Goal: Task Accomplishment & Management: Complete application form

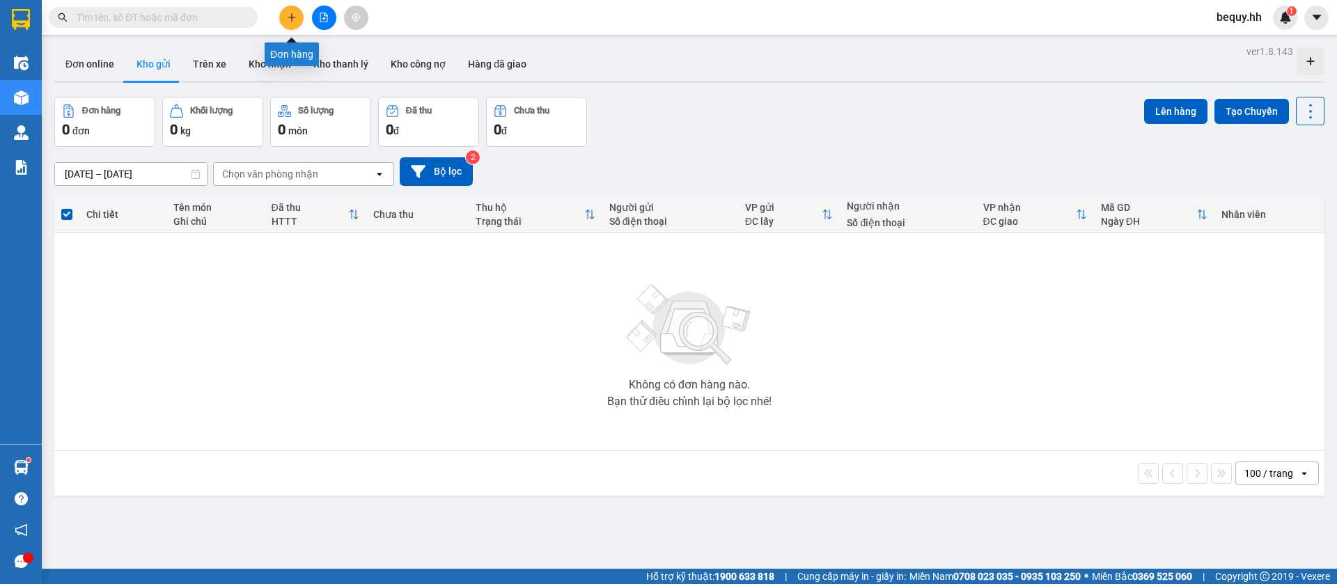
click at [293, 19] on icon "plus" at bounding box center [292, 18] width 10 height 10
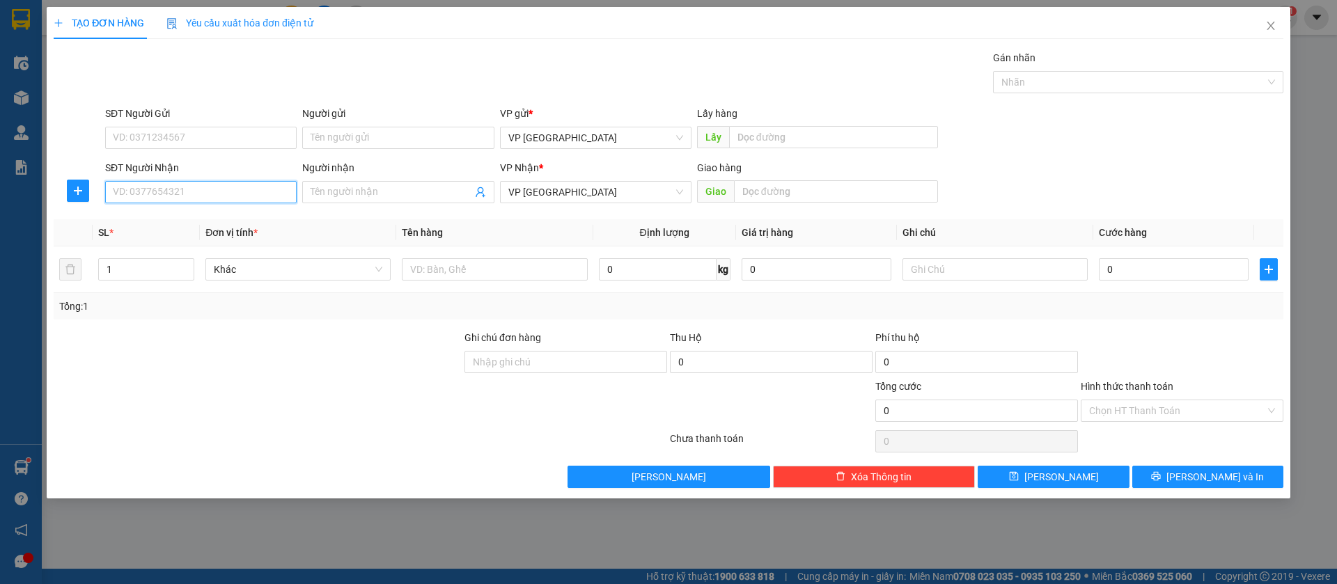
click at [265, 189] on input "SĐT Người Nhận" at bounding box center [200, 192] width 191 height 22
click at [241, 223] on div "0933939393 - [GEOGRAPHIC_DATA]" at bounding box center [200, 219] width 175 height 15
type input "0933939393"
type input "[PERSON_NAME]"
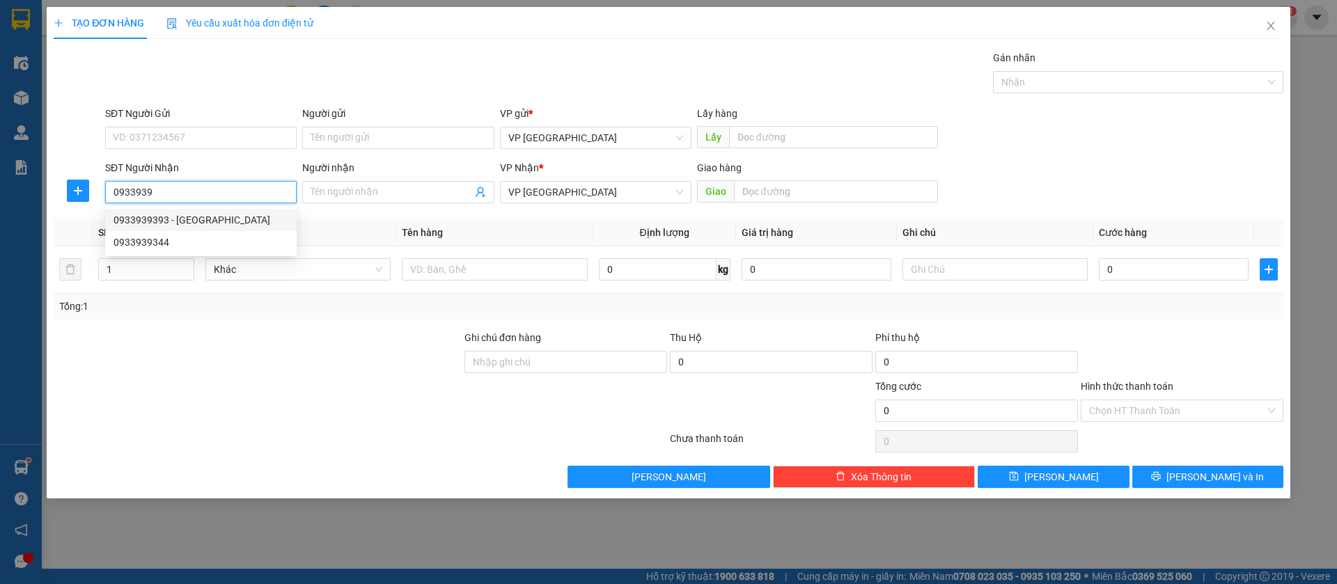
type input "[PERSON_NAME]"
type input "30.000"
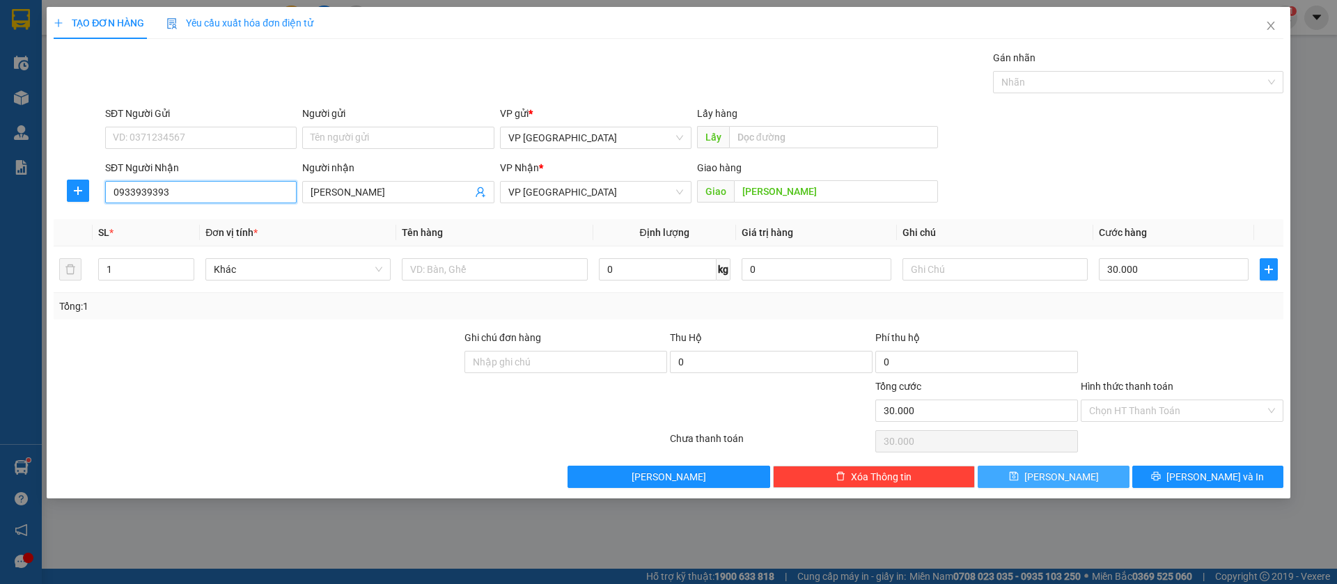
type input "0933939393"
click at [1103, 472] on button "[PERSON_NAME]" at bounding box center [1052, 477] width 151 height 22
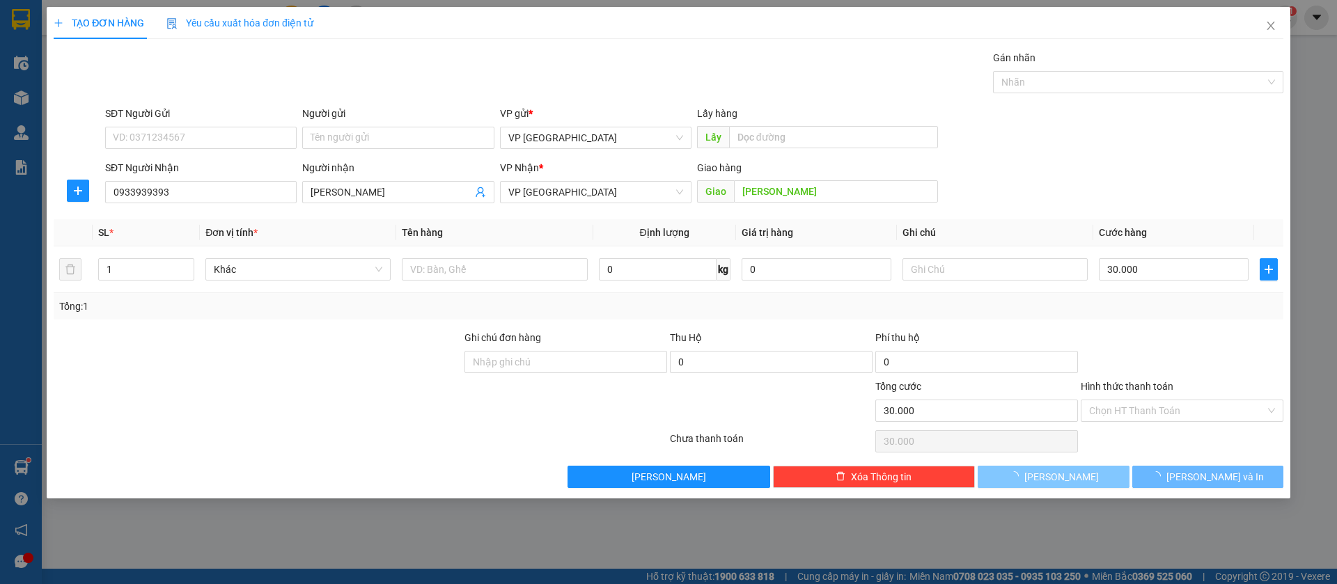
type input "0"
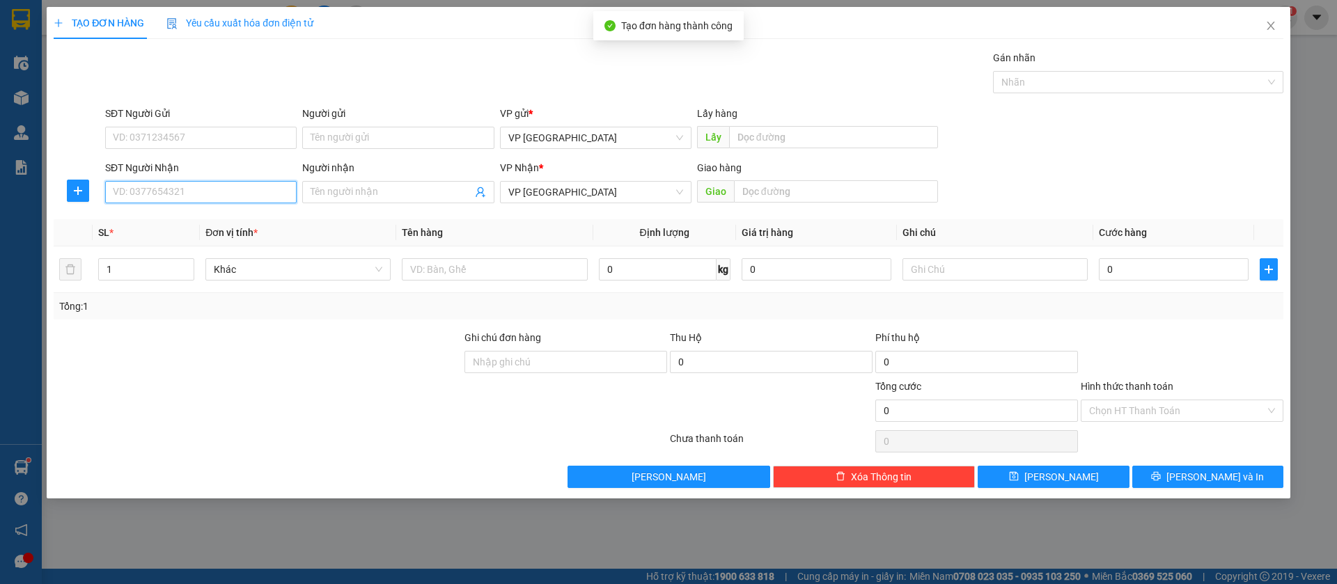
click at [233, 190] on input "SĐT Người Nhận" at bounding box center [200, 192] width 191 height 22
type input "0969770888"
click at [189, 216] on div "0969770888" at bounding box center [200, 219] width 175 height 15
type input "huu phat ben cat"
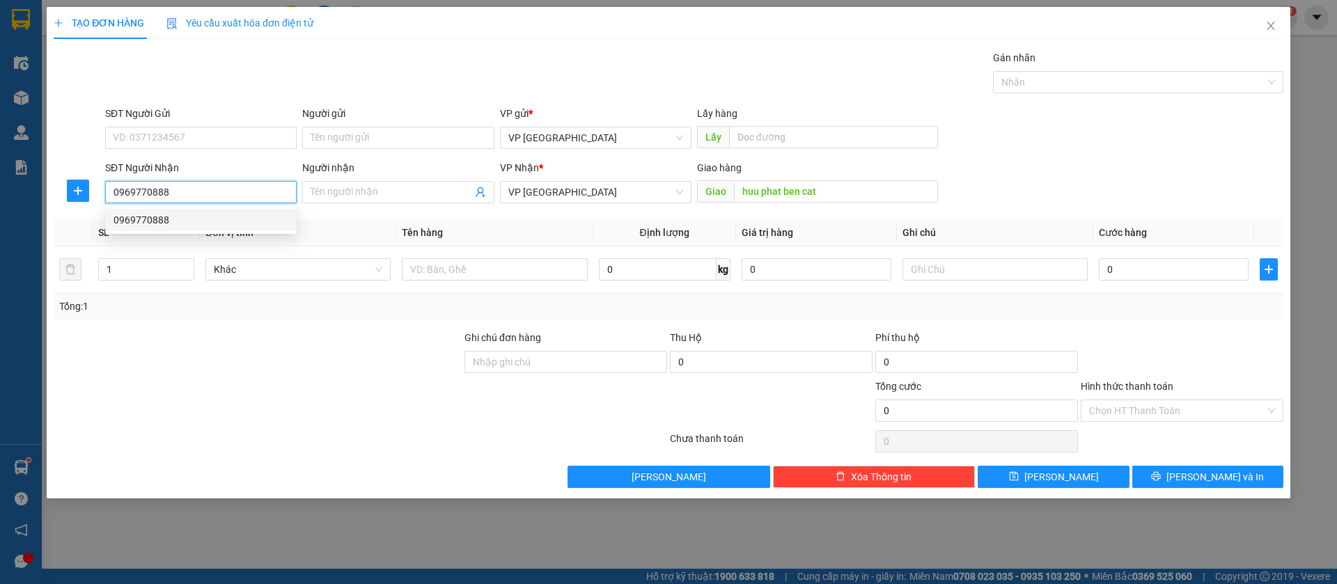
type input "50.000"
type input "0969770888"
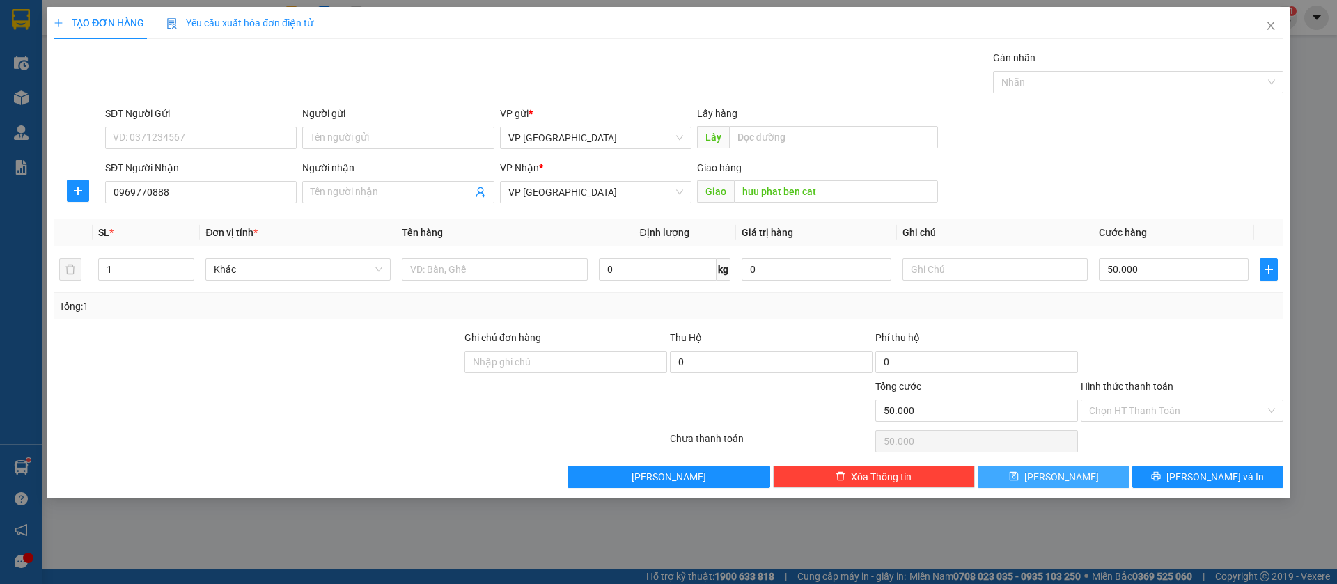
click at [1100, 479] on button "[PERSON_NAME]" at bounding box center [1052, 477] width 151 height 22
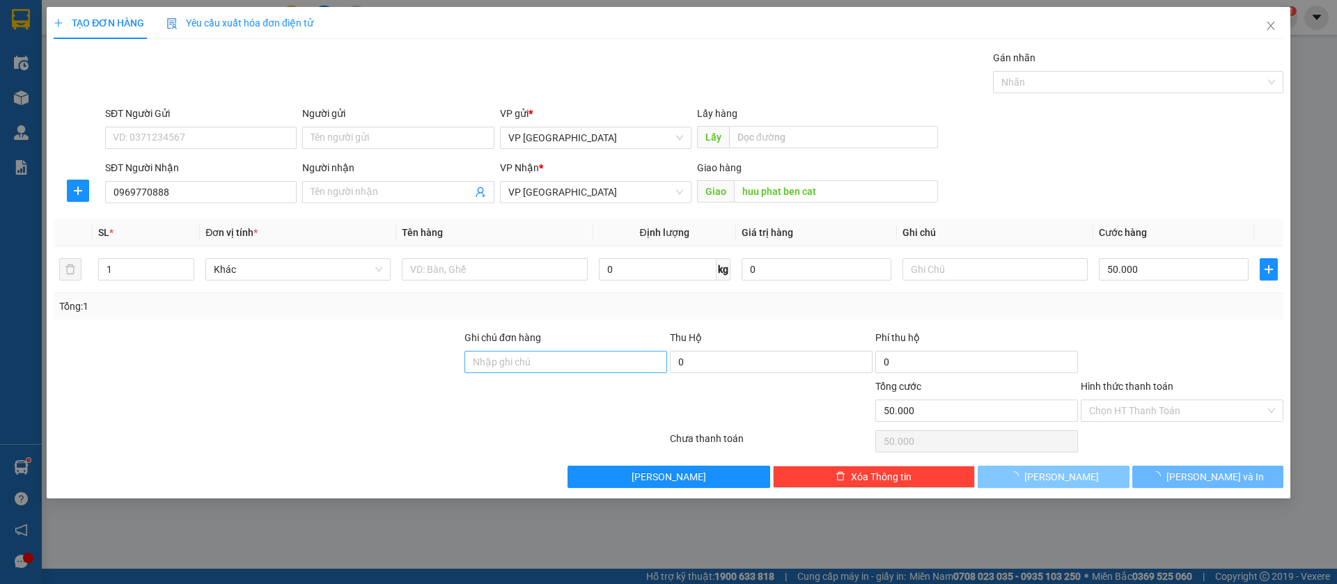
type input "0"
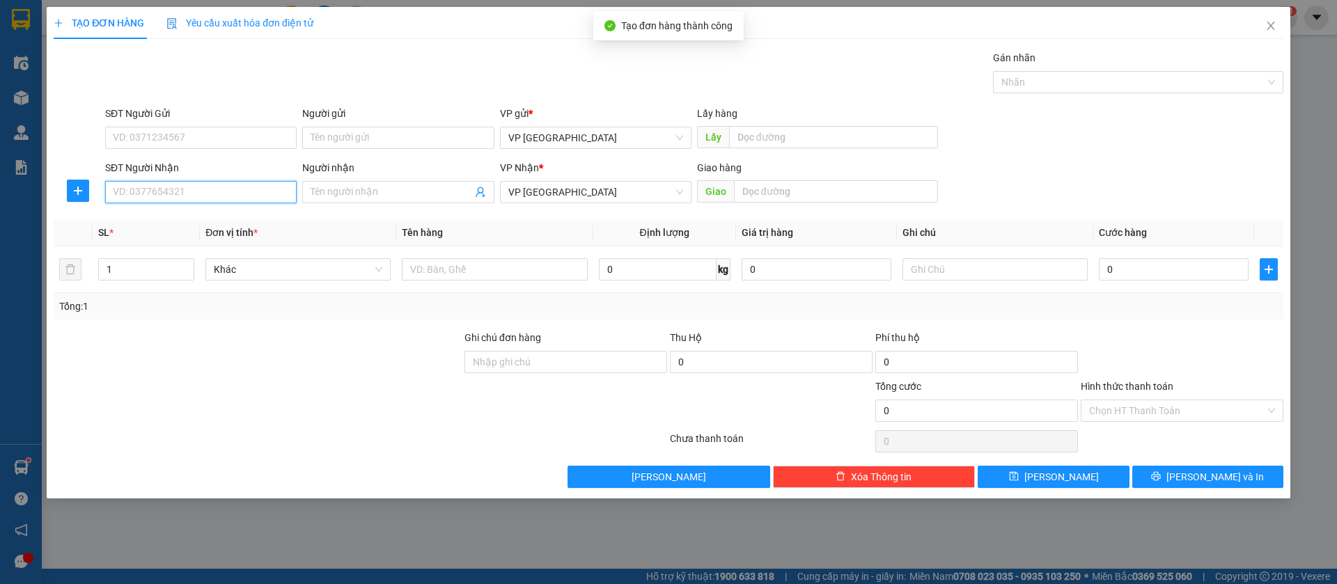
click at [249, 194] on input "SĐT Người Nhận" at bounding box center [200, 192] width 191 height 22
type input "0984876838"
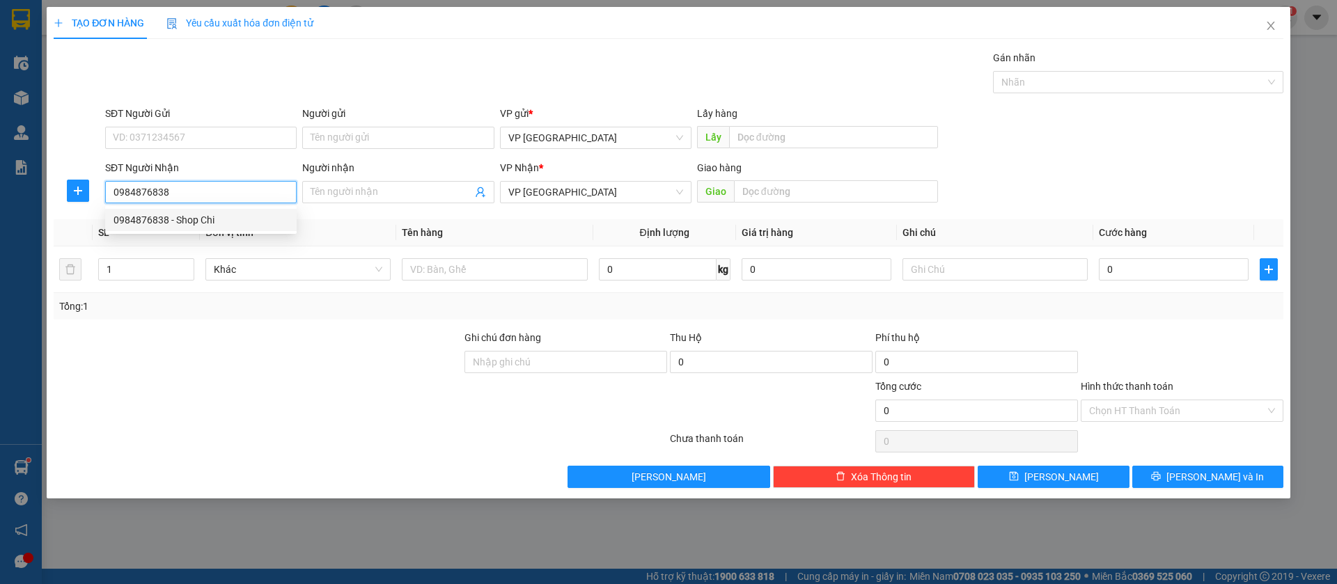
click at [255, 219] on div "0984876838 - Shop Chi" at bounding box center [200, 219] width 175 height 15
type input "Shop Chi"
type input "cau lo heo"
type input "50.000"
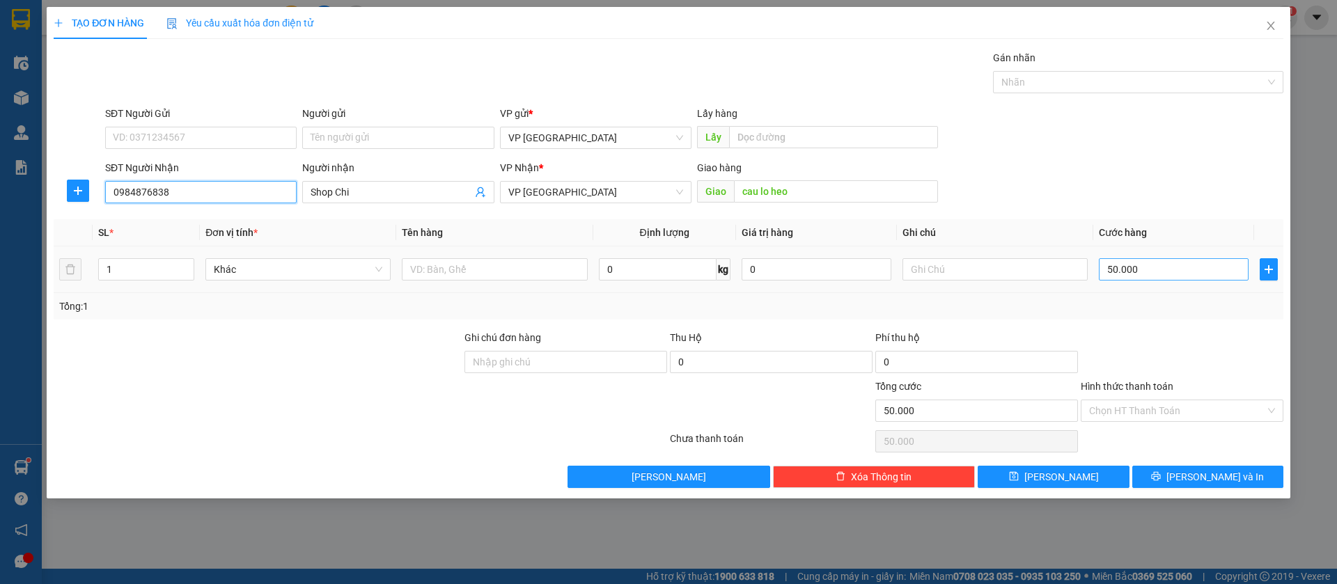
type input "0984876838"
click at [1152, 265] on input "50.000" at bounding box center [1174, 269] width 150 height 22
type input "3"
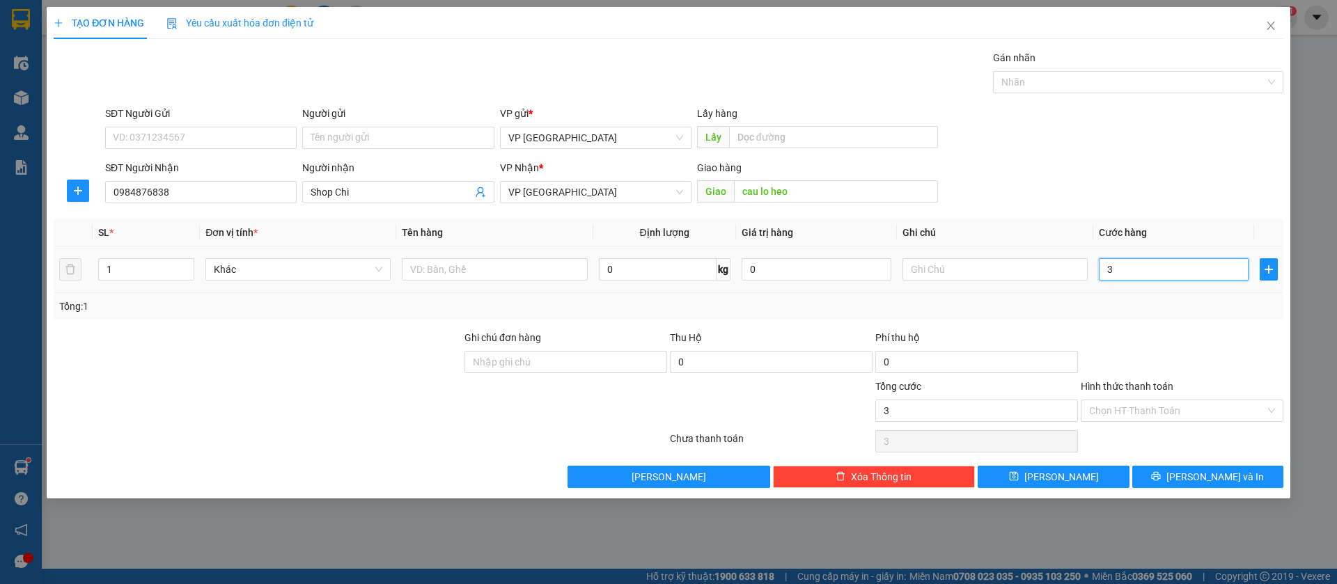
type input "30"
type input "300"
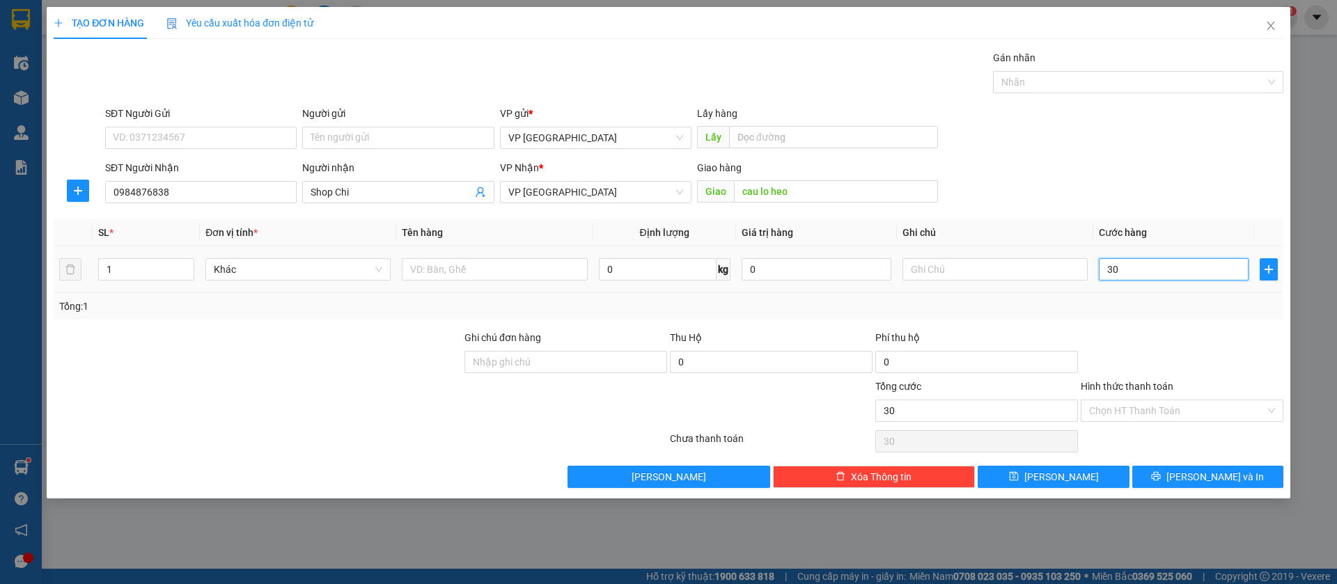
type input "300"
type input "3.000"
type input "30.000"
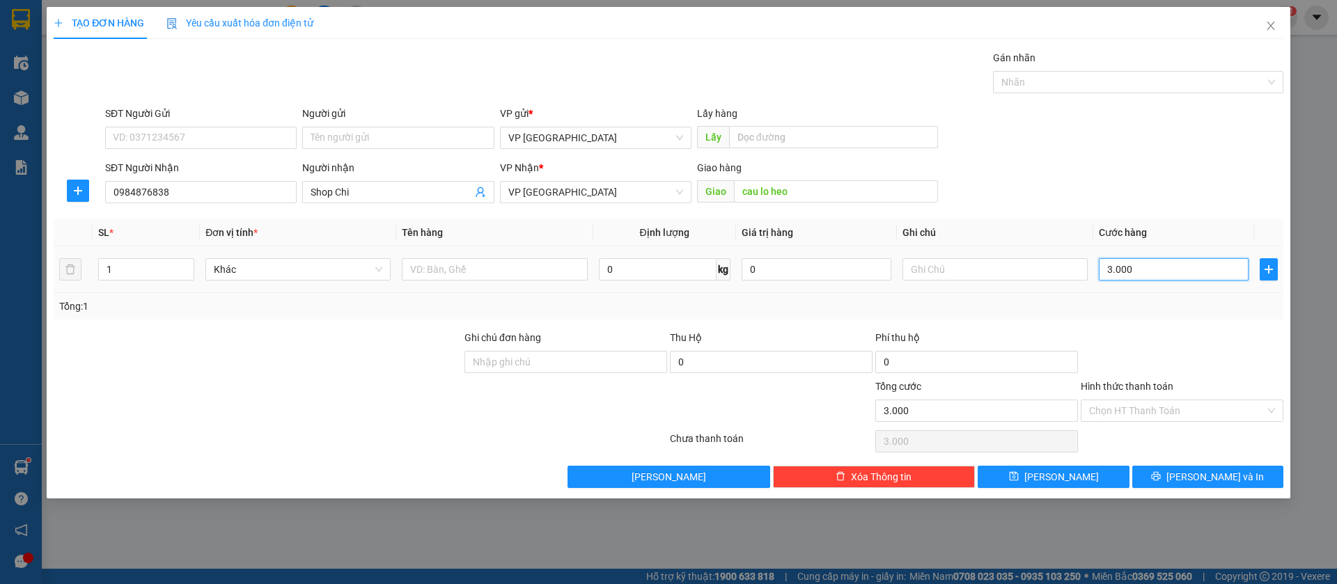
type input "30.000"
click at [1068, 480] on span "[PERSON_NAME]" at bounding box center [1061, 476] width 74 height 15
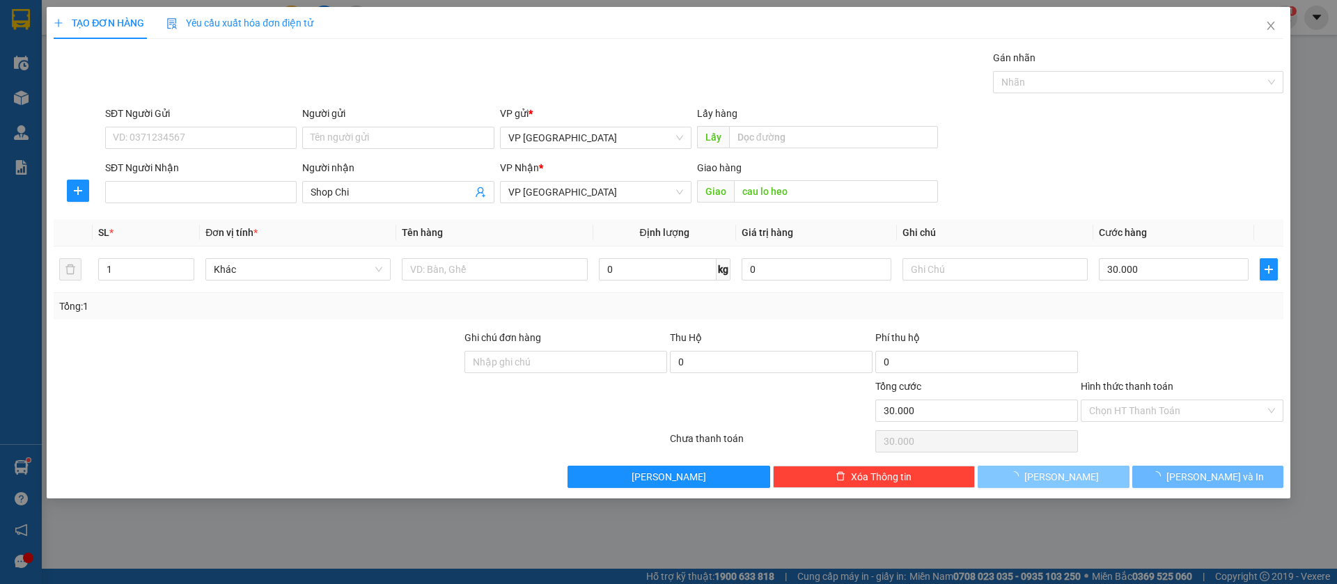
type input "0"
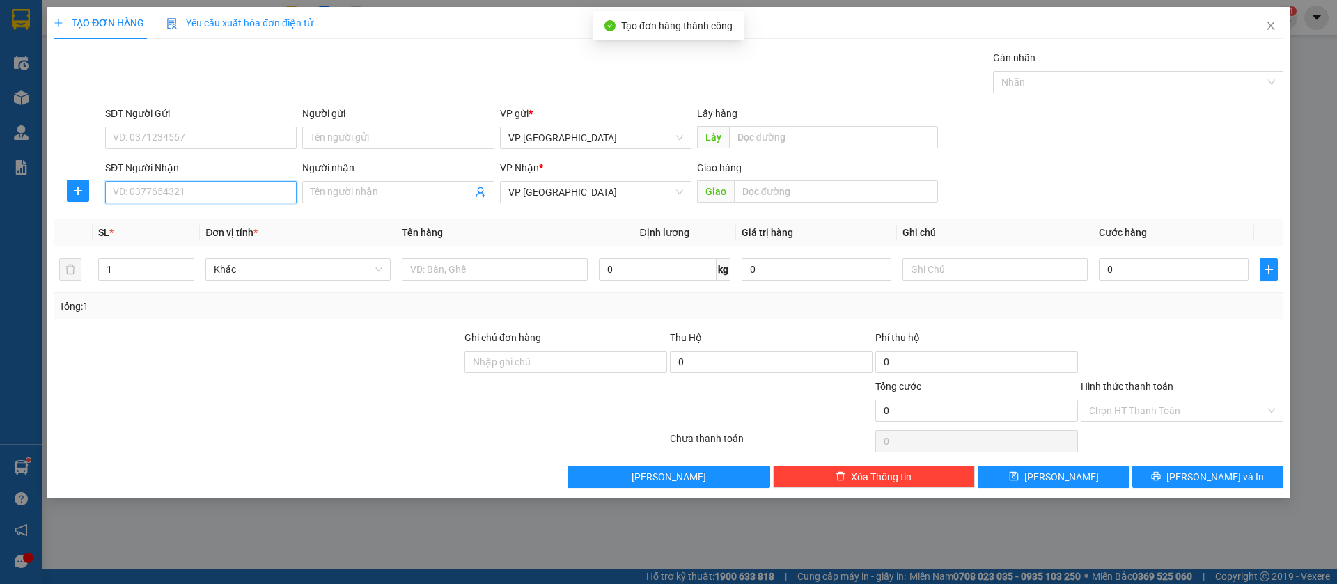
click at [270, 193] on input "SĐT Người Nhận" at bounding box center [200, 192] width 191 height 22
type input "0902311918"
click at [278, 220] on div "0902311918" at bounding box center [200, 219] width 175 height 15
type input "xuyen ben cat"
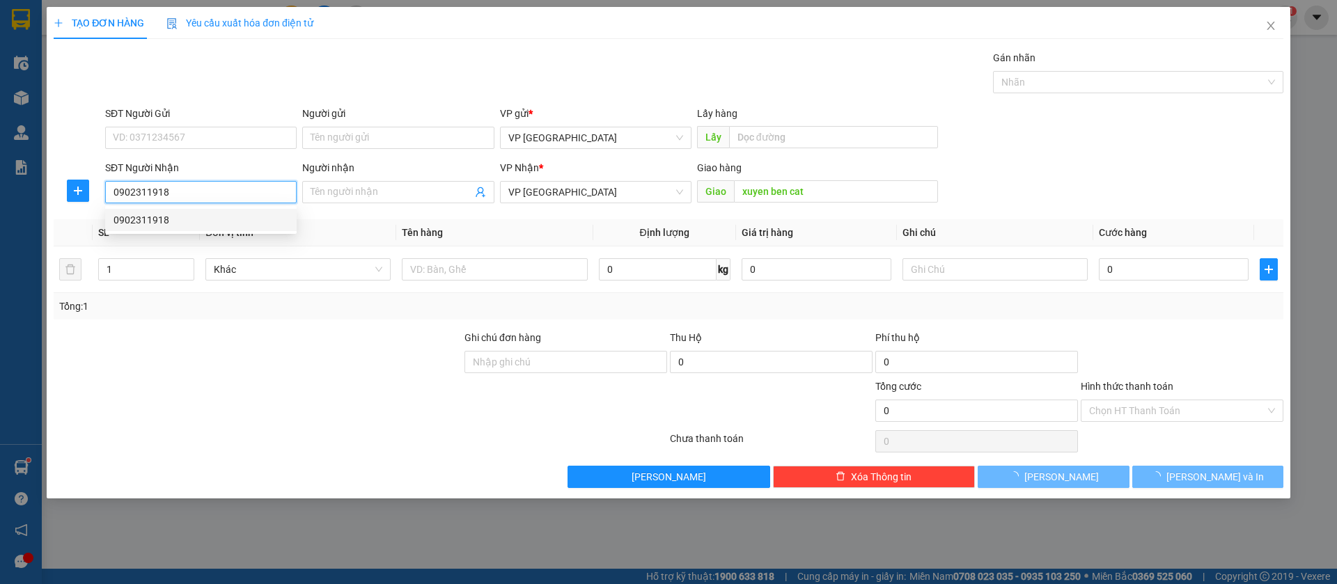
type input "130.000"
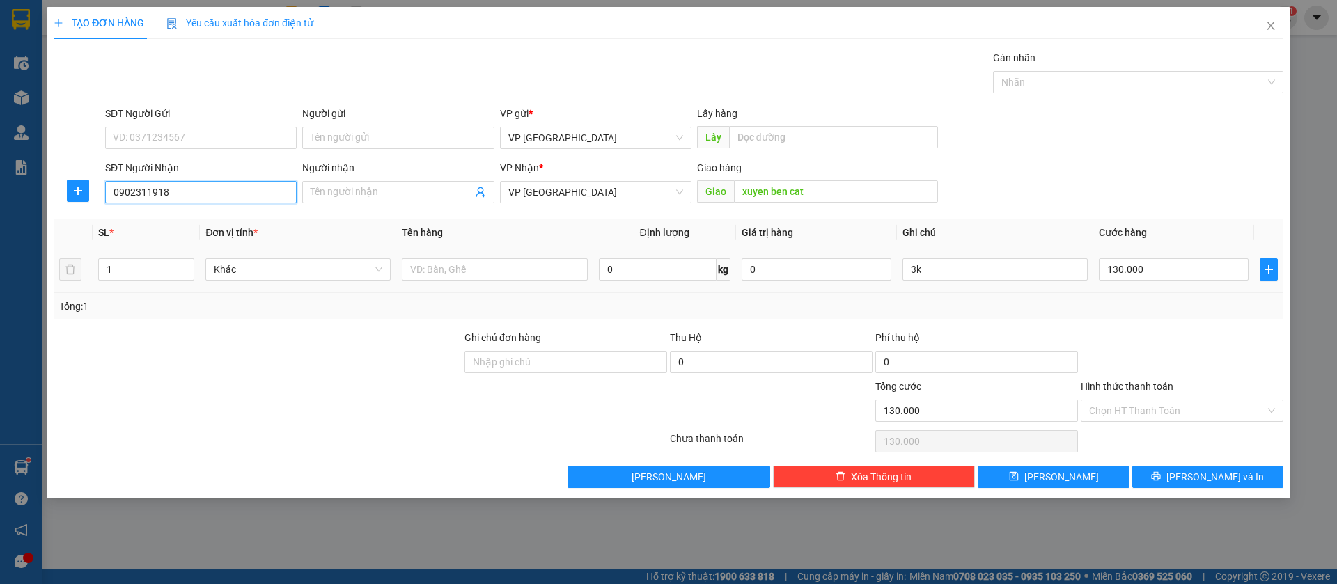
type input "0902311918"
click at [1168, 256] on div "130.000" at bounding box center [1174, 269] width 150 height 28
click at [1163, 271] on input "130.000" at bounding box center [1174, 269] width 150 height 22
type input "3"
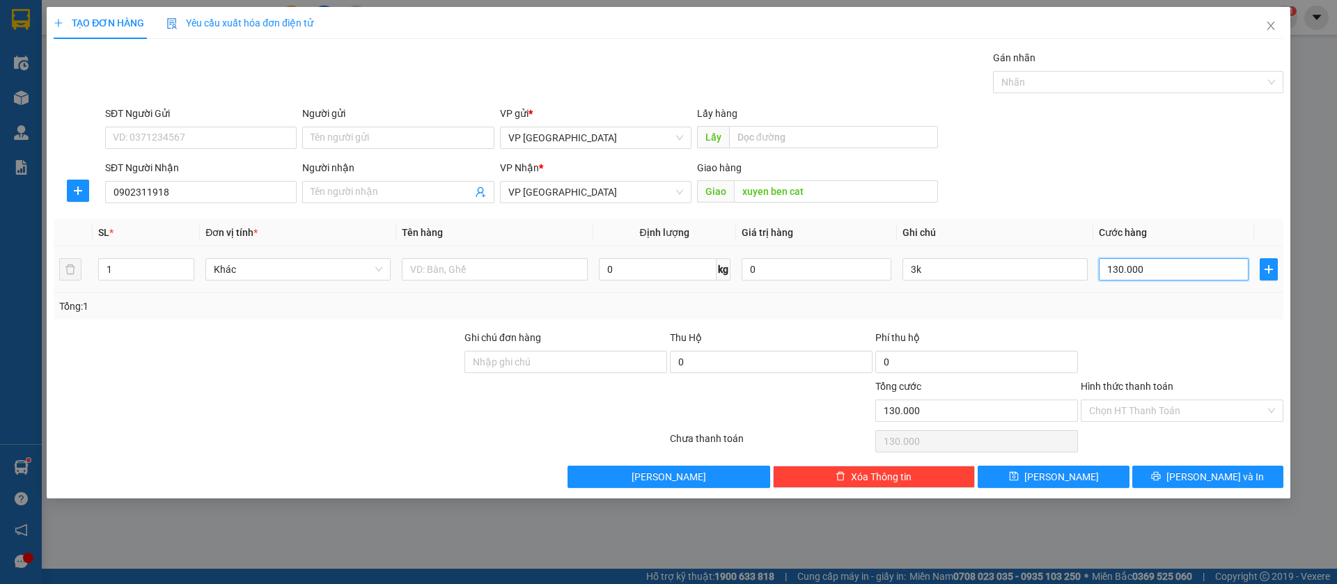
type input "3"
type input "30"
type input "300"
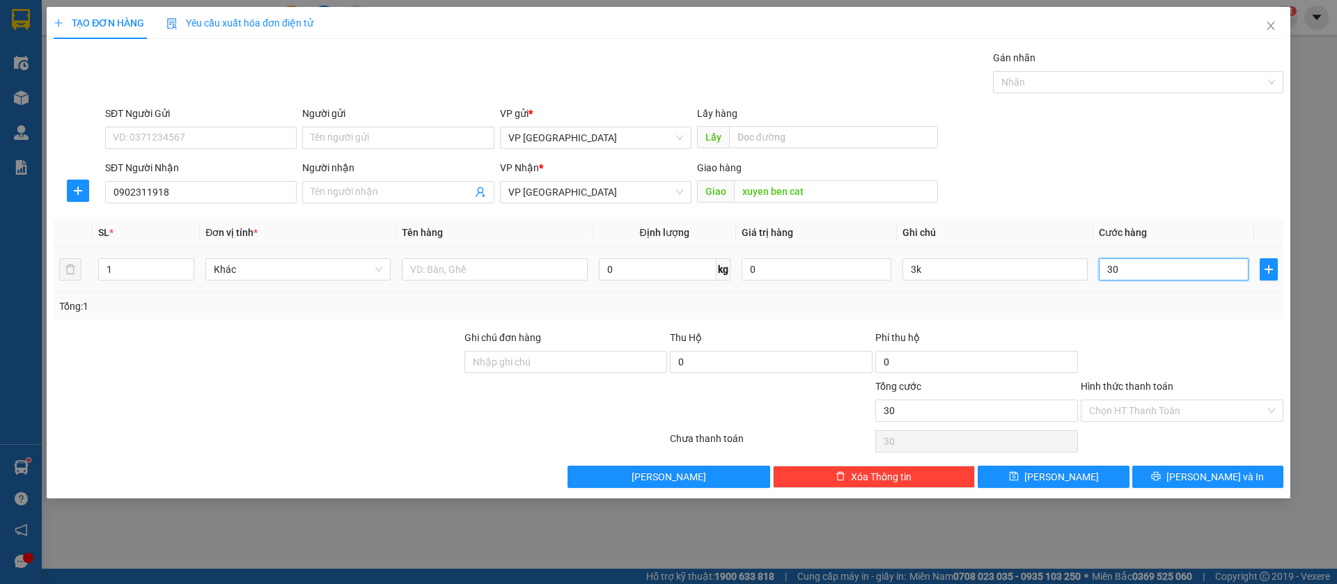
type input "300"
type input "3.000"
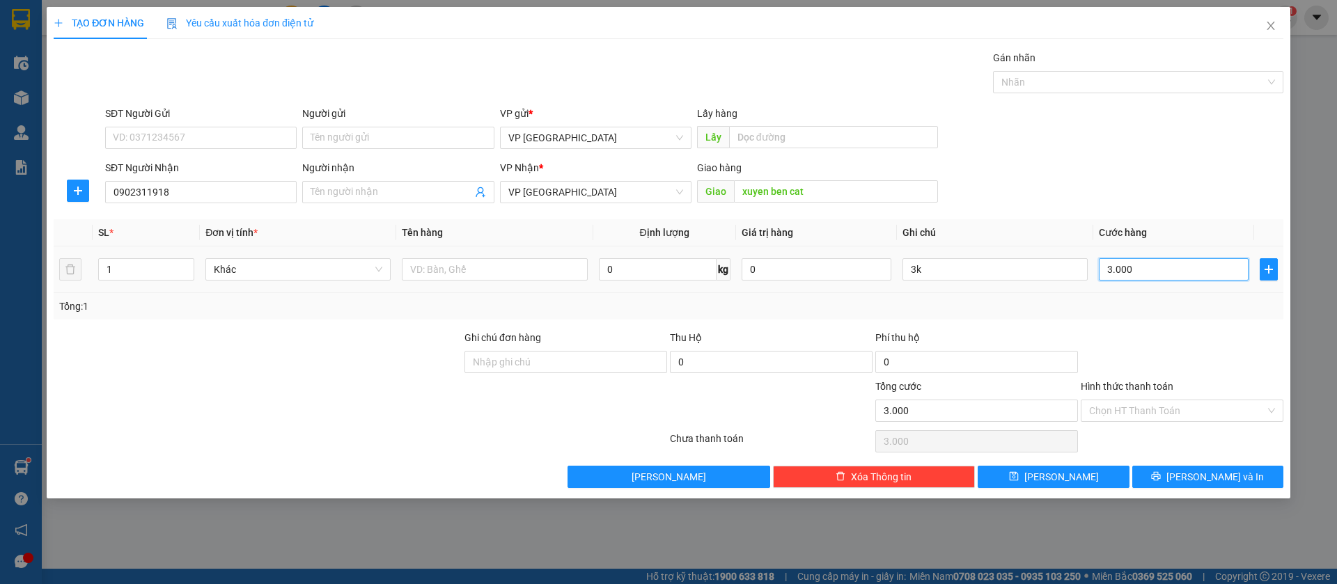
type input "30.000"
click at [1016, 270] on input "3k" at bounding box center [994, 269] width 185 height 22
type input "3"
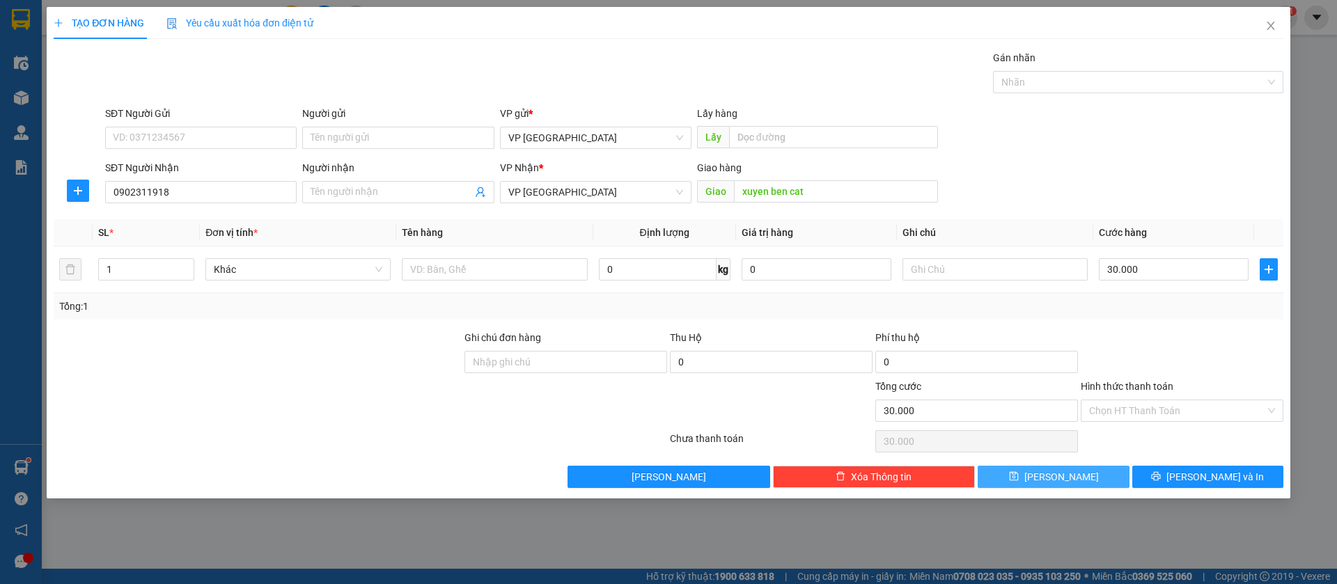
click at [1053, 477] on span "[PERSON_NAME]" at bounding box center [1061, 476] width 74 height 15
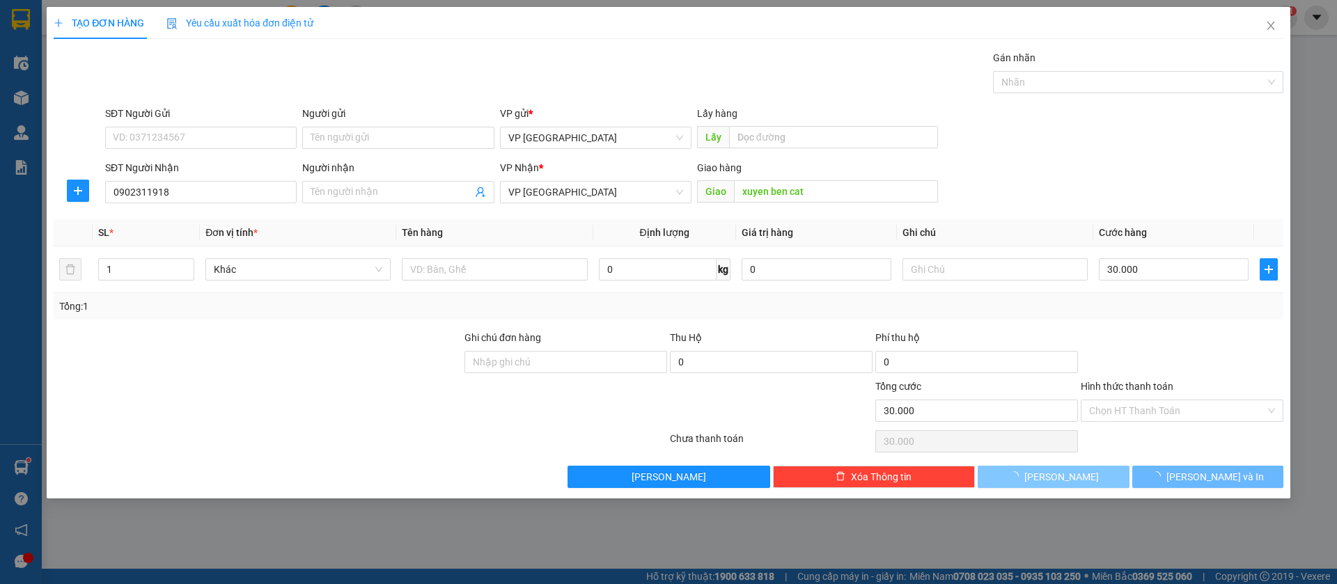
type input "0"
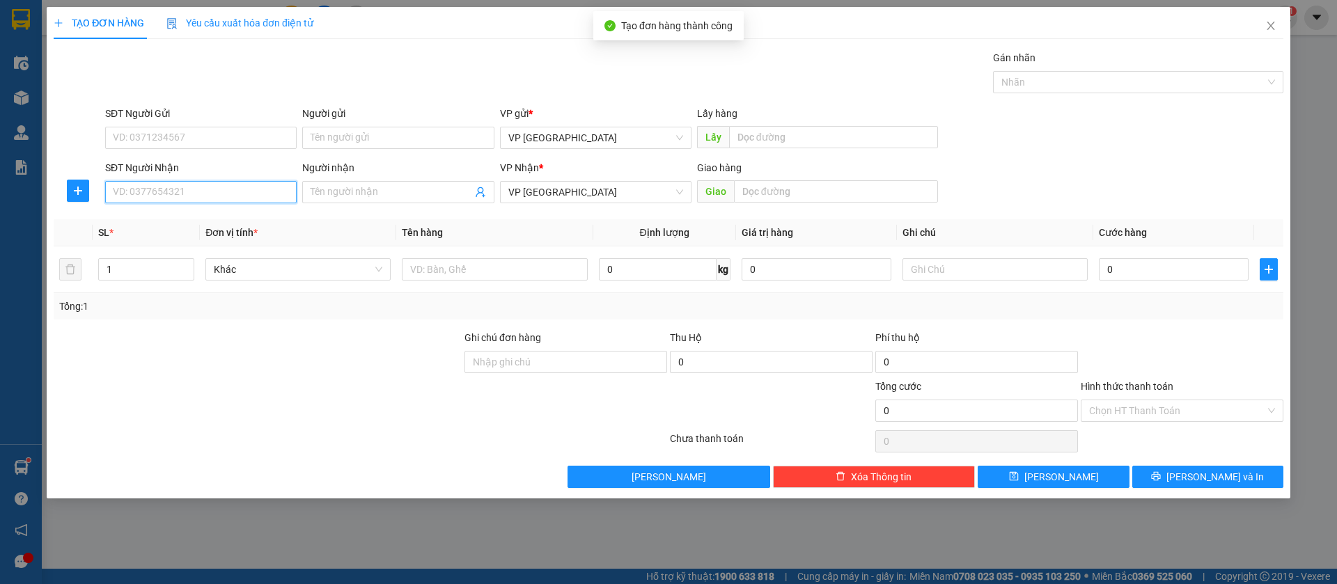
click at [269, 189] on input "SĐT Người Nhận" at bounding box center [200, 192] width 191 height 22
click at [249, 224] on div "0933971929" at bounding box center [200, 219] width 175 height 15
type input "0933971929"
type input "chon thành"
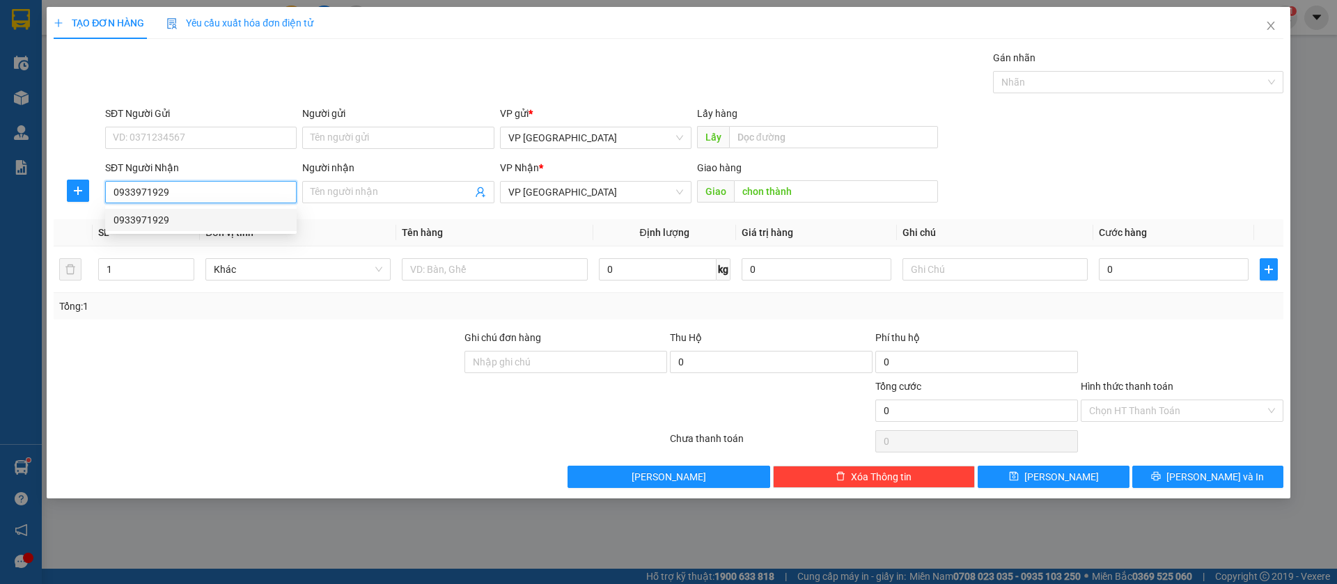
type input "30.000"
type input "0933971929"
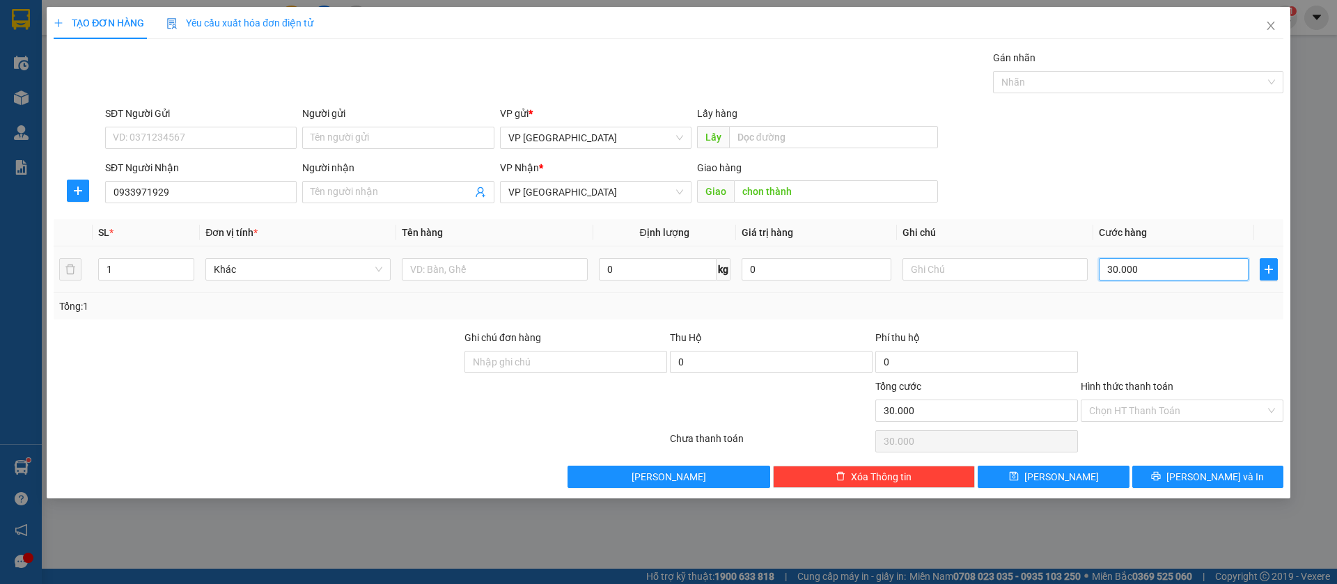
click at [1142, 273] on input "30.000" at bounding box center [1174, 269] width 150 height 22
type input "5"
type input "50"
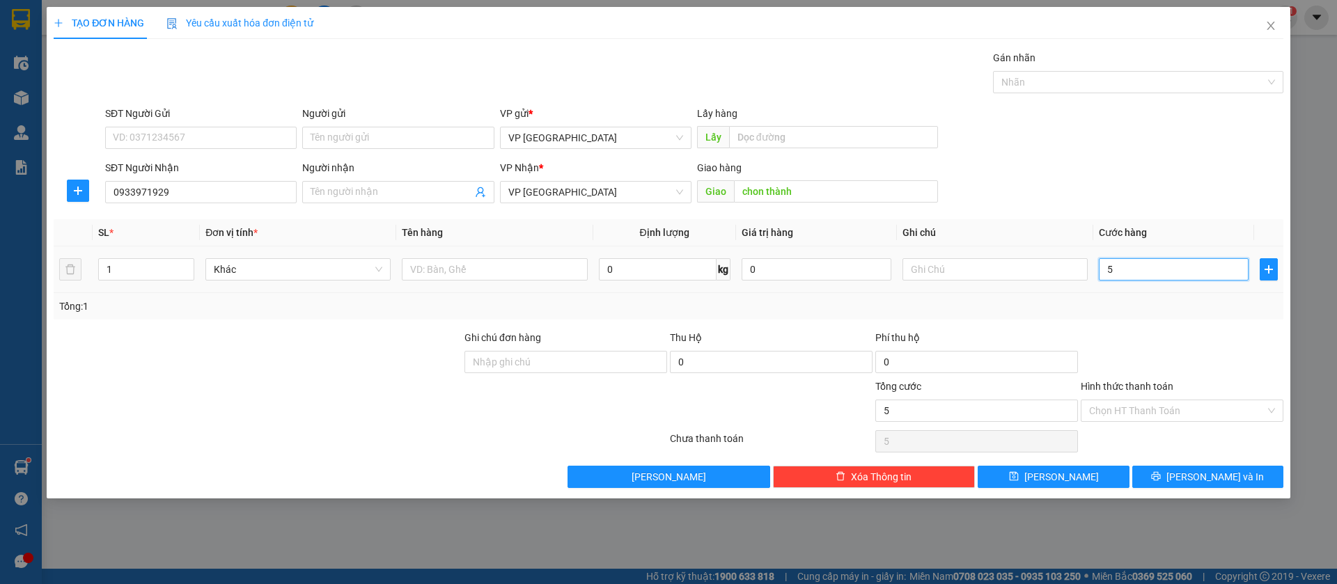
type input "50"
type input "500"
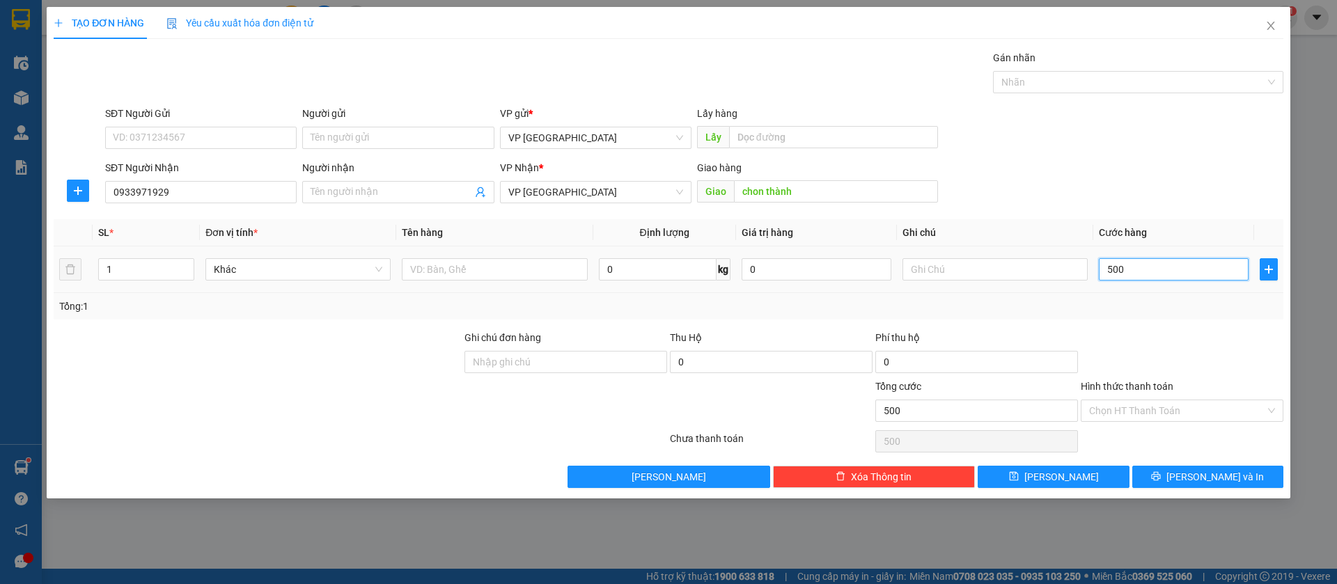
type input "5.000"
type input "50.000"
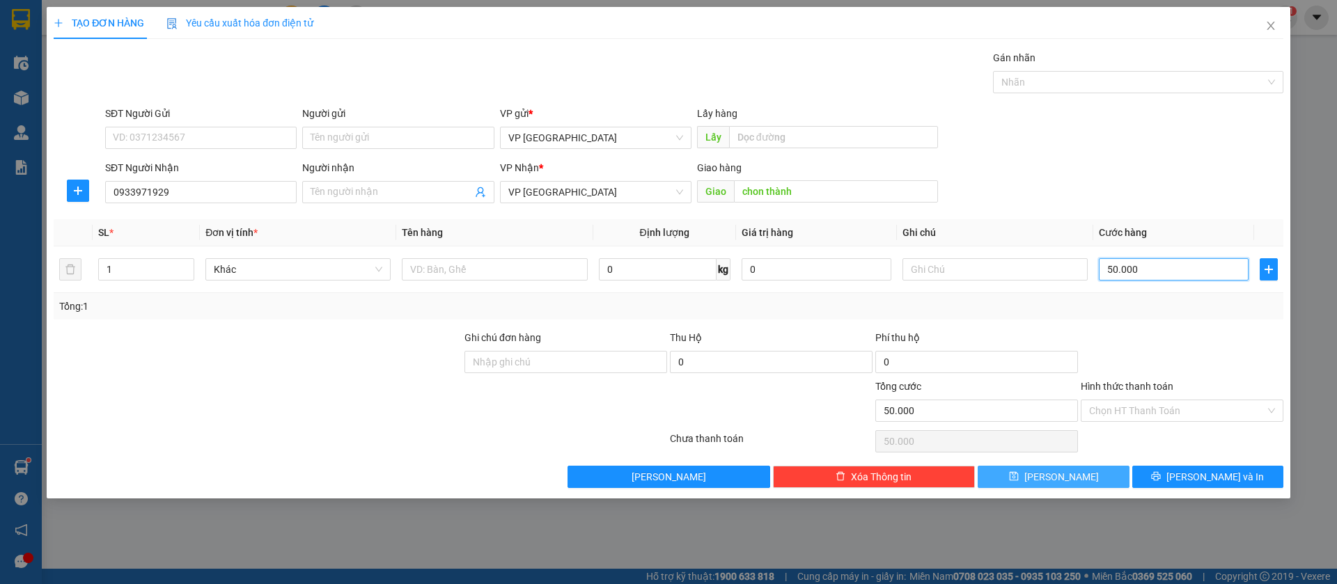
type input "50.000"
click at [1106, 470] on button "[PERSON_NAME]" at bounding box center [1052, 477] width 151 height 22
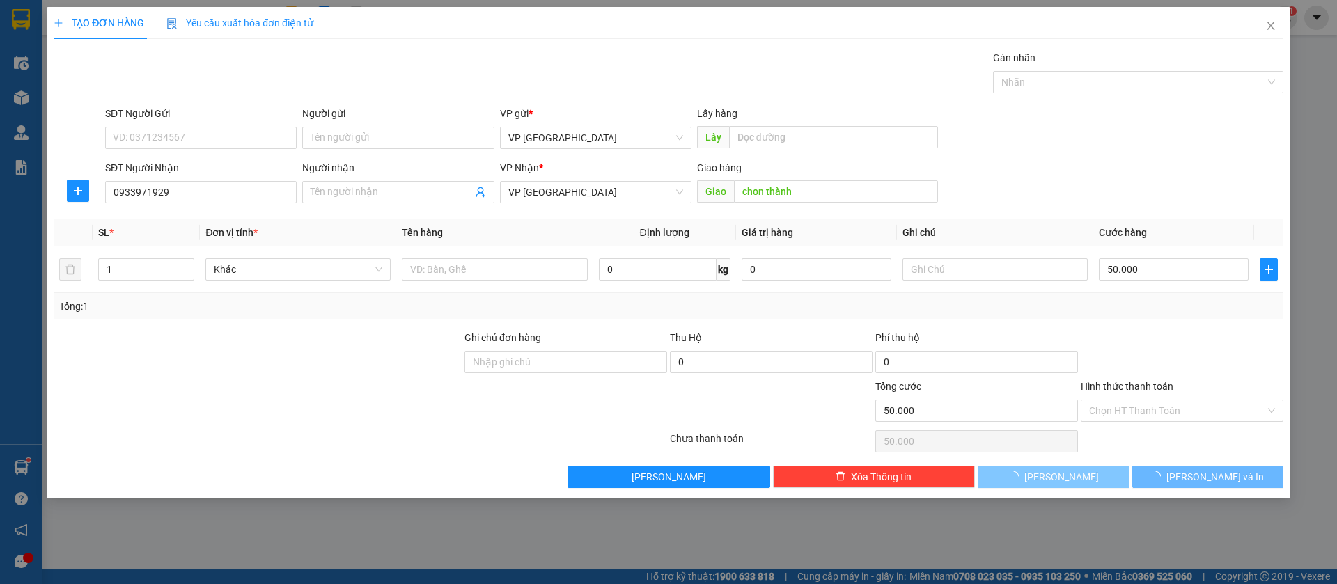
type input "0"
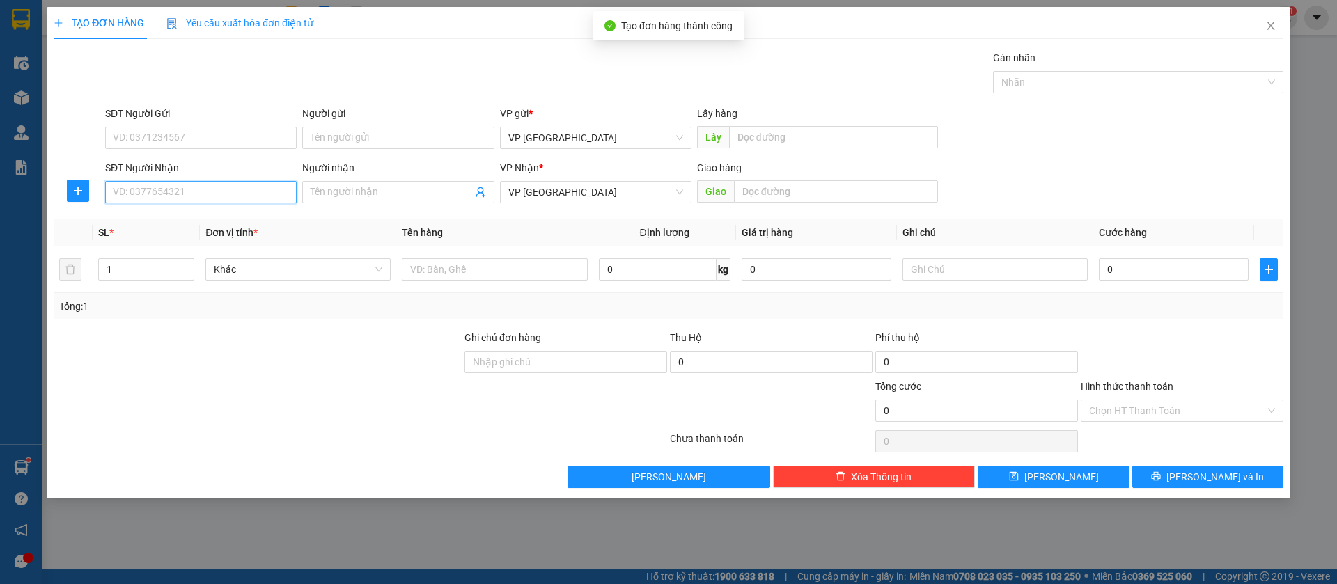
click at [272, 189] on input "SĐT Người Nhận" at bounding box center [200, 192] width 191 height 22
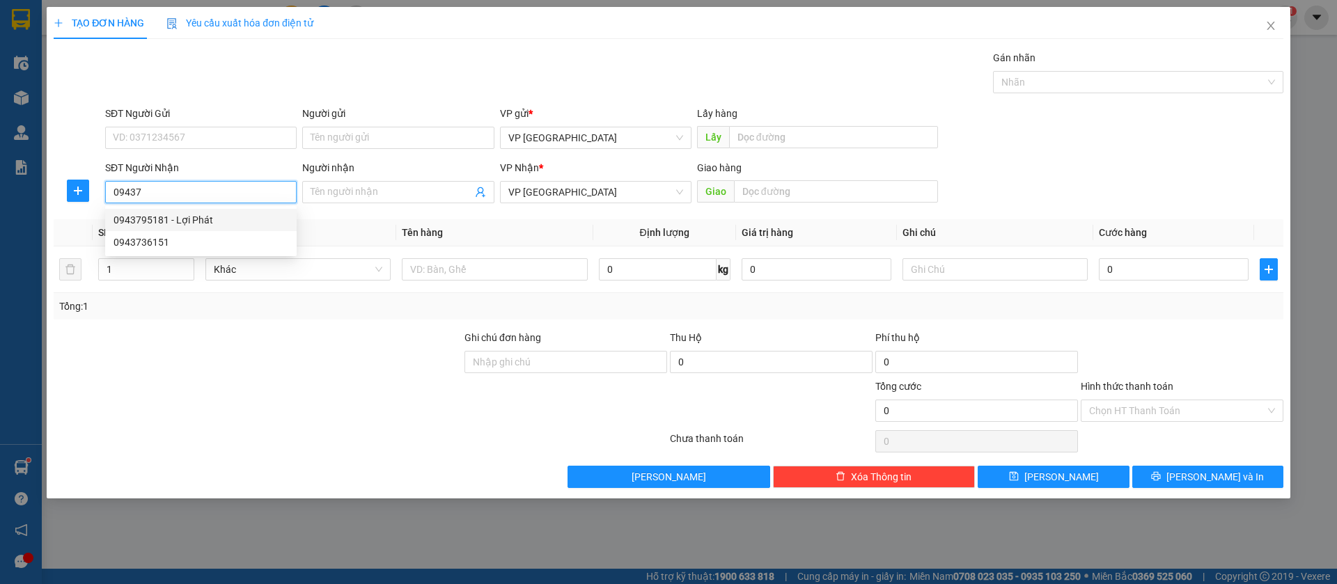
click at [211, 222] on div "0943795181 - Lợi Phát" at bounding box center [200, 219] width 175 height 15
type input "0943795181"
type input "Lợi Phát"
type input "lợi phat loc ninh"
type input "30.000"
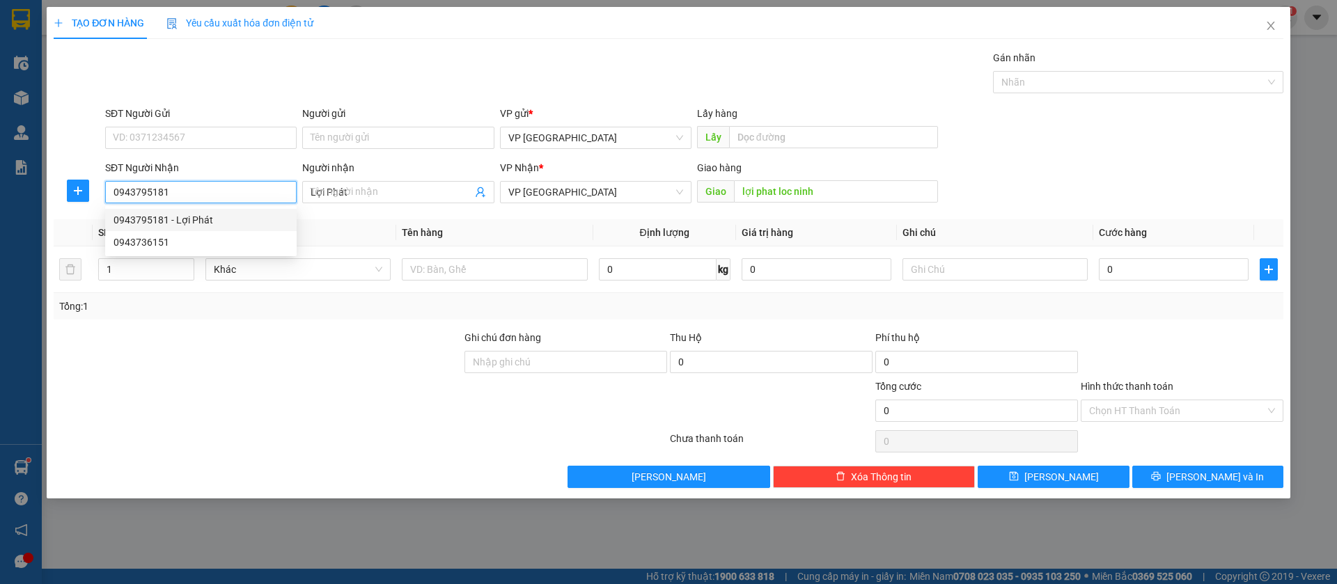
type input "30.000"
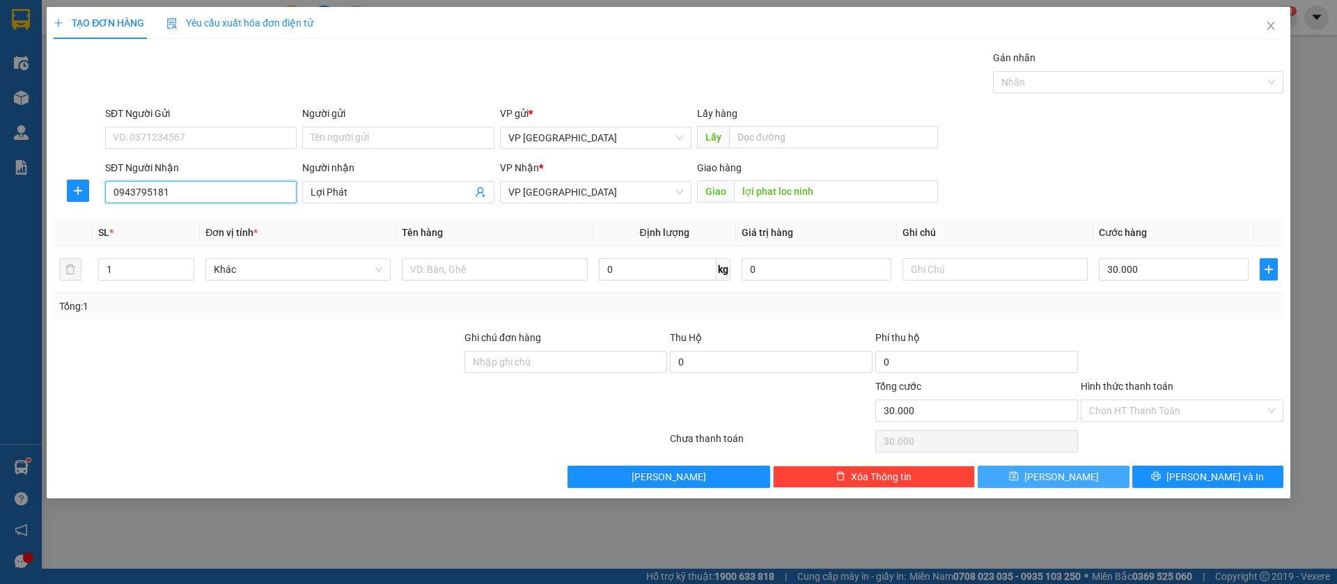
type input "0943795181"
click at [1087, 473] on button "[PERSON_NAME]" at bounding box center [1052, 477] width 151 height 22
type input "0"
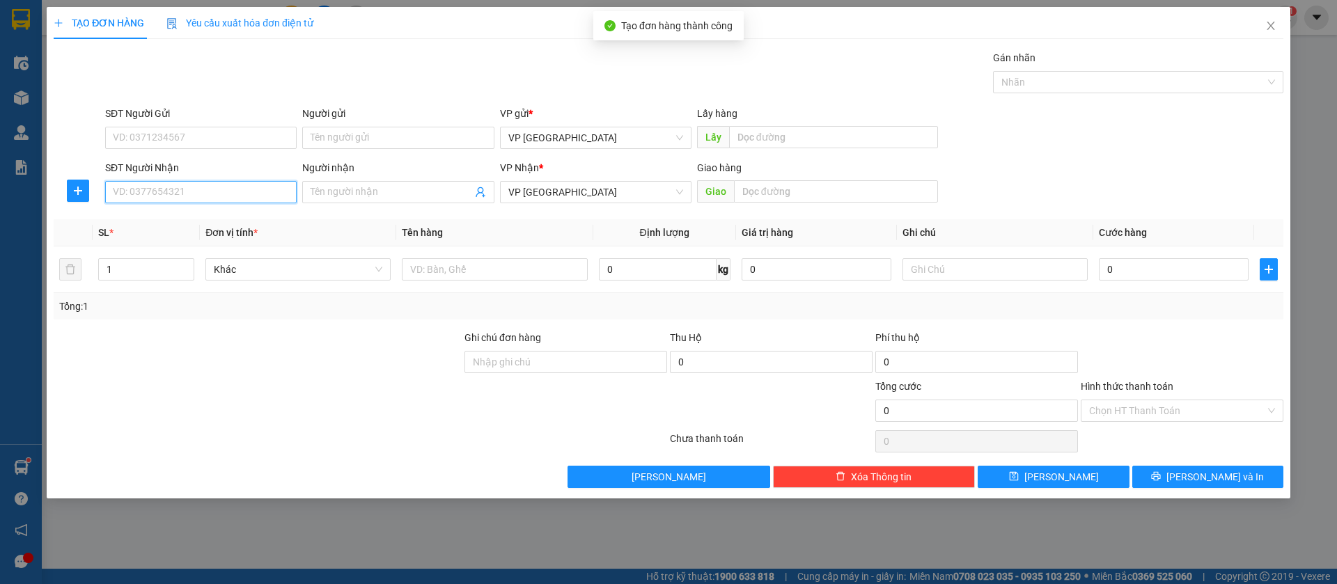
click at [265, 188] on input "SĐT Người Nhận" at bounding box center [200, 192] width 191 height 22
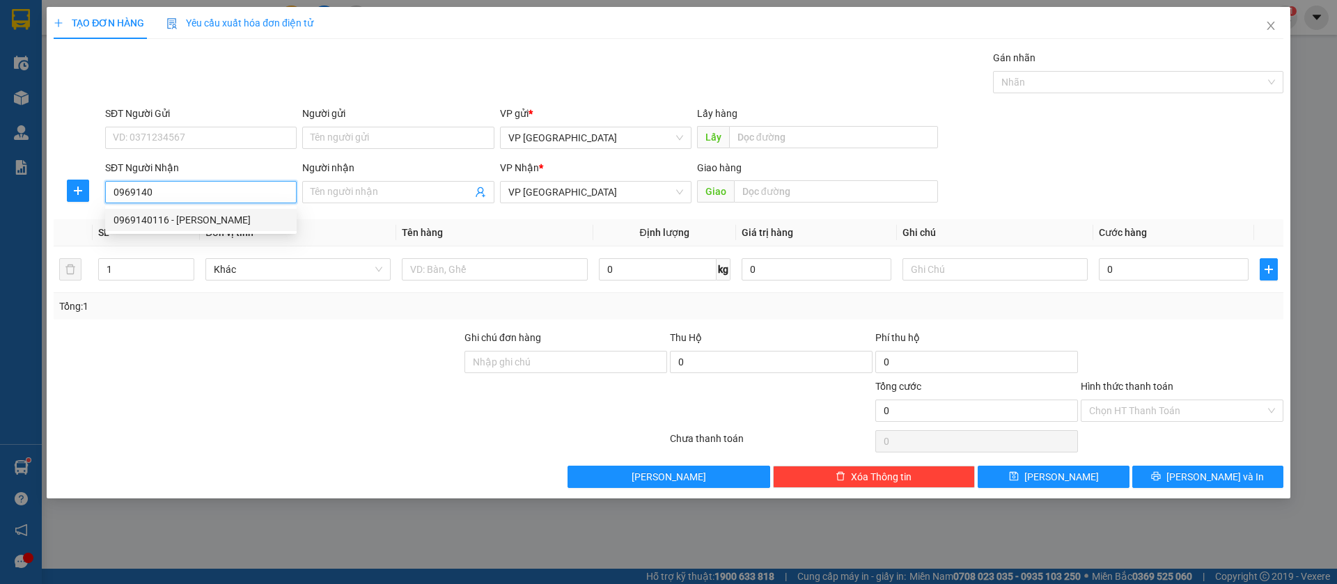
click at [242, 219] on div "0969140116 - [PERSON_NAME]" at bounding box center [200, 219] width 175 height 15
type input "0969140116"
type input "[PERSON_NAME]"
type input "thanh phu"
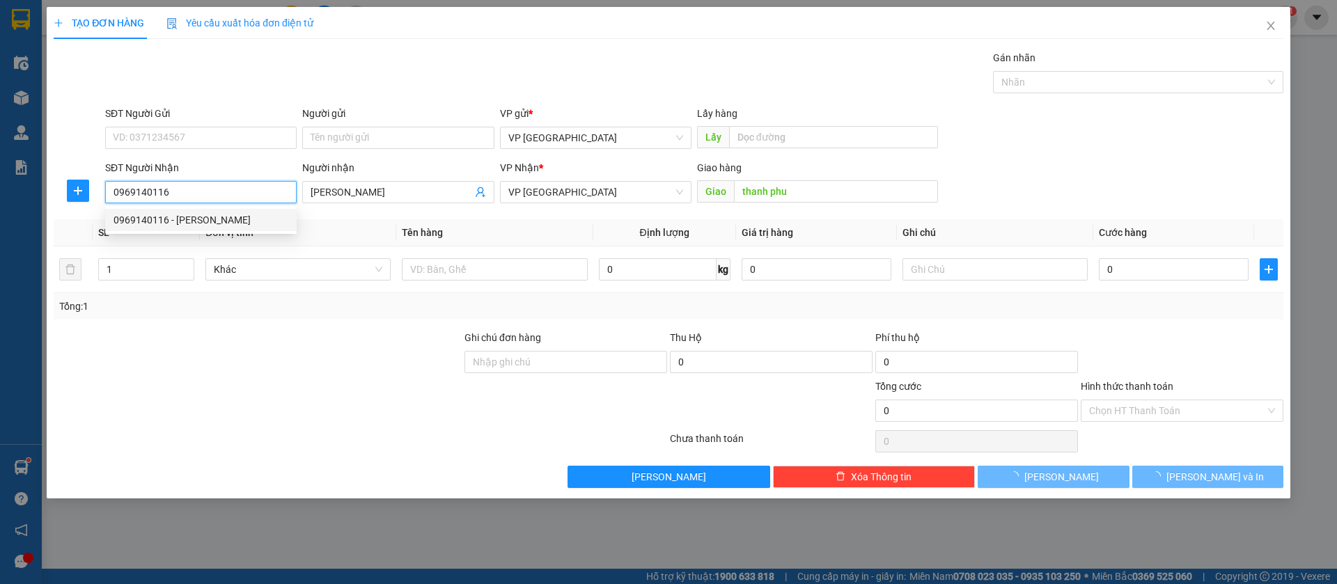
type input "40.000"
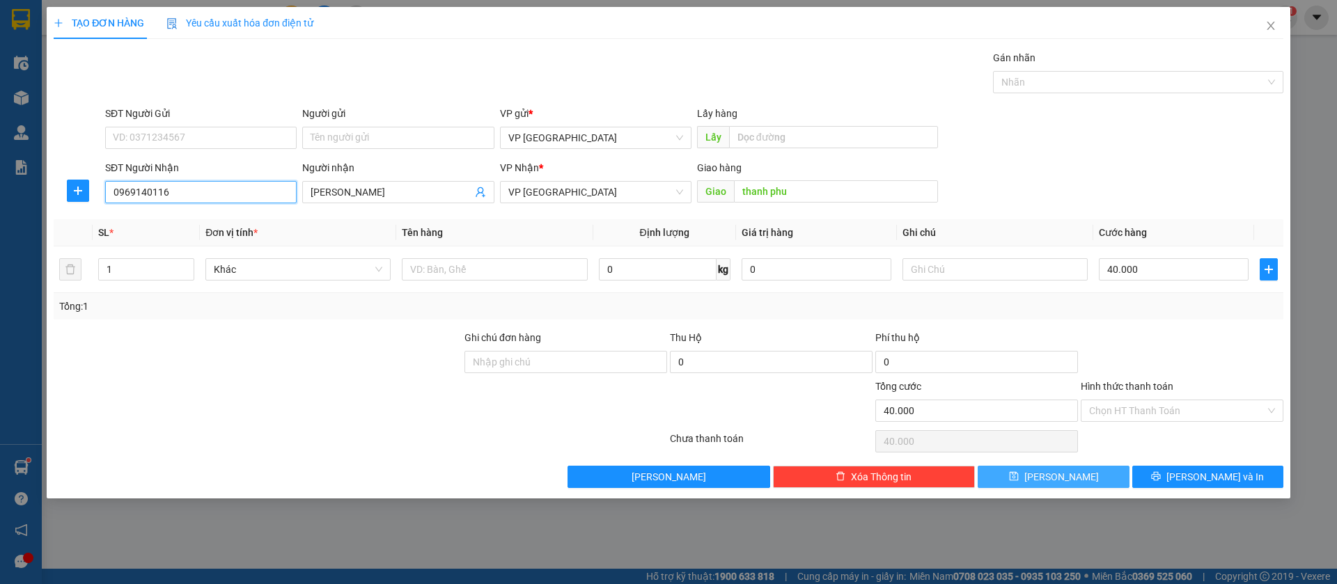
type input "0969140116"
click at [1019, 471] on button "[PERSON_NAME]" at bounding box center [1052, 477] width 151 height 22
type input "0"
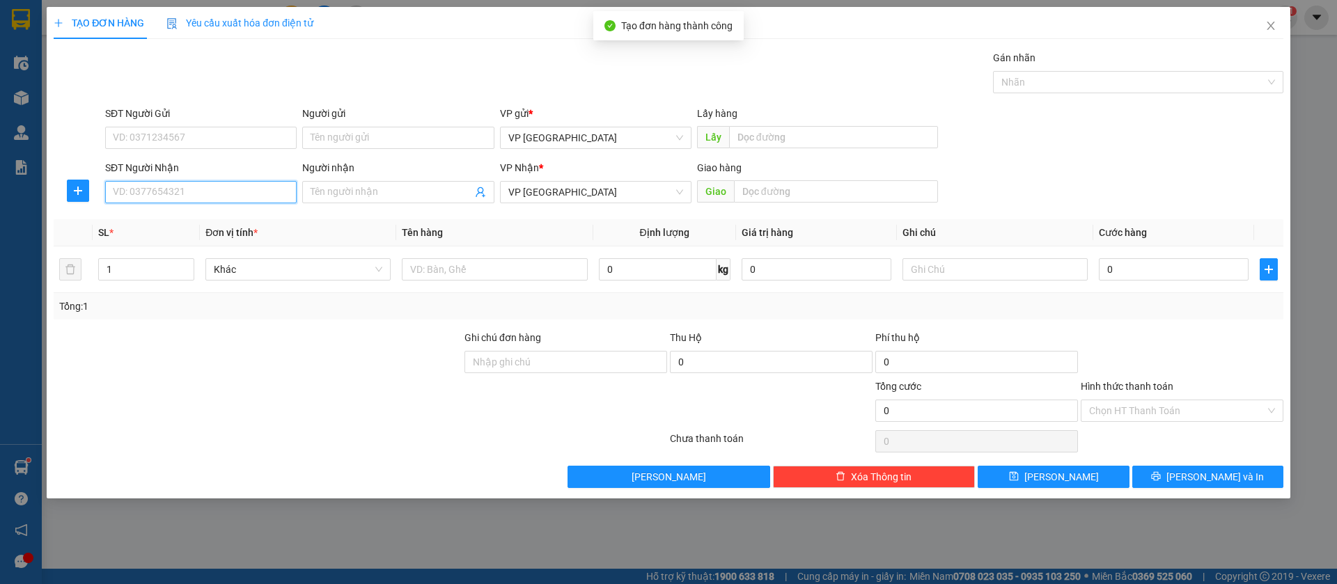
click at [260, 193] on input "SĐT Người Nhận" at bounding box center [200, 192] width 191 height 22
click at [260, 211] on div "0399778433 - [PERSON_NAME]" at bounding box center [200, 220] width 191 height 22
type input "0399778433"
type input "[PERSON_NAME]"
type input "duc tien tan khai"
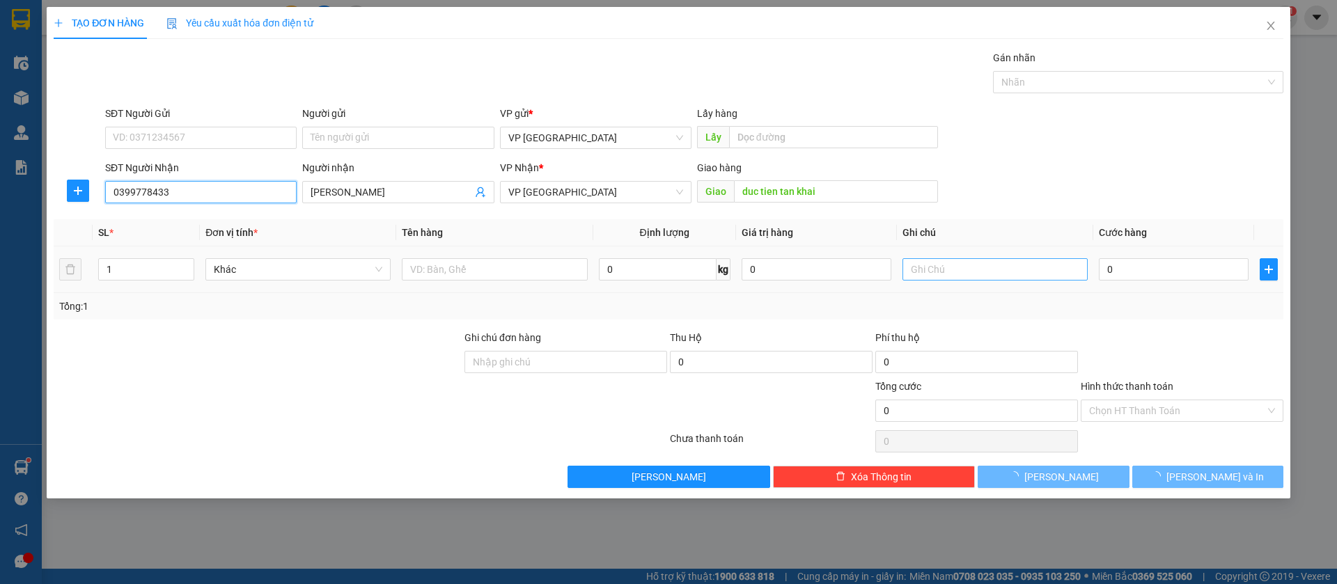
type input "50.000"
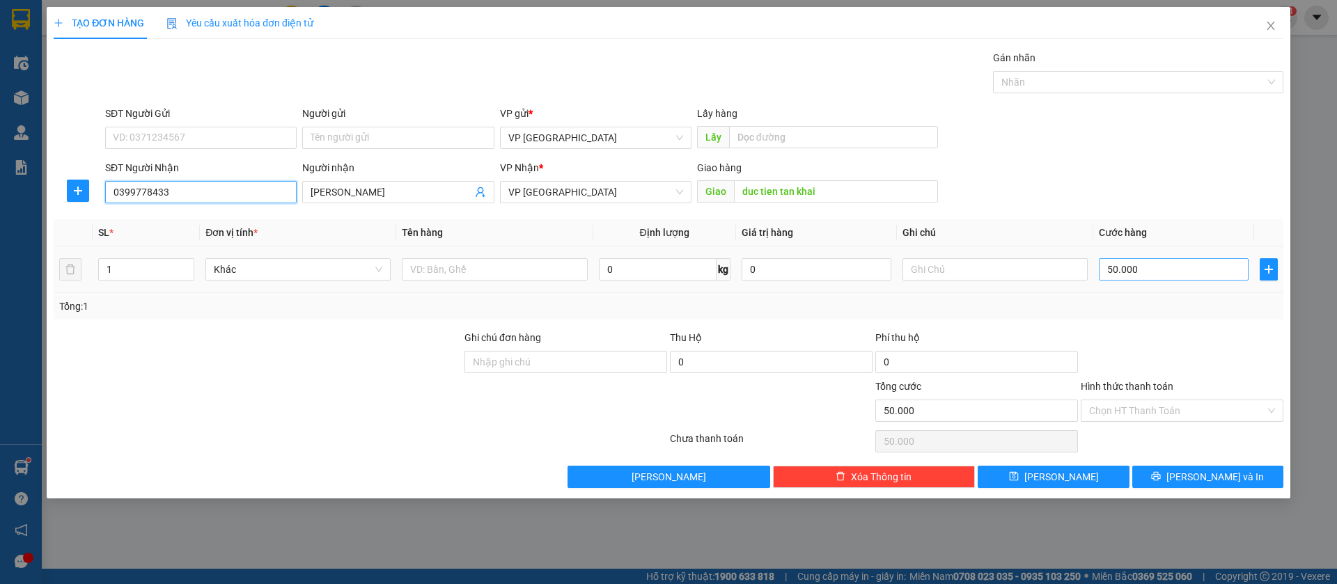
type input "0399778433"
click at [1165, 269] on input "50.000" at bounding box center [1174, 269] width 150 height 22
type input "3"
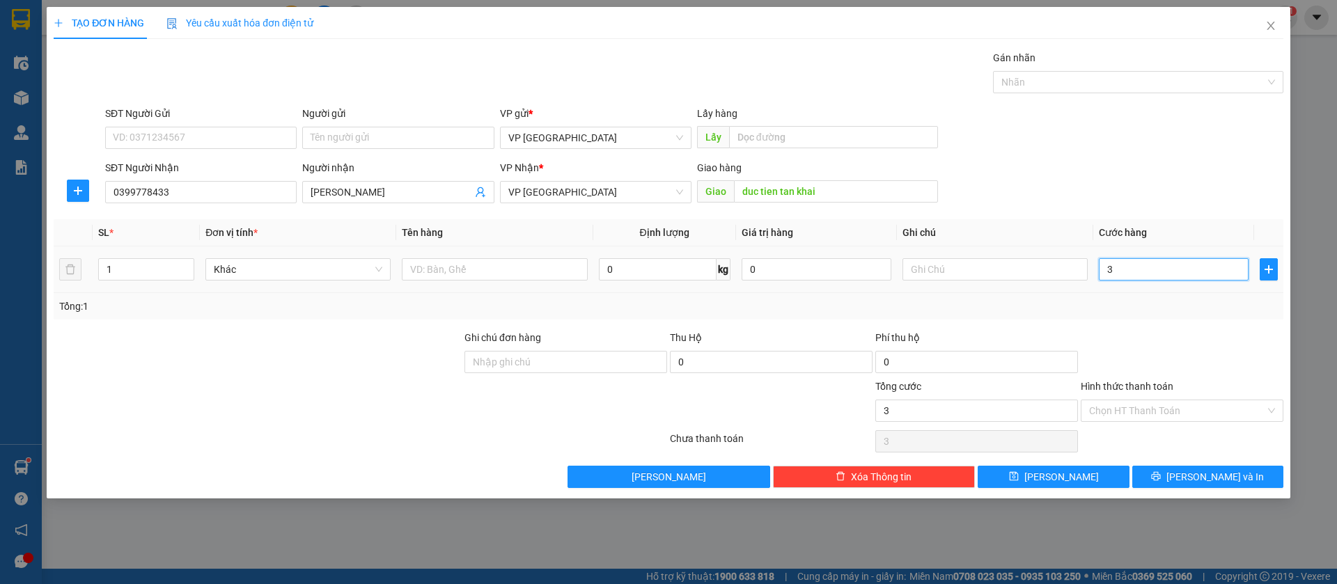
type input "30"
type input "300"
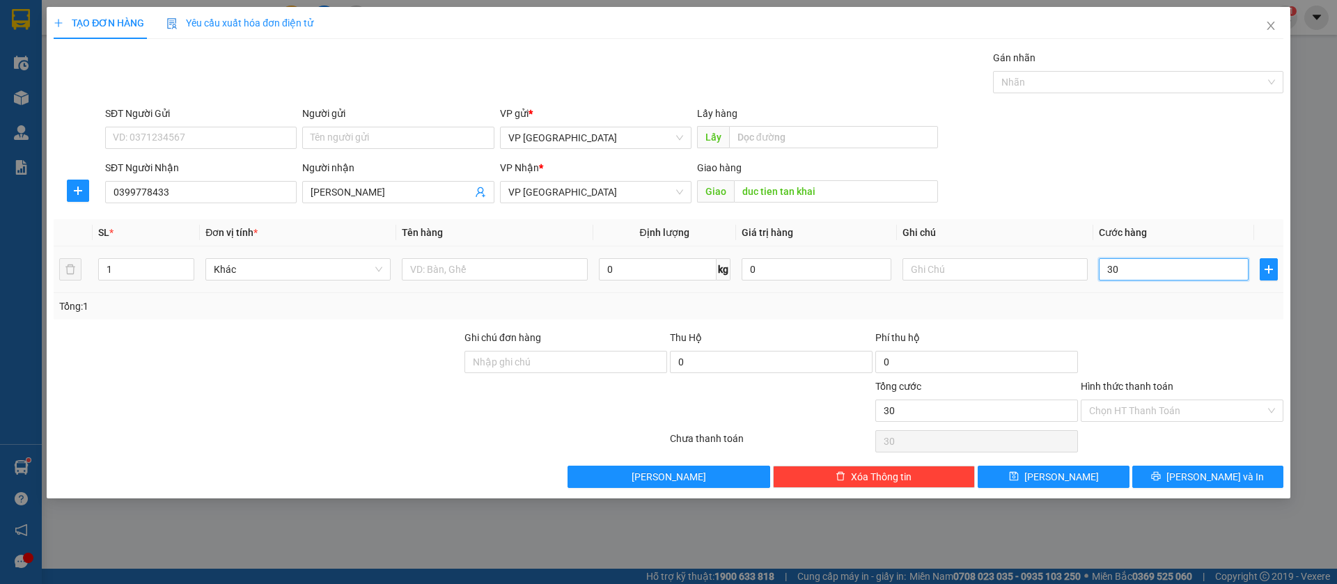
type input "300"
type input "3.000"
type input "30.000"
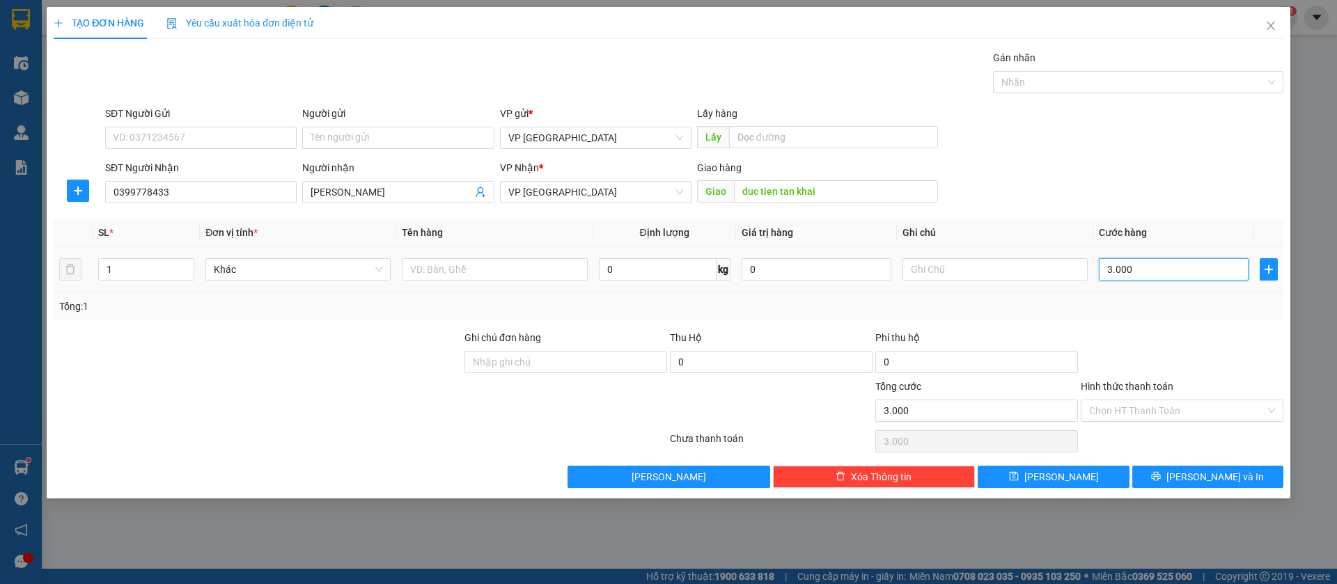
type input "30.000"
click at [1078, 475] on button "[PERSON_NAME]" at bounding box center [1052, 477] width 151 height 22
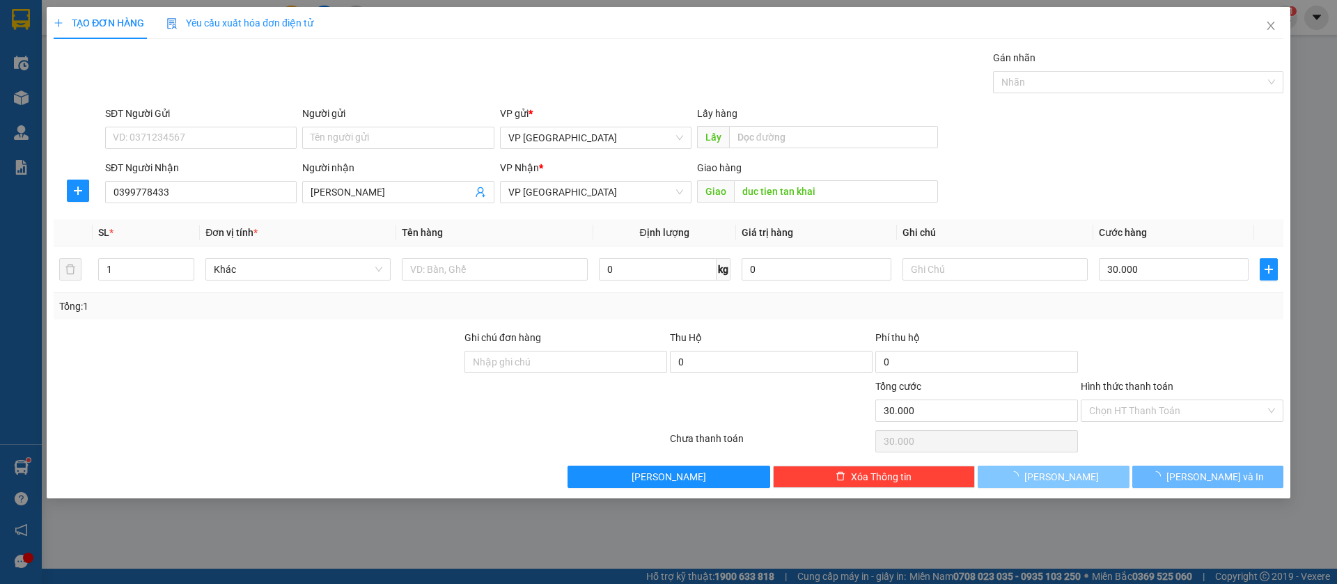
type input "0"
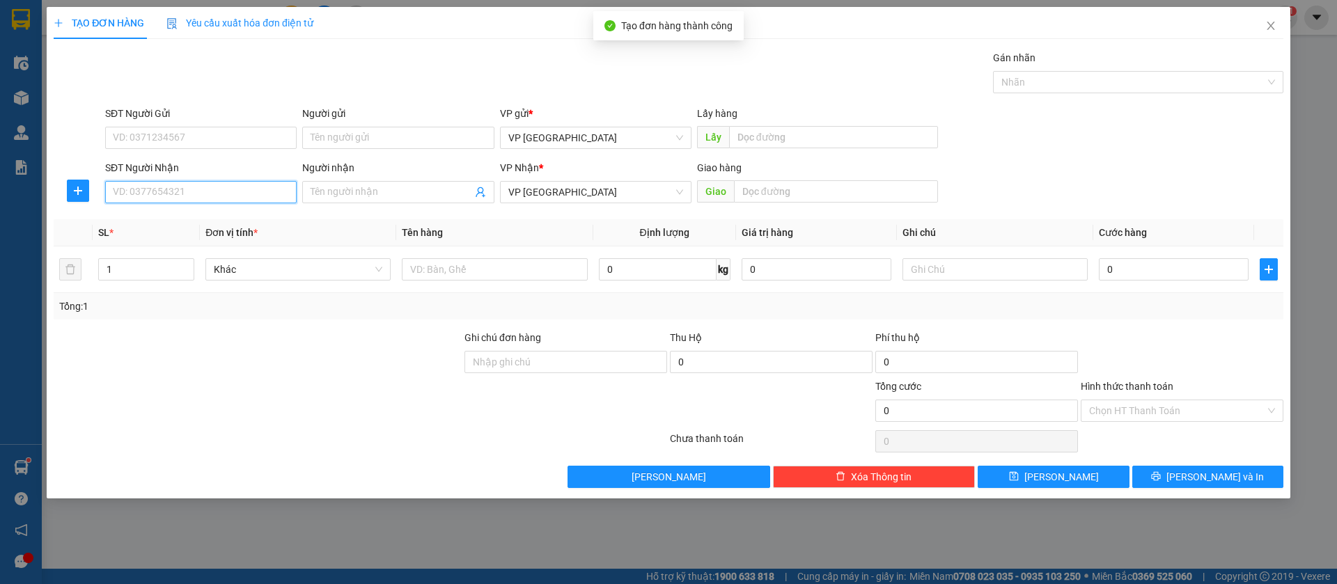
click at [277, 190] on input "SĐT Người Nhận" at bounding box center [200, 192] width 191 height 22
click at [259, 191] on input "0783262" at bounding box center [200, 192] width 191 height 22
type input "0783262899"
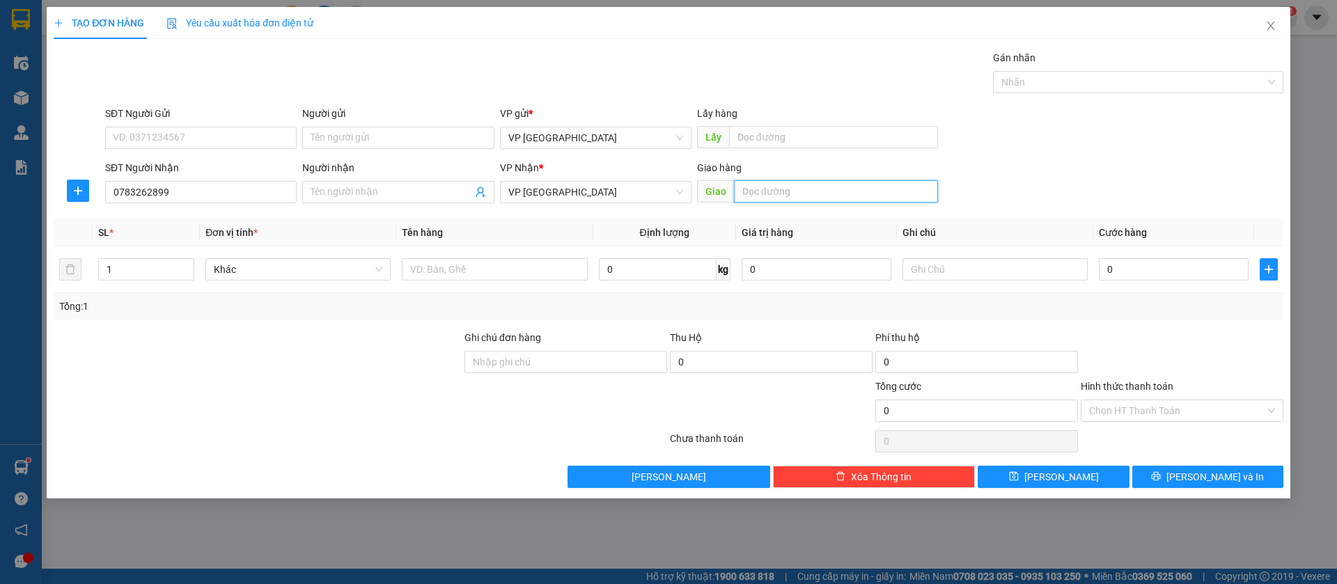
click at [770, 190] on input "text" at bounding box center [836, 191] width 204 height 22
type input "bx loc ninh"
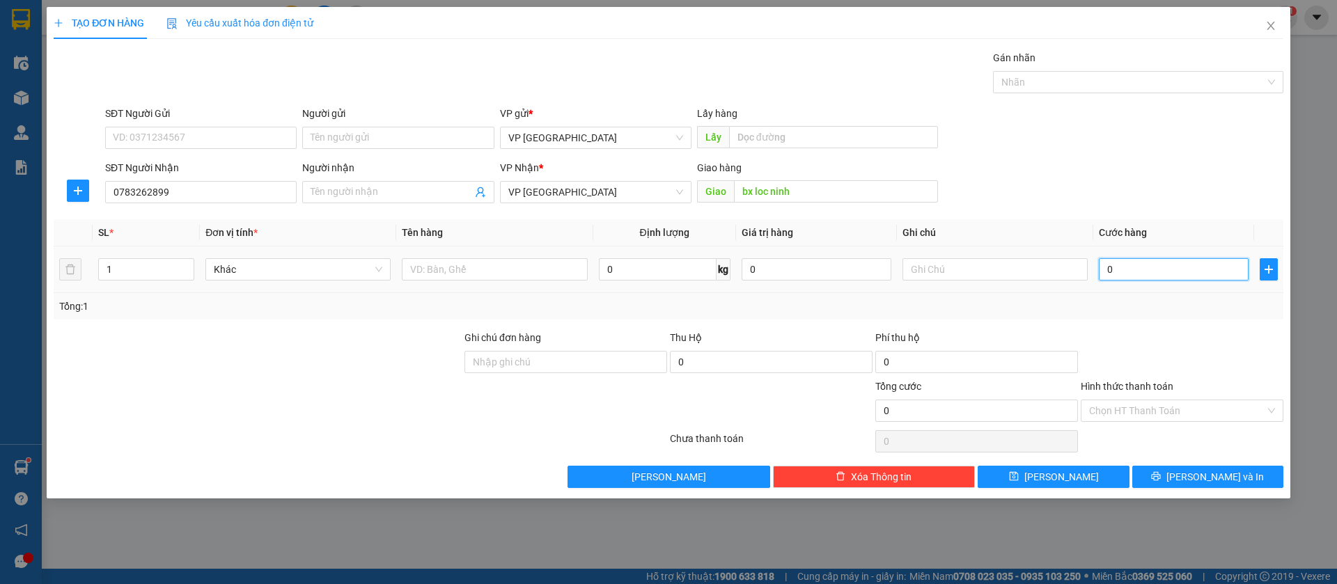
click at [1220, 262] on input "0" at bounding box center [1174, 269] width 150 height 22
type input "3"
type input "30"
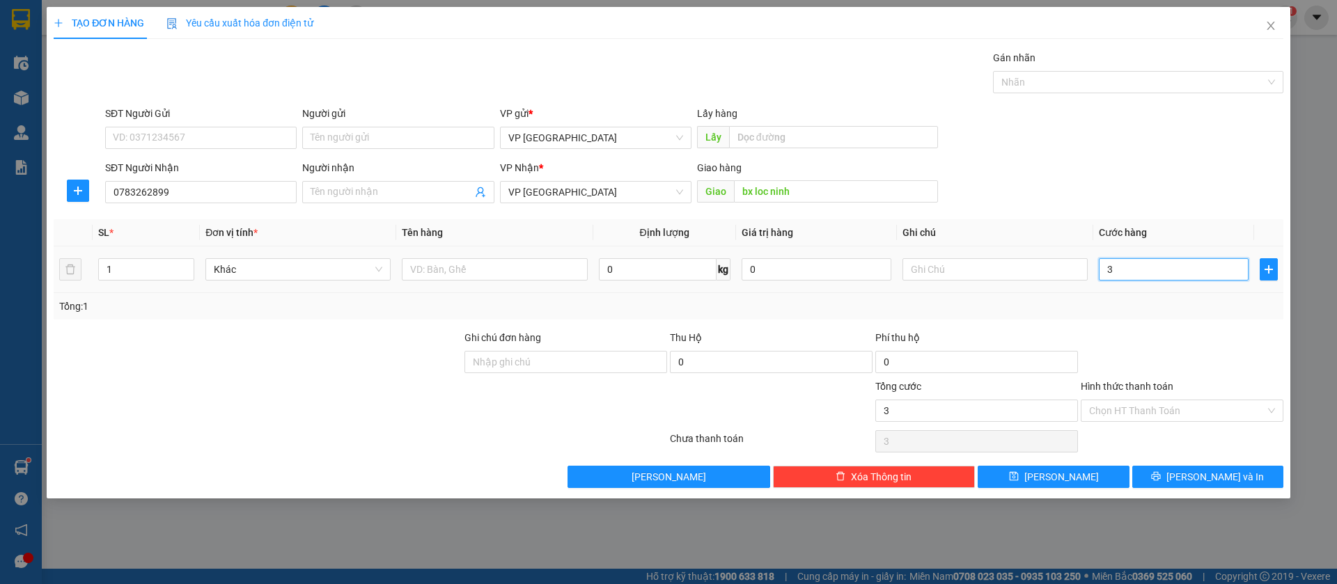
type input "30"
type input "300"
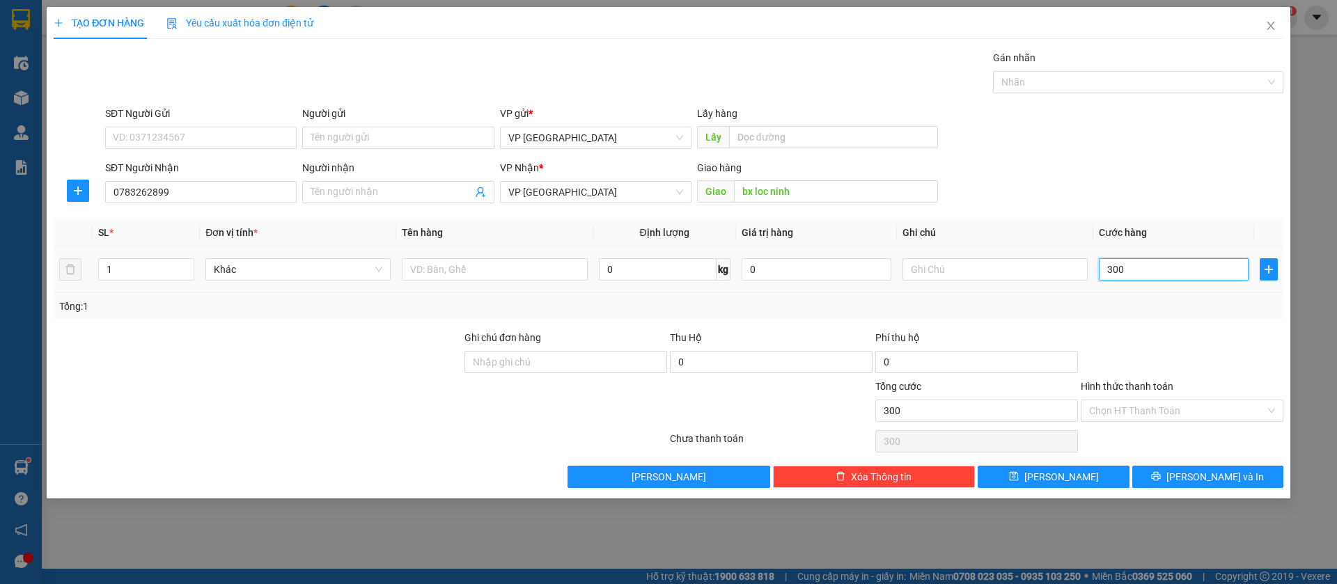
type input "3.000"
type input "30.000"
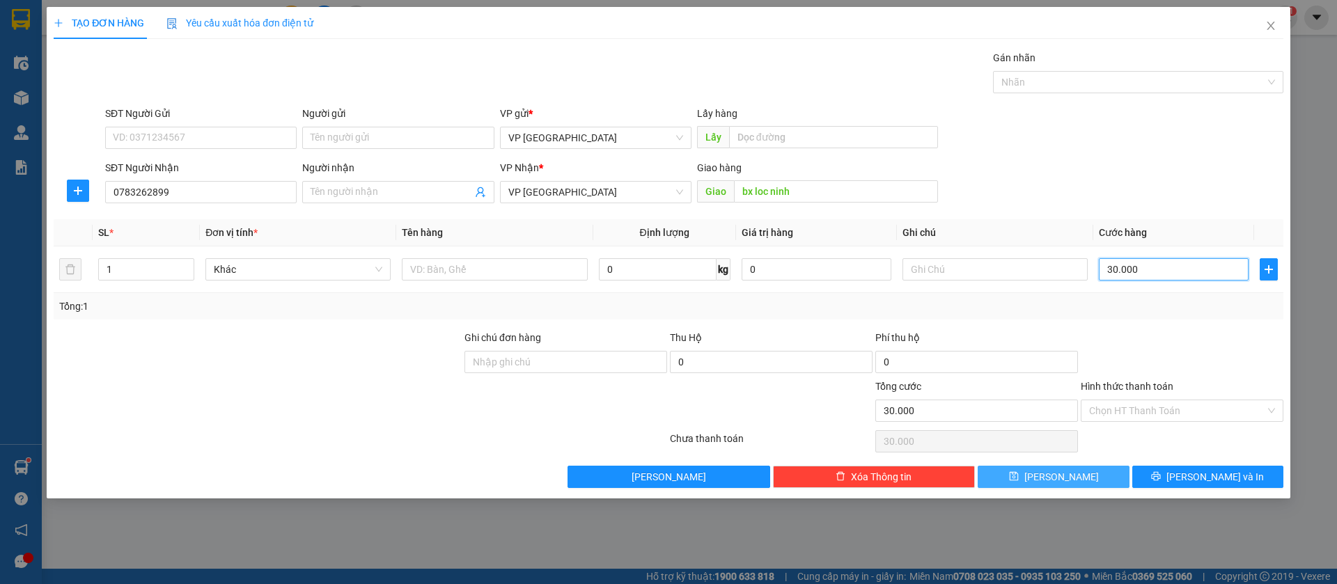
type input "30.000"
click at [1051, 478] on button "[PERSON_NAME]" at bounding box center [1052, 477] width 151 height 22
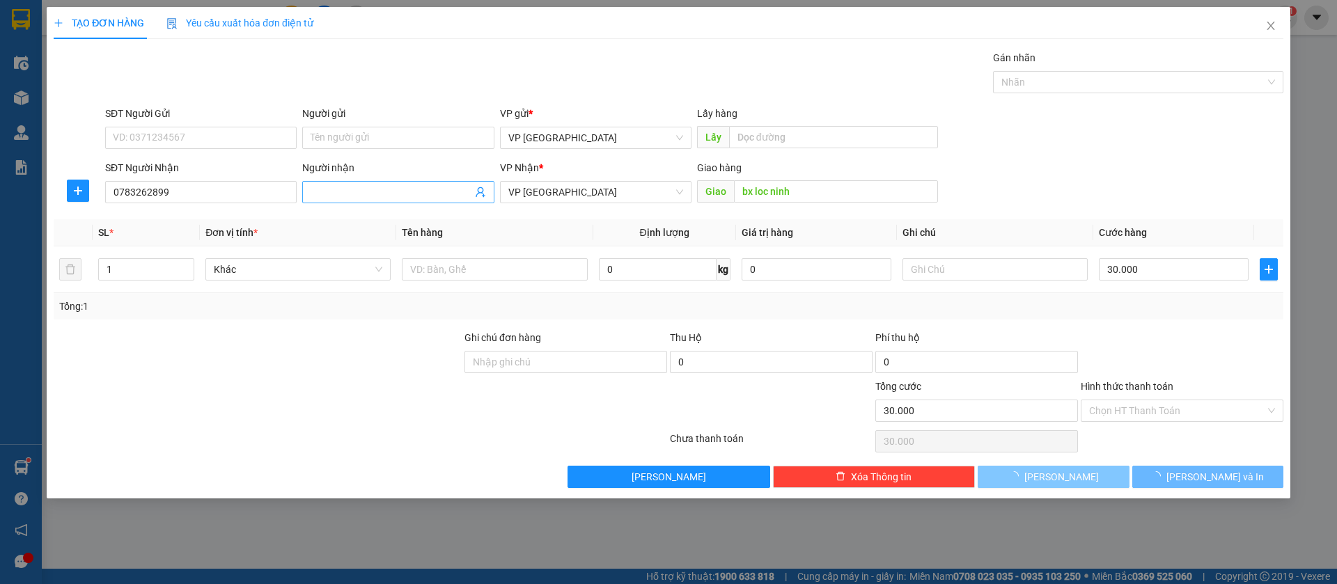
type input "0"
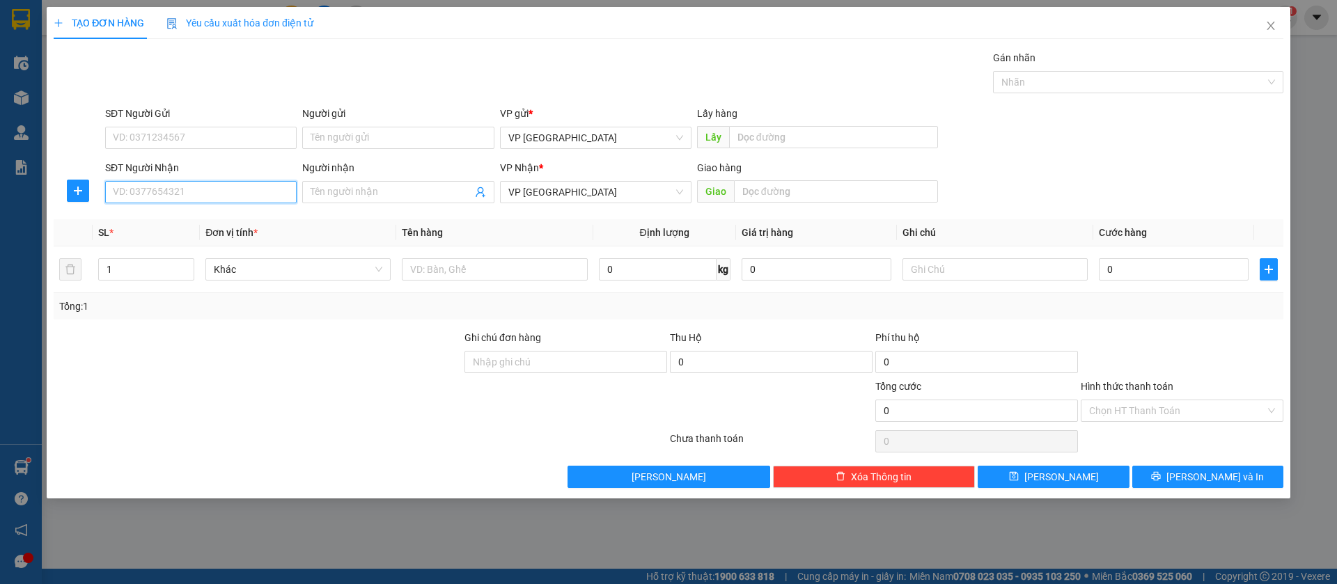
click at [264, 191] on input "SĐT Người Nhận" at bounding box center [200, 192] width 191 height 22
click at [236, 189] on input "SĐT Người Nhận" at bounding box center [200, 192] width 191 height 22
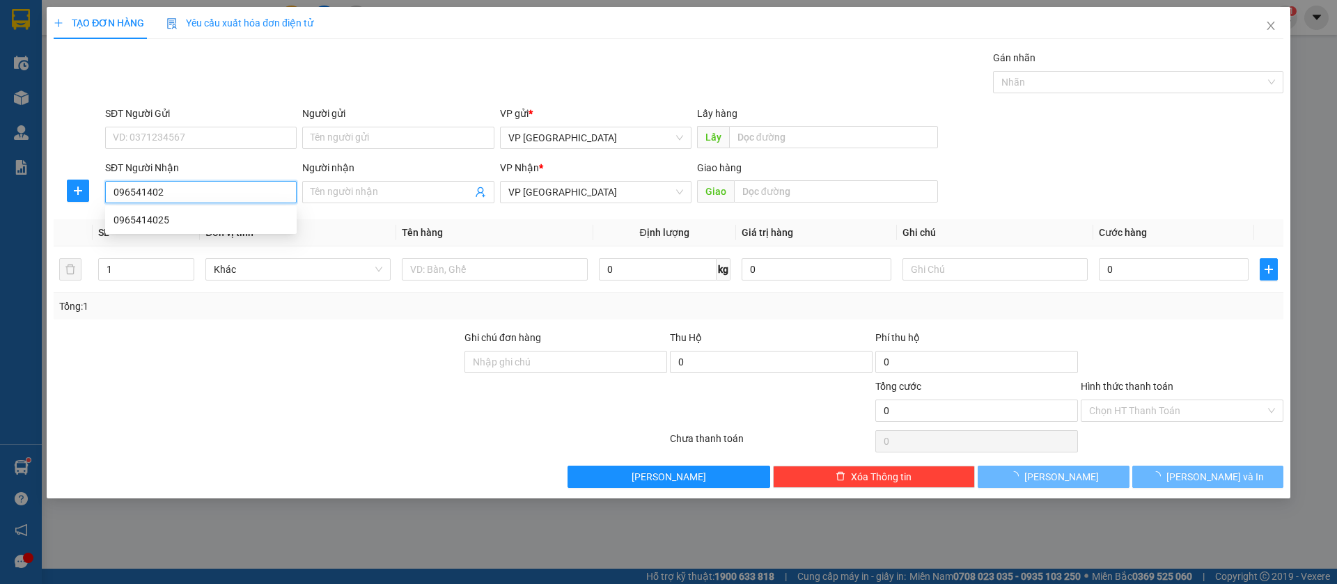
type input "0965414025"
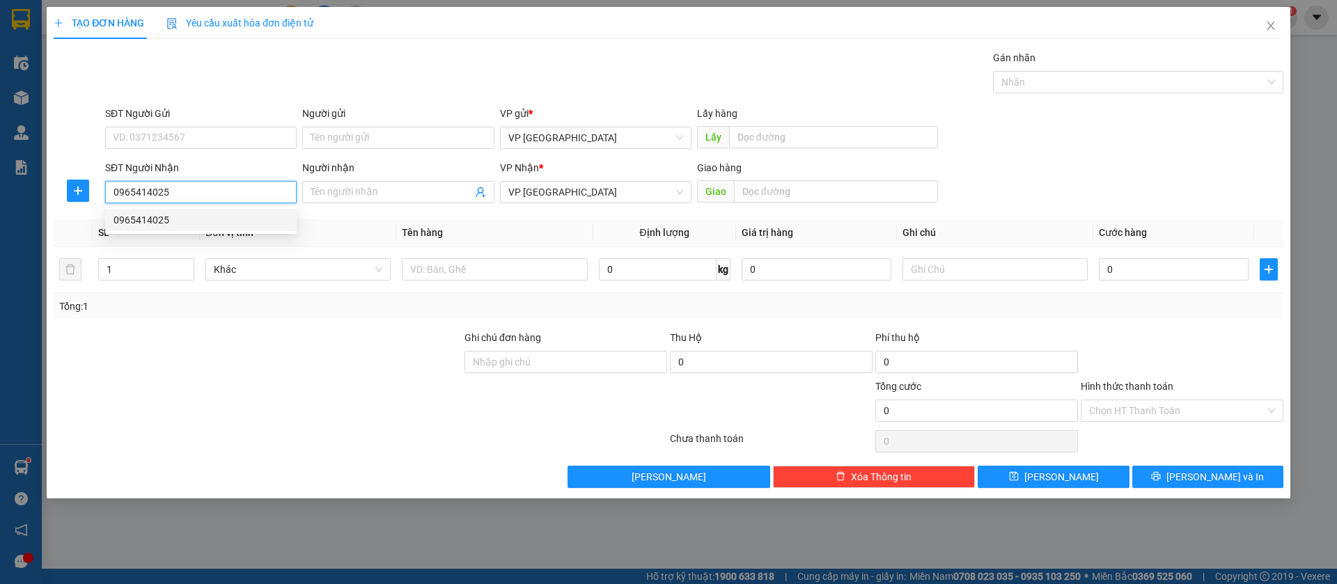
click at [239, 220] on div "0965414025" at bounding box center [200, 219] width 175 height 15
type input "nguyen tính loc thái"
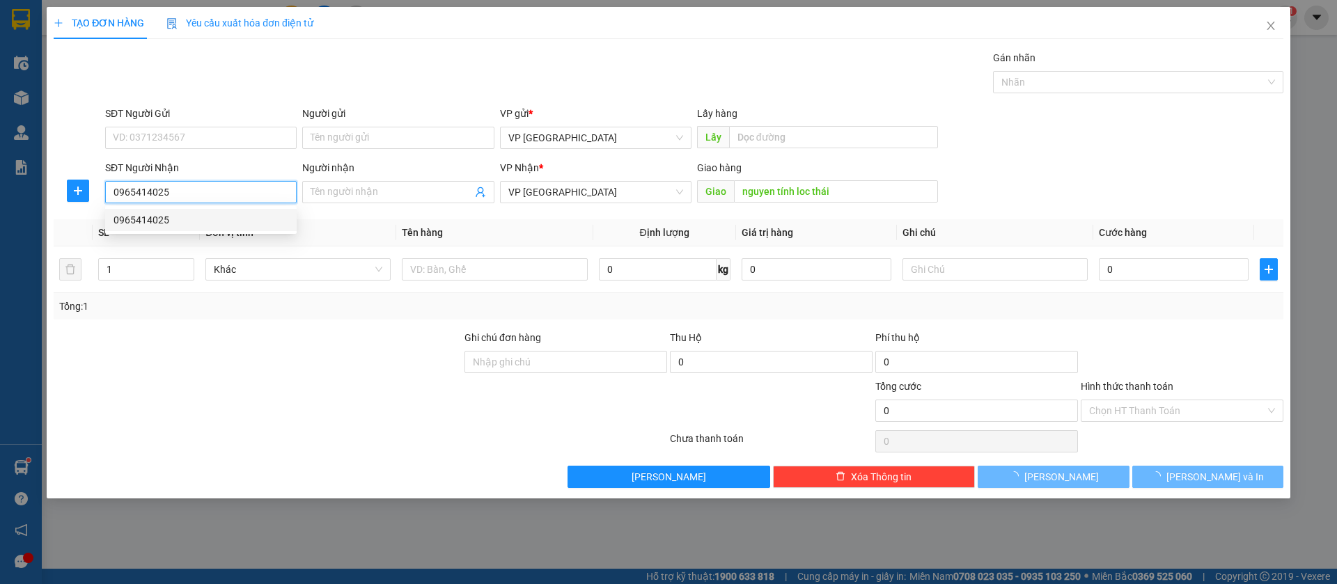
type input "50.000"
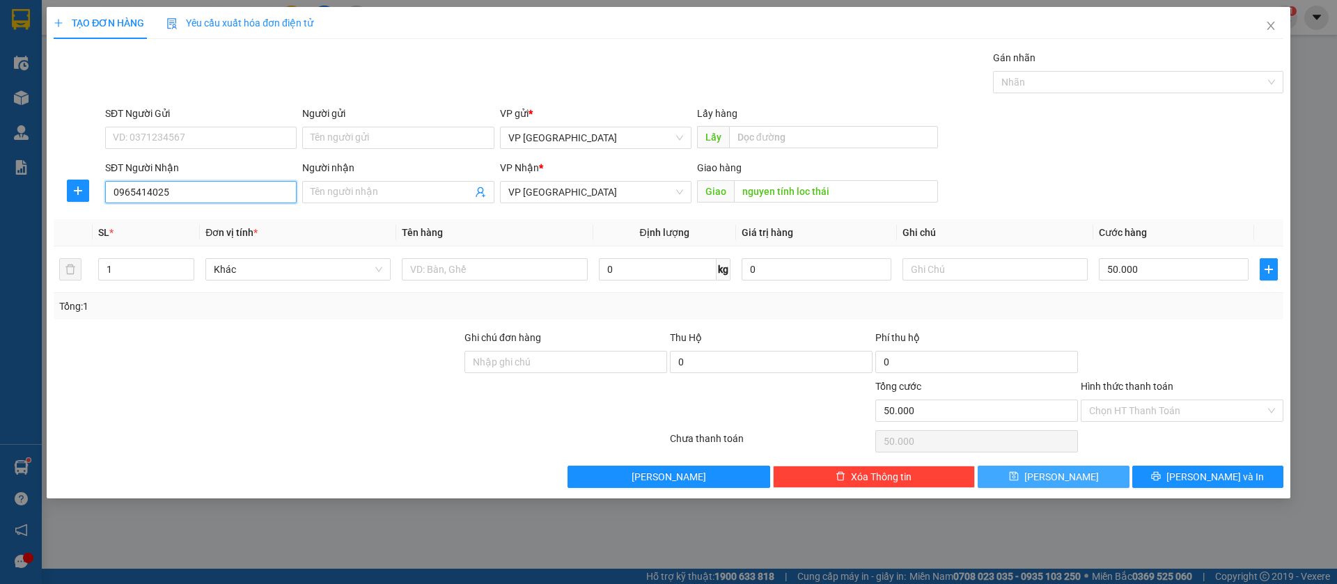
type input "0965414025"
click at [1120, 469] on button "[PERSON_NAME]" at bounding box center [1052, 477] width 151 height 22
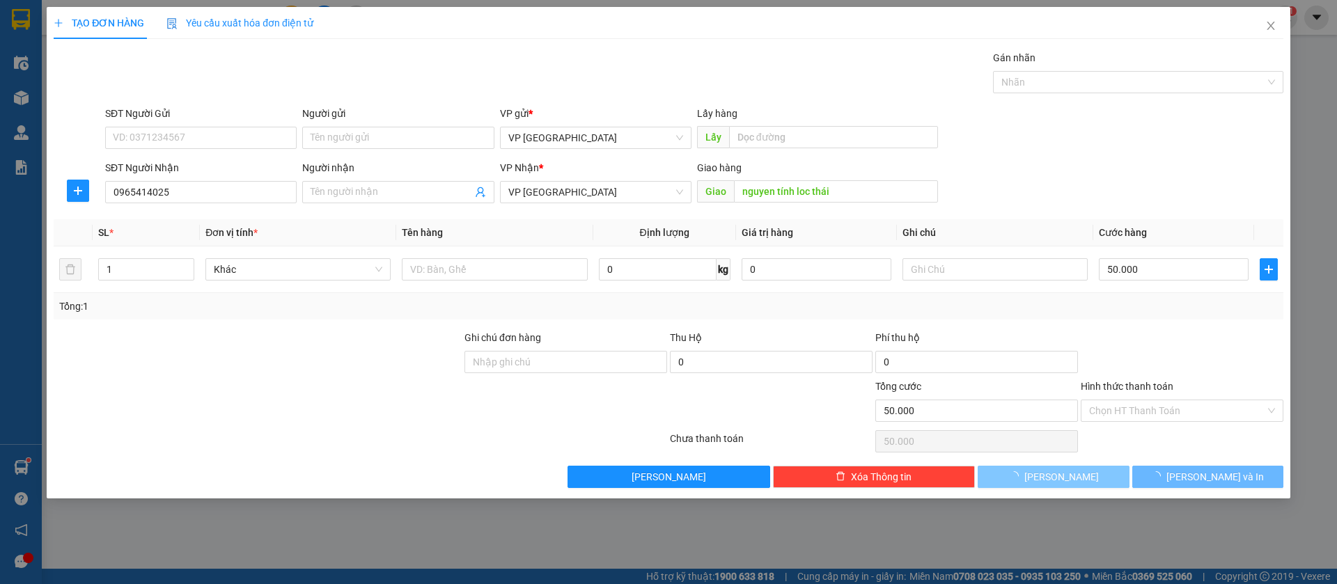
type input "0"
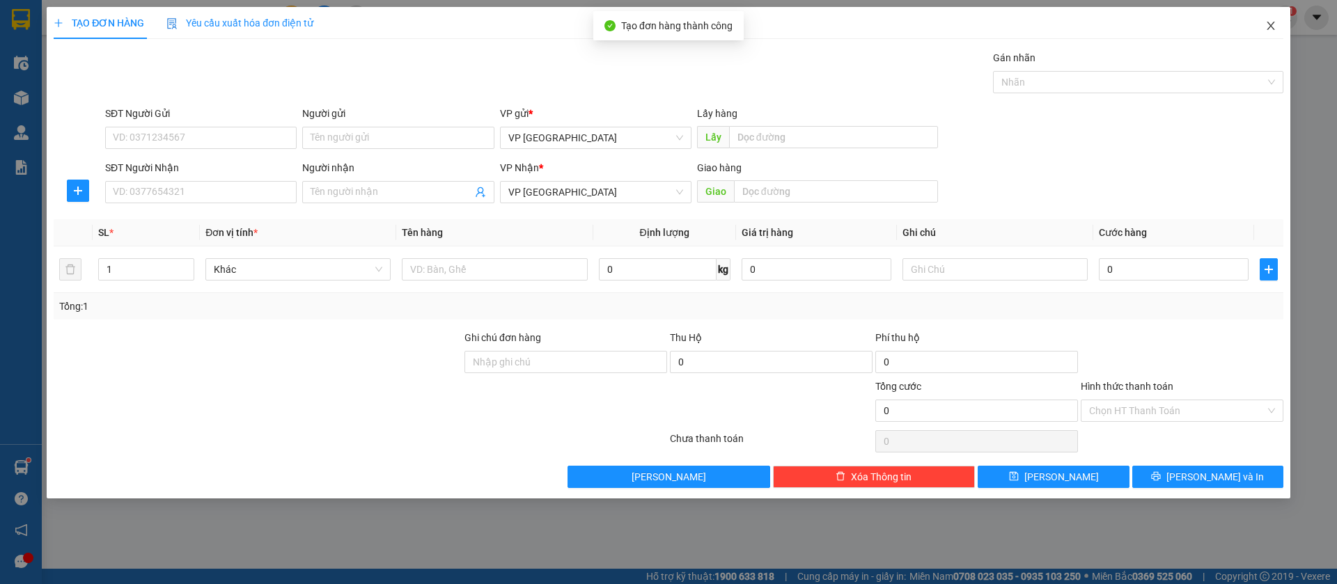
click at [1270, 22] on icon "close" at bounding box center [1270, 25] width 11 height 11
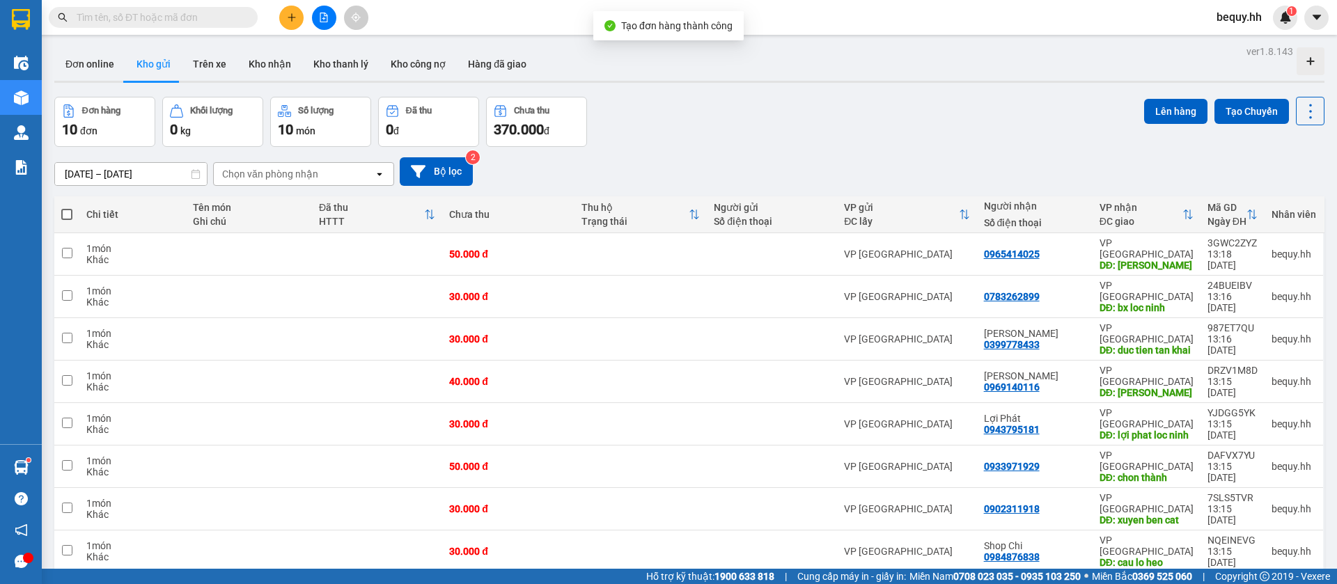
click at [67, 213] on span at bounding box center [66, 214] width 11 height 11
click at [67, 207] on input "checkbox" at bounding box center [67, 207] width 0 height 0
checkbox input "true"
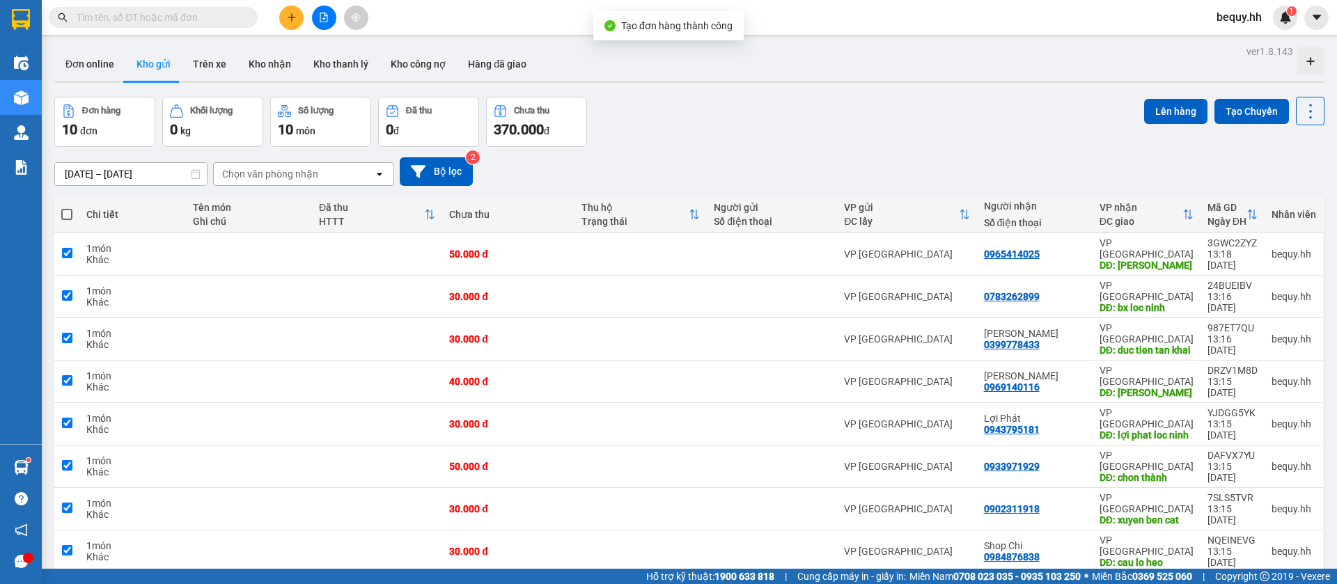
checkbox input "true"
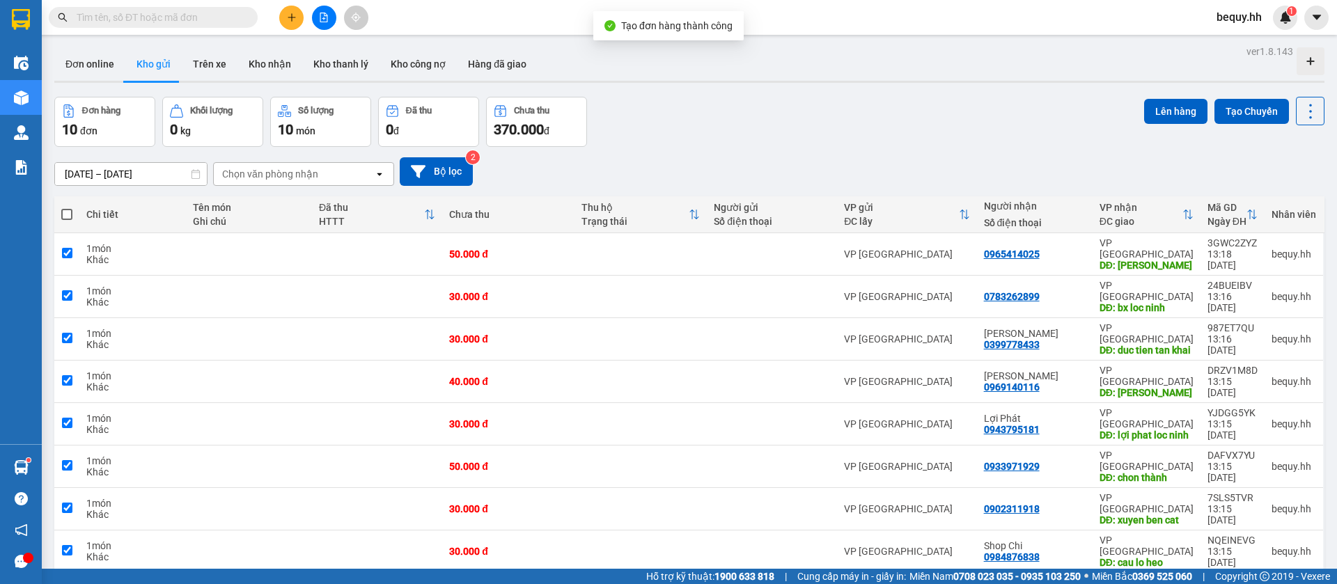
checkbox input "true"
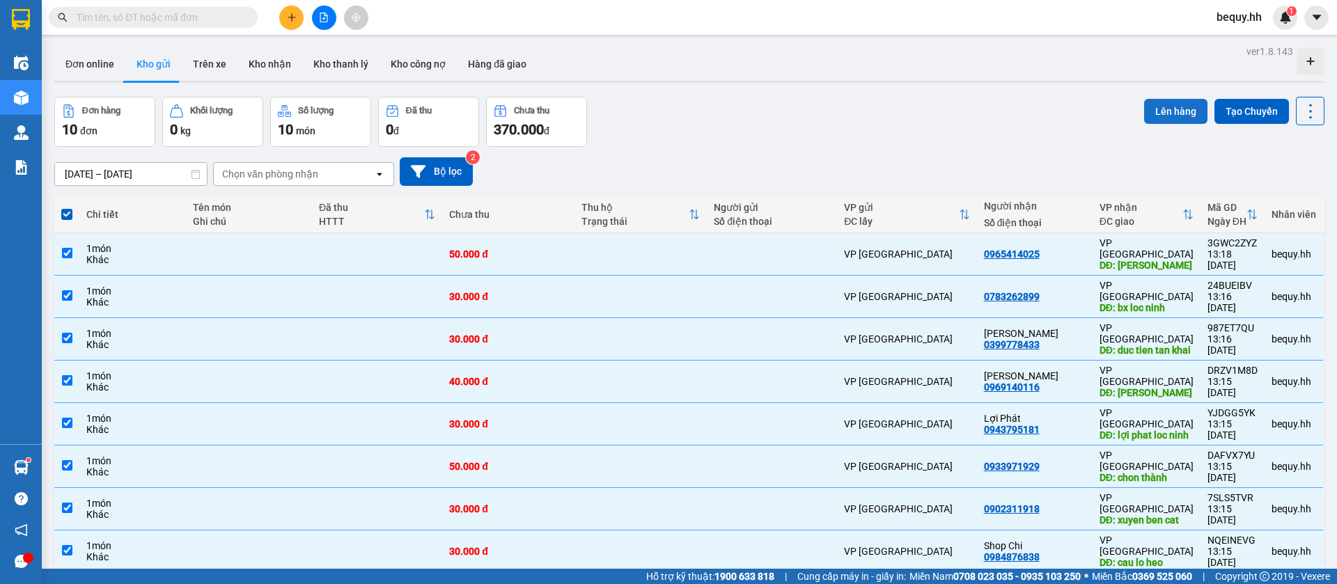
click at [1168, 105] on button "Lên hàng" at bounding box center [1175, 111] width 63 height 25
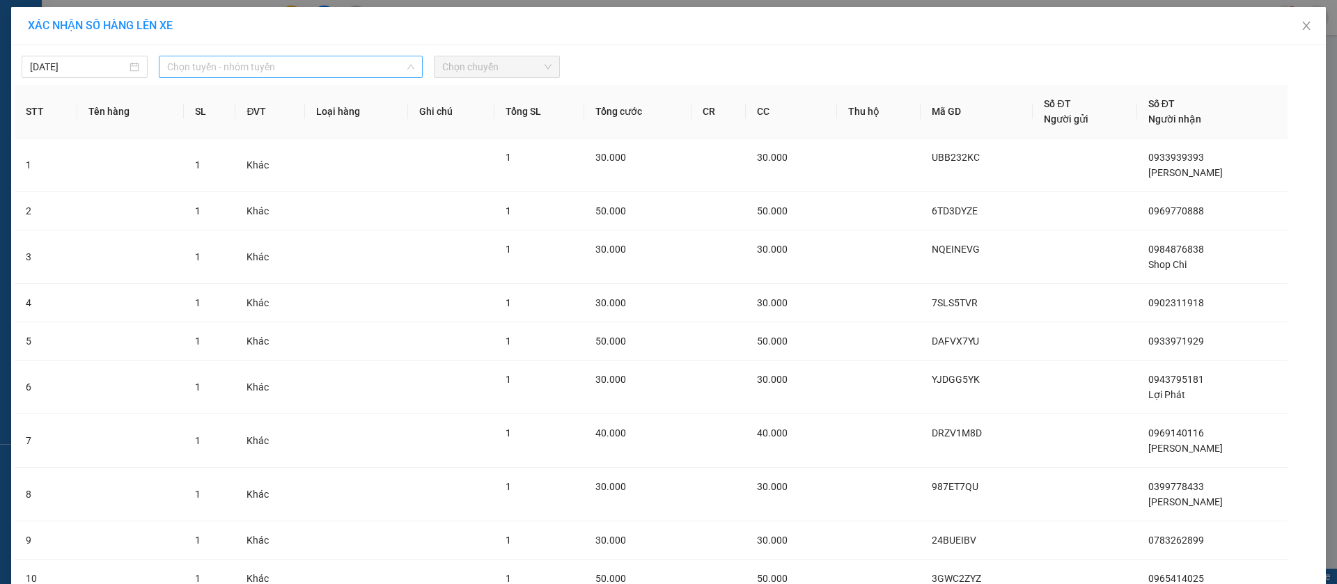
click at [361, 69] on span "Chọn tuyến - nhóm tuyến" at bounding box center [290, 66] width 247 height 21
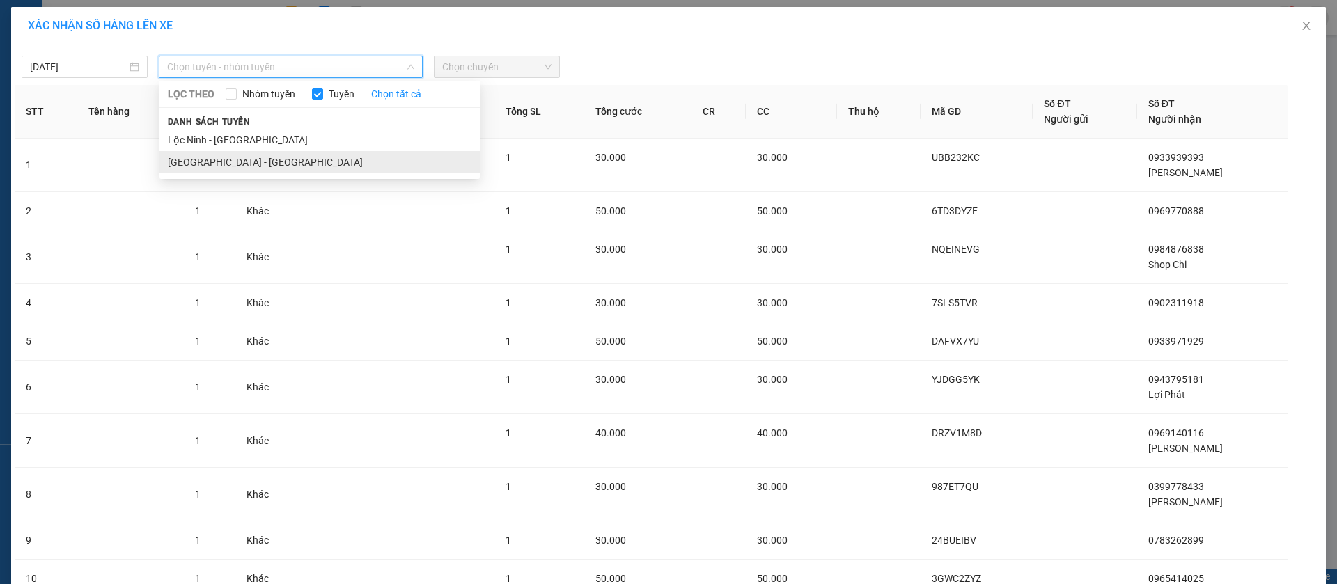
click at [263, 162] on li "[GEOGRAPHIC_DATA] - [GEOGRAPHIC_DATA]" at bounding box center [319, 162] width 320 height 22
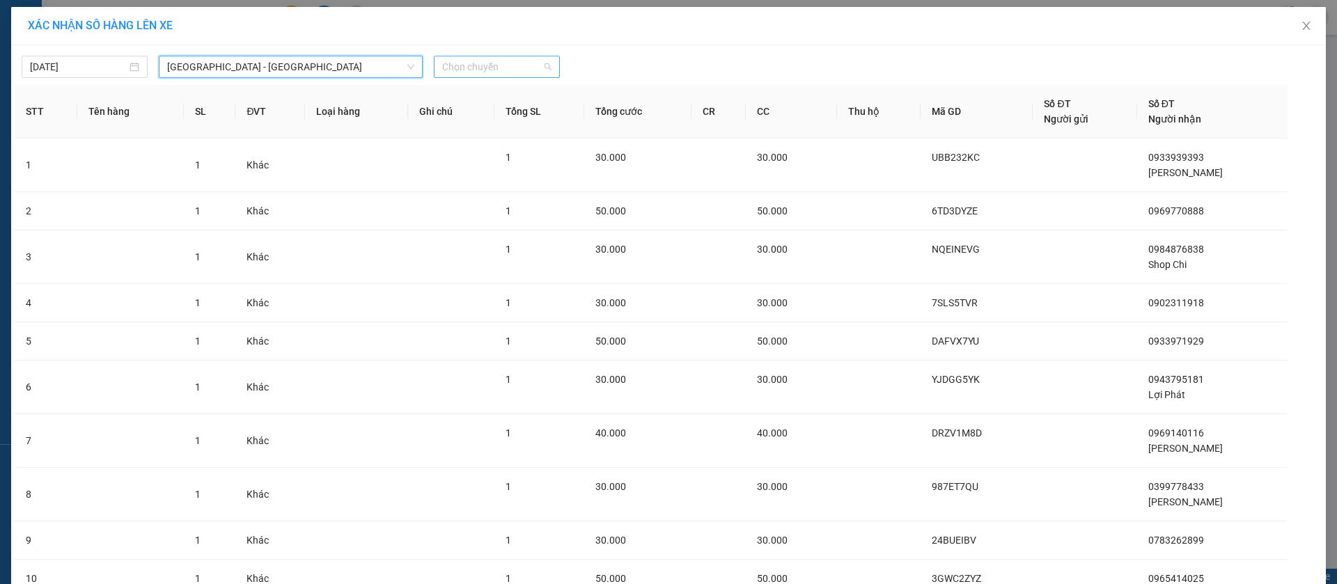
click at [493, 63] on span "Chọn chuyến" at bounding box center [496, 66] width 109 height 21
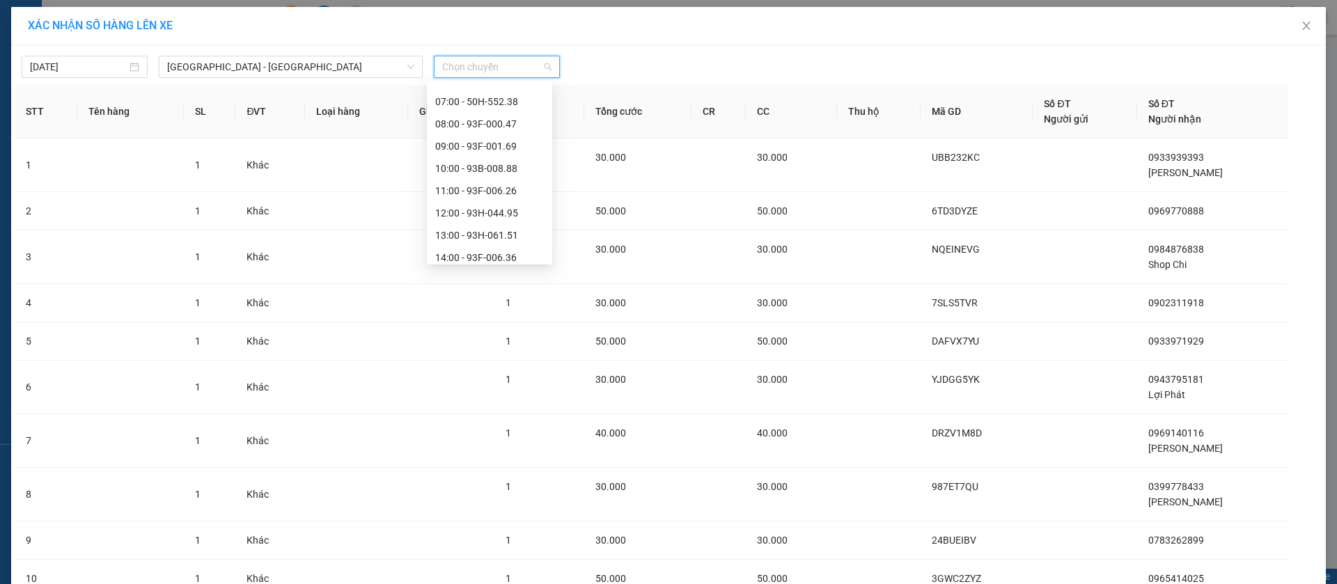
scroll to position [104, 0]
click at [492, 166] on div "12:00 - 93H-044.95" at bounding box center [489, 168] width 109 height 15
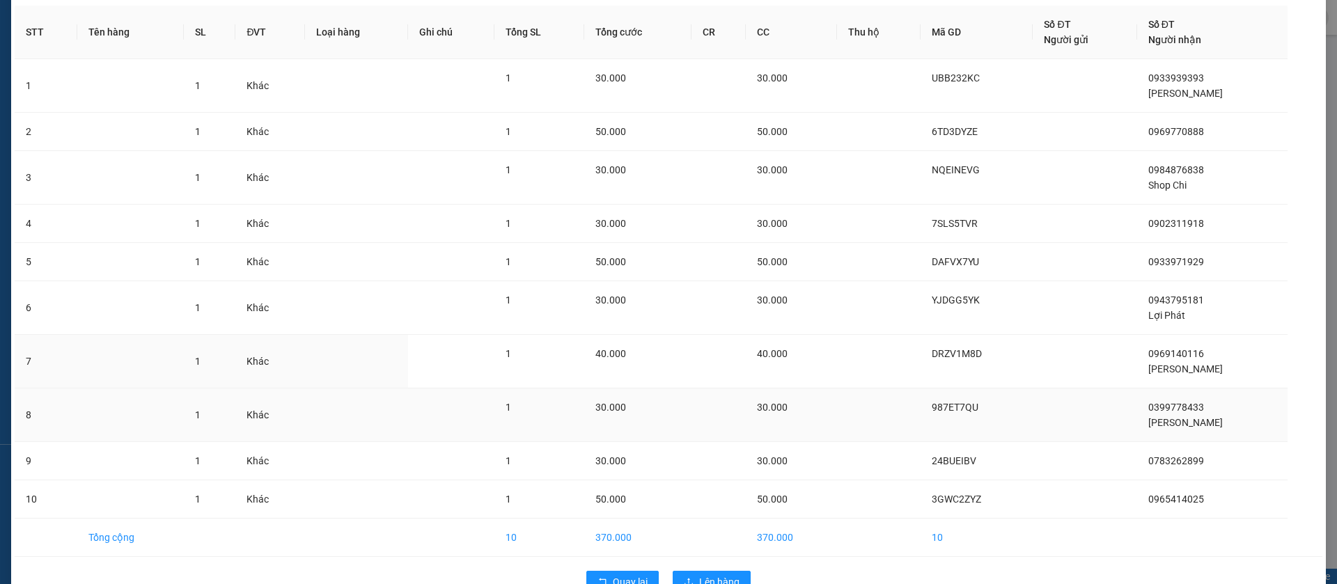
scroll to position [124, 0]
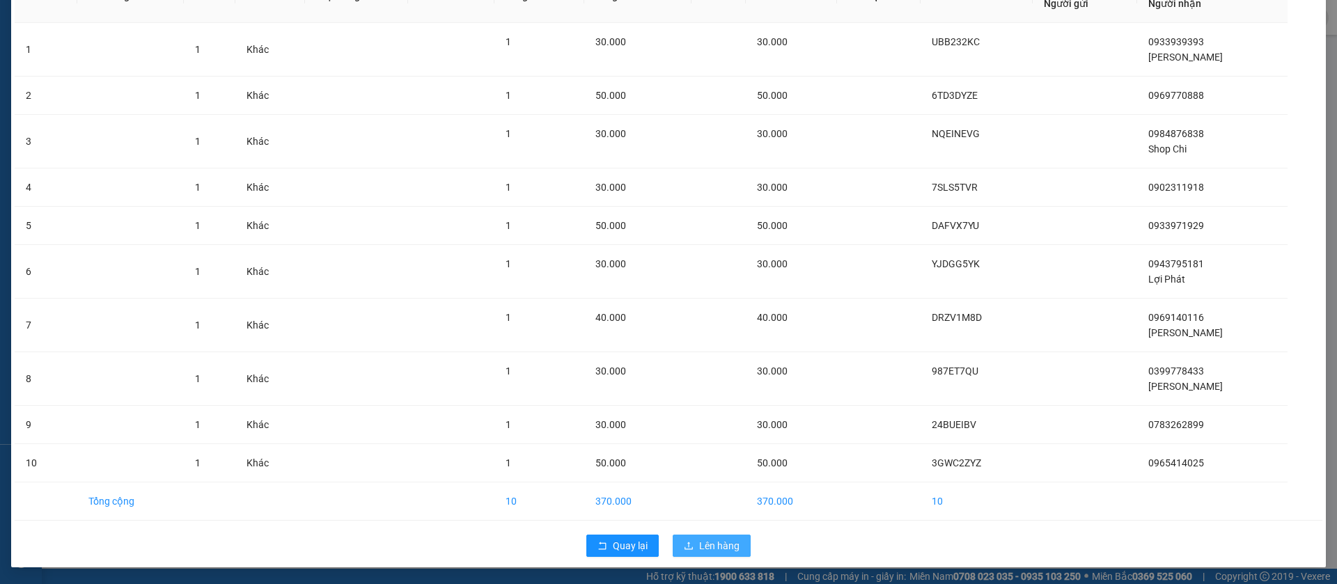
click at [724, 542] on span "Lên hàng" at bounding box center [719, 545] width 40 height 15
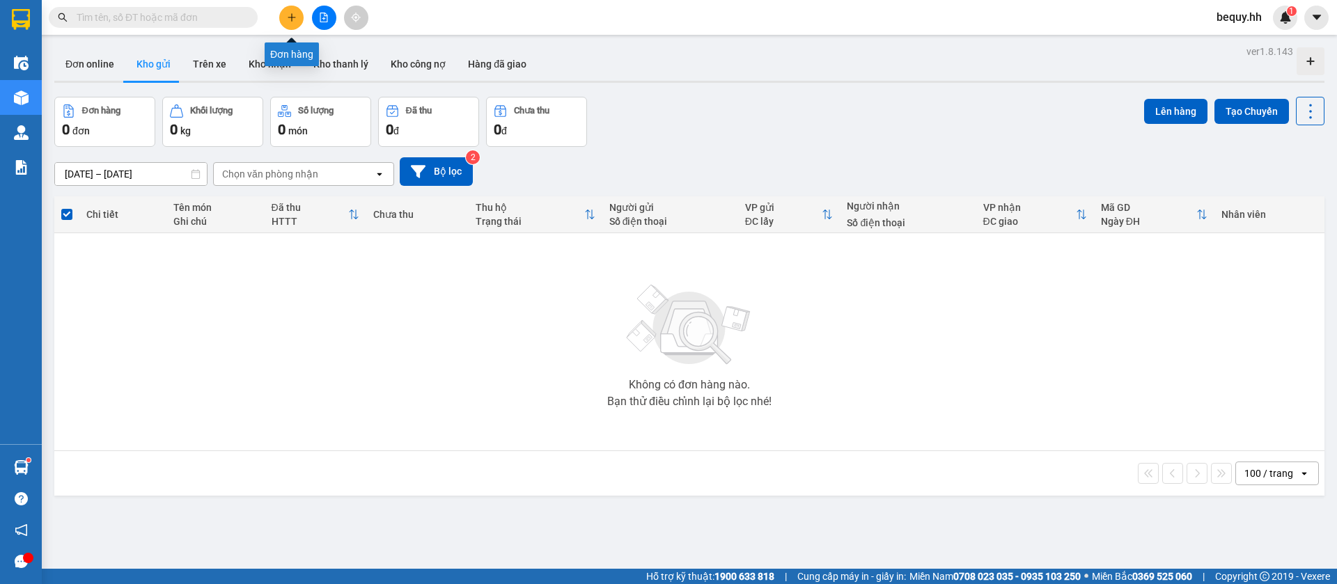
click at [294, 19] on icon "plus" at bounding box center [292, 18] width 10 height 10
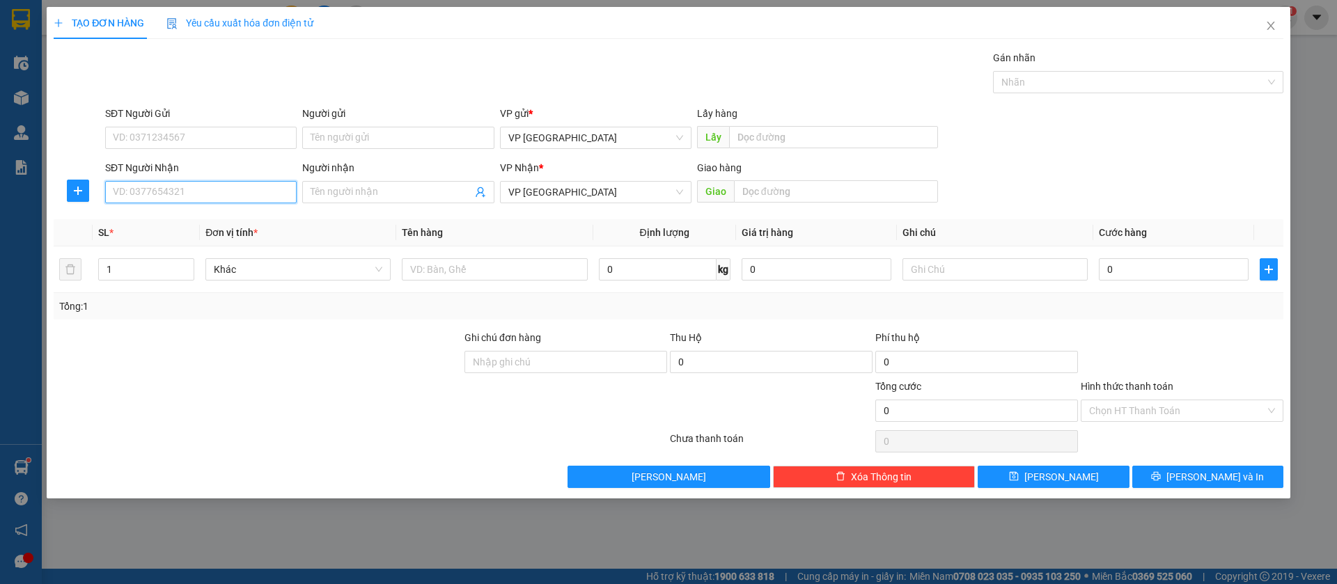
click at [247, 188] on input "SĐT Người Nhận" at bounding box center [200, 192] width 191 height 22
type input "0347103379"
click at [247, 218] on div "0347103379 - hữu đức" at bounding box center [200, 219] width 175 height 15
type input "hữu đức"
type input "huu duc ben cat"
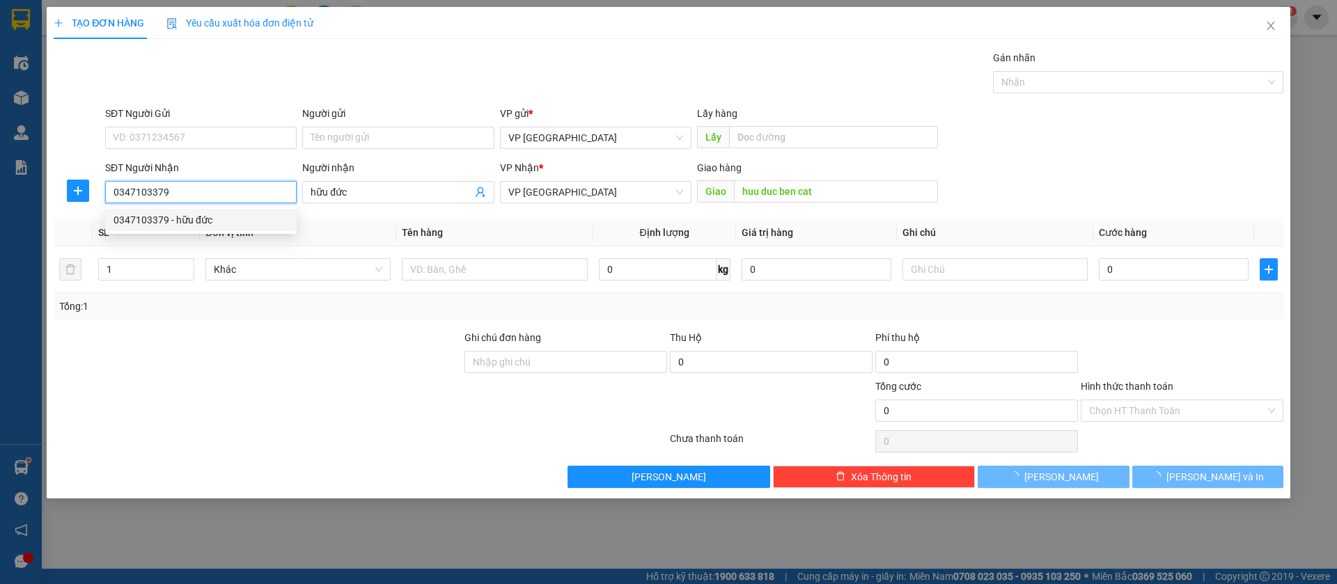
type input "150.000"
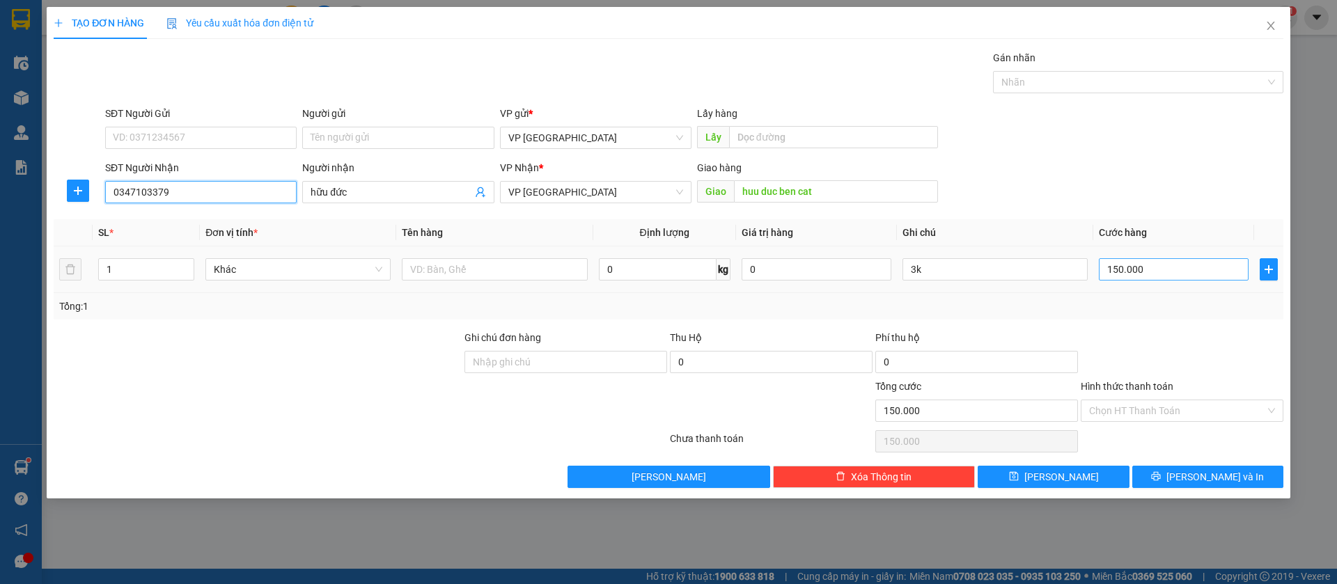
type input "0347103379"
click at [1153, 263] on input "150.000" at bounding box center [1174, 269] width 150 height 22
type input "3"
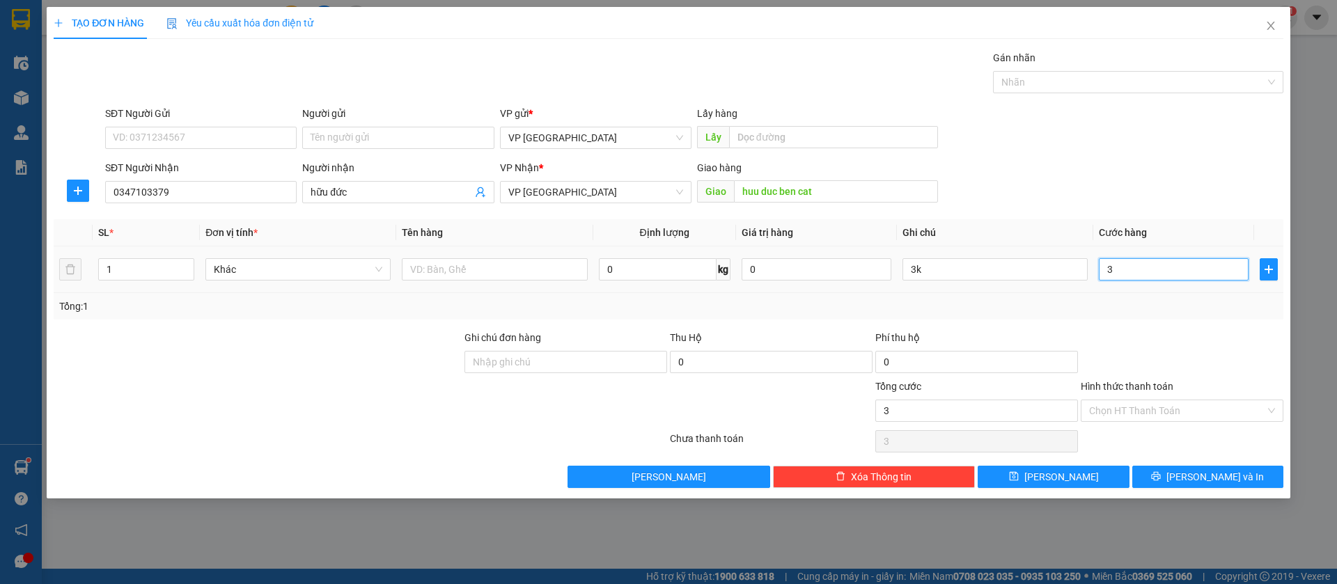
type input "30"
type input "300"
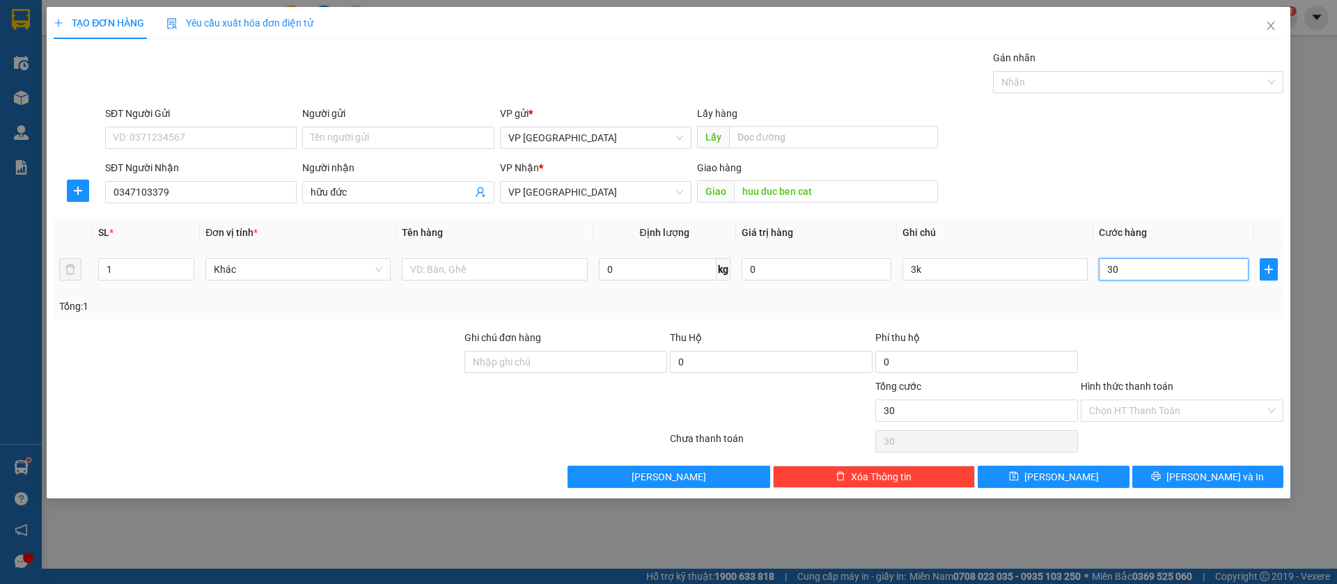
type input "300"
click at [1040, 261] on input "3k" at bounding box center [994, 269] width 185 height 22
click at [1085, 478] on button "[PERSON_NAME]" at bounding box center [1052, 477] width 151 height 22
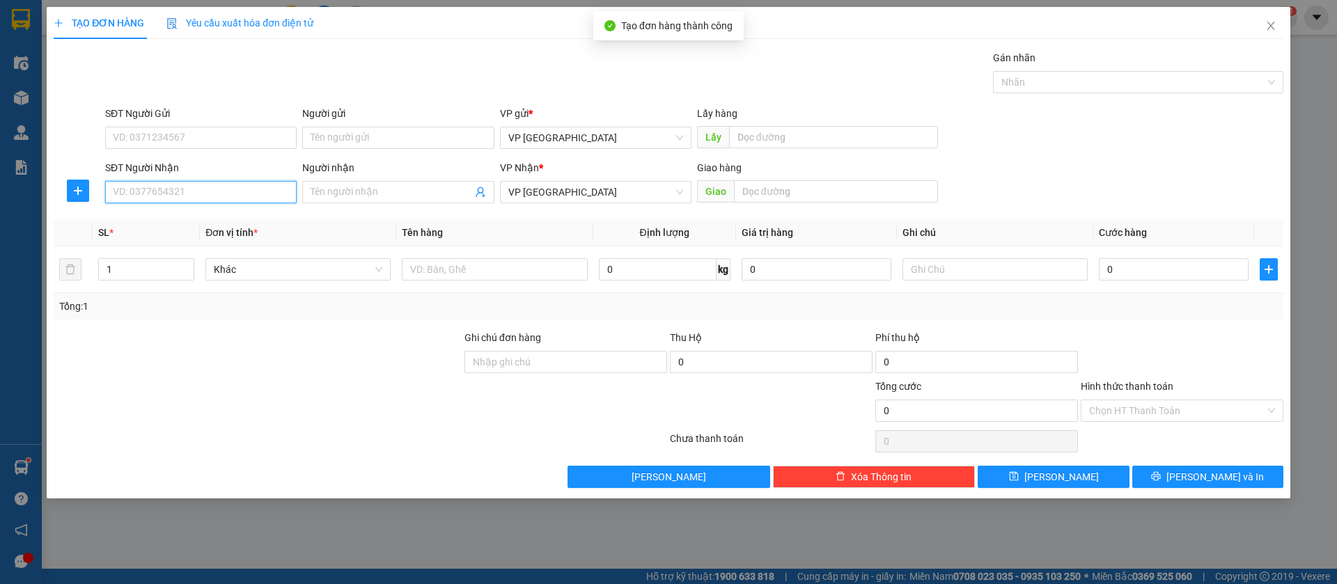
click at [207, 186] on input "SĐT Người Nhận" at bounding box center [200, 192] width 191 height 22
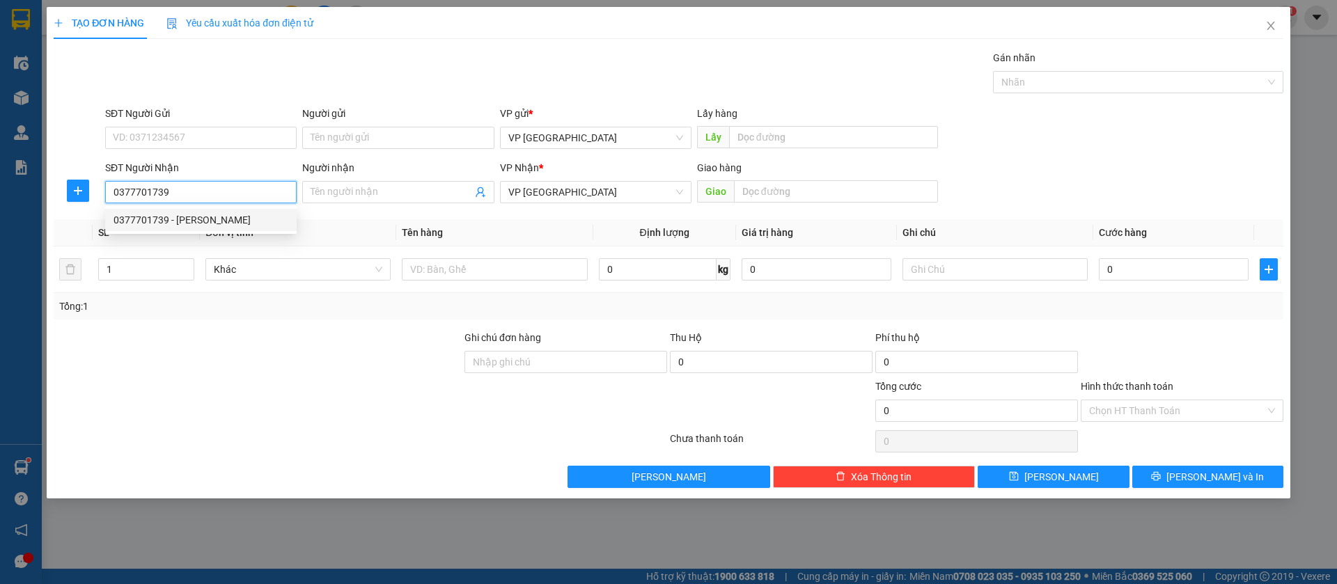
click at [228, 214] on div "0377701739 - [PERSON_NAME]" at bounding box center [200, 219] width 175 height 15
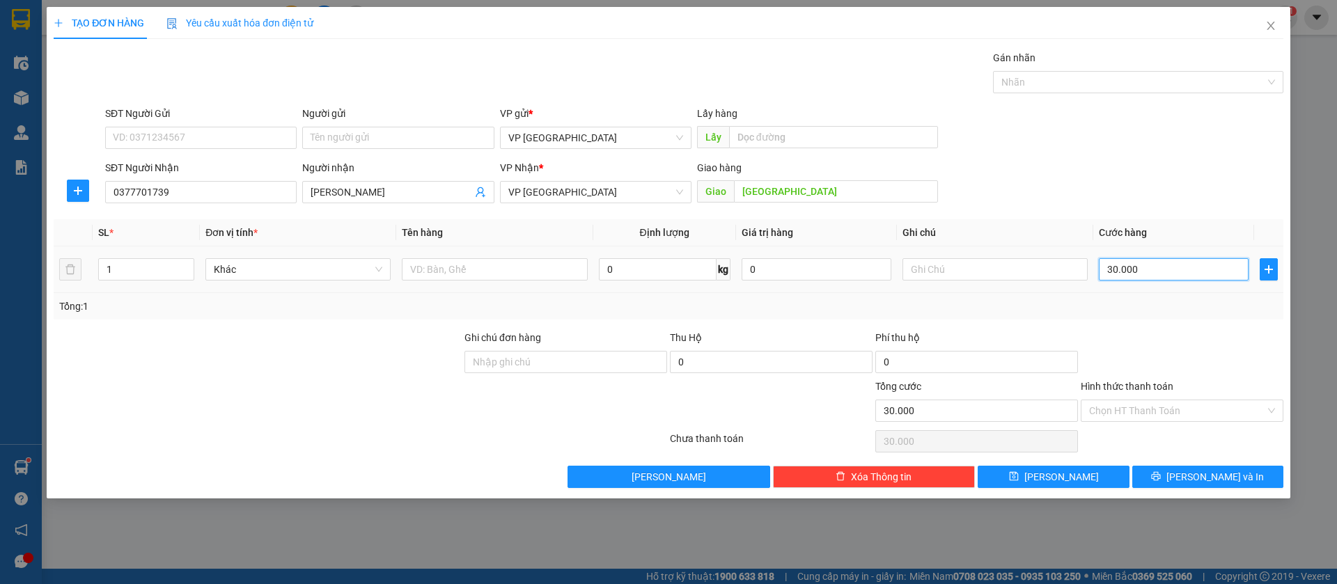
click at [1198, 265] on input "30.000" at bounding box center [1174, 269] width 150 height 22
drag, startPoint x: 1080, startPoint y: 482, endPoint x: 1044, endPoint y: 490, distance: 37.7
click at [1068, 488] on div "TẠO ĐƠN HÀNG Yêu cầu xuất hóa đơn điện tử Transit Pickup Surcharge Ids Transit …" at bounding box center [668, 253] width 1243 height 492
click at [1093, 480] on button "[PERSON_NAME]" at bounding box center [1052, 477] width 151 height 22
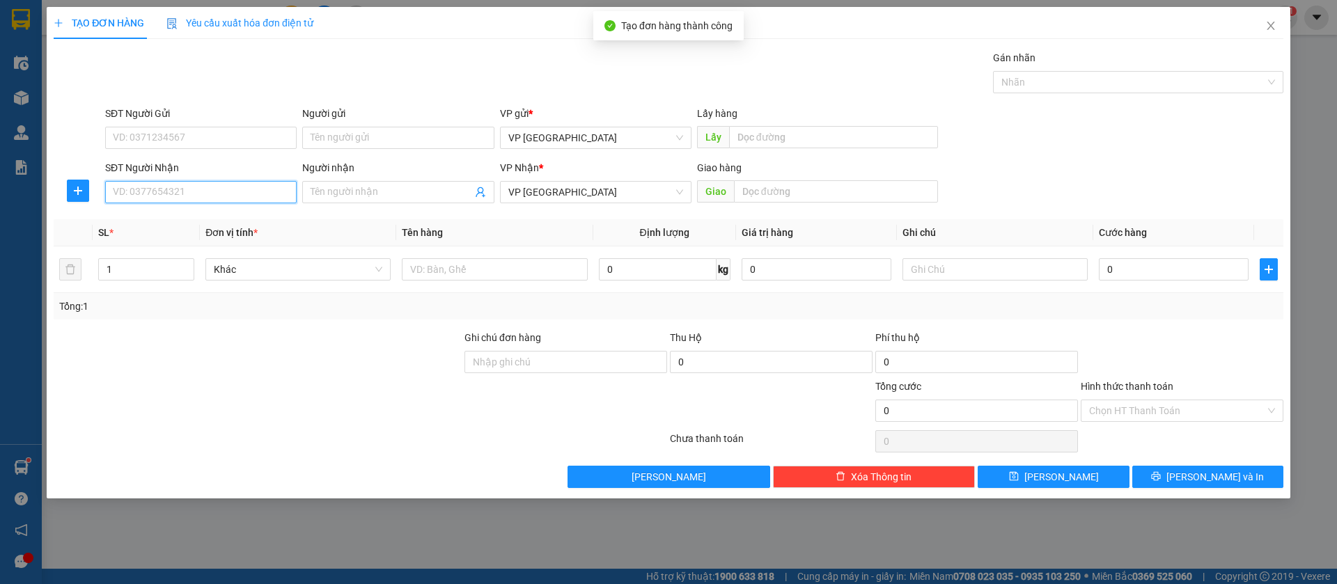
click at [268, 198] on input "SĐT Người Nhận" at bounding box center [200, 192] width 191 height 22
click at [260, 224] on div "0937379206 - NK Xanh" at bounding box center [200, 219] width 175 height 15
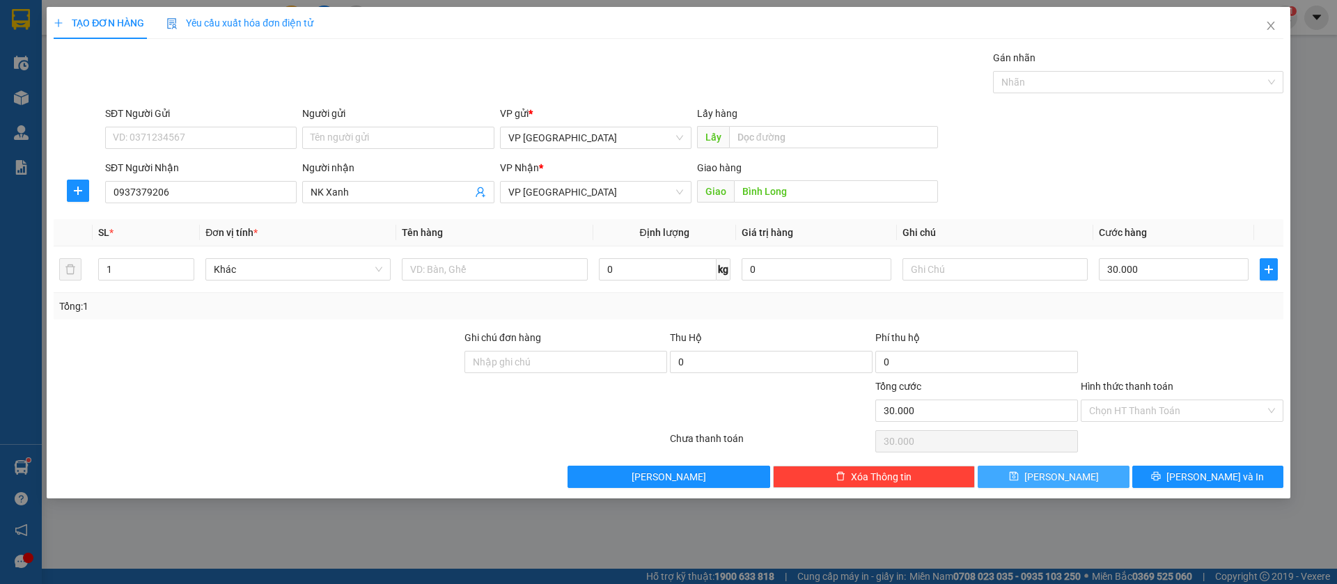
drag, startPoint x: 1078, startPoint y: 475, endPoint x: 948, endPoint y: 464, distance: 130.0
click at [1076, 475] on button "[PERSON_NAME]" at bounding box center [1052, 477] width 151 height 22
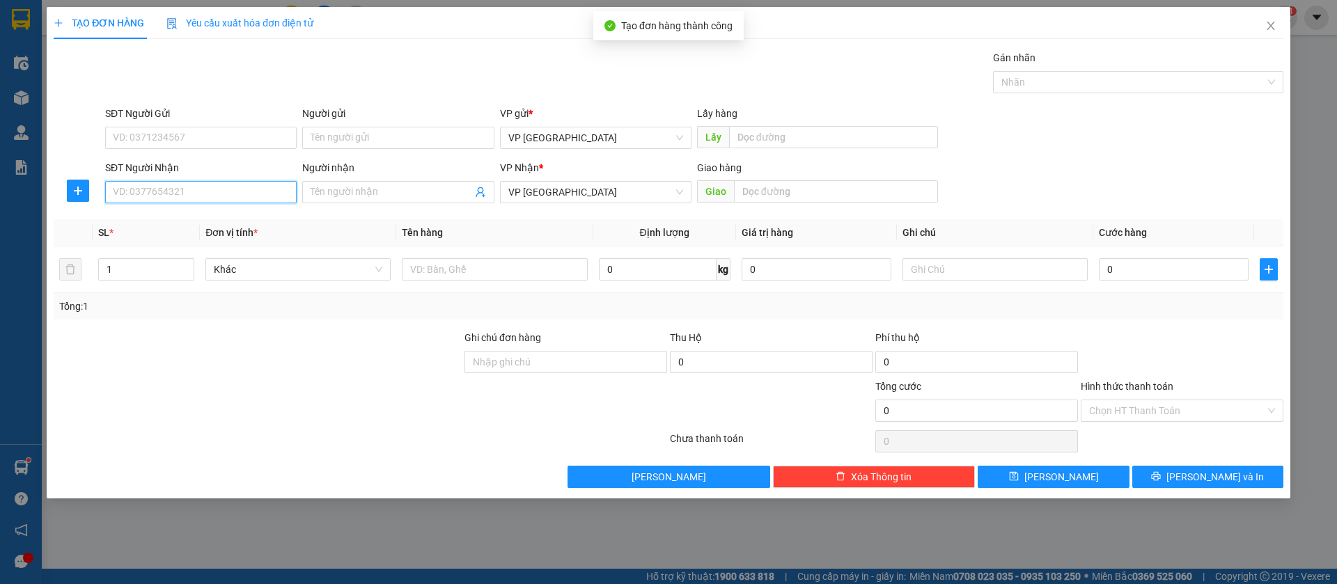
click at [239, 187] on input "SĐT Người Nhận" at bounding box center [200, 192] width 191 height 22
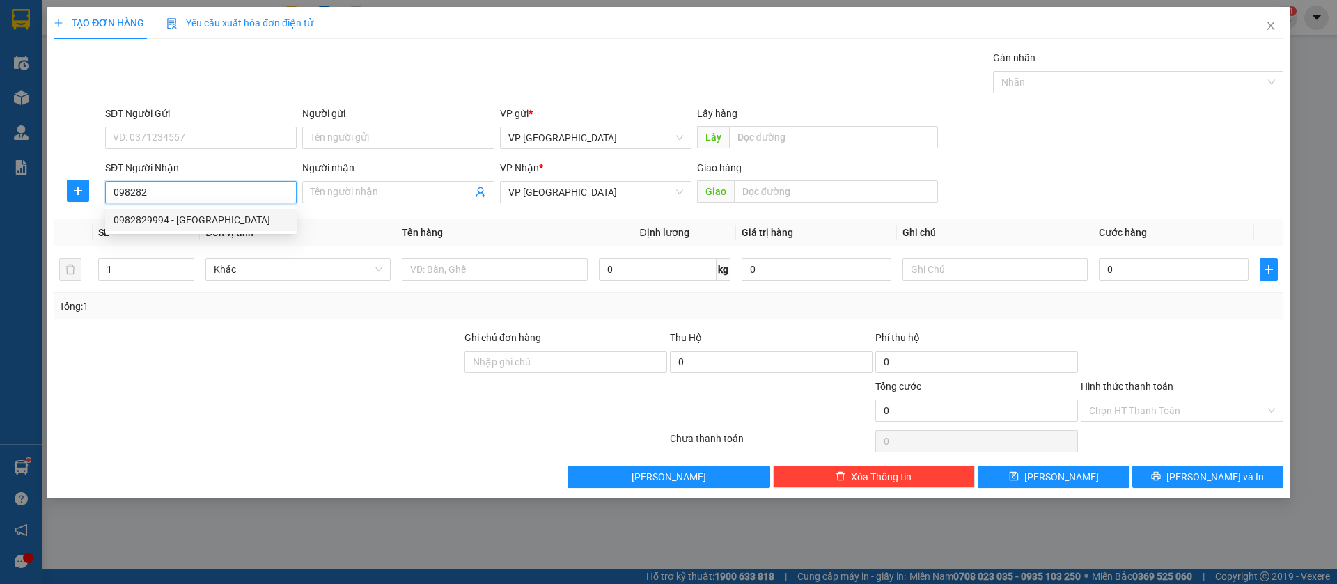
click at [208, 223] on div "0982829994 - [GEOGRAPHIC_DATA]" at bounding box center [200, 219] width 175 height 15
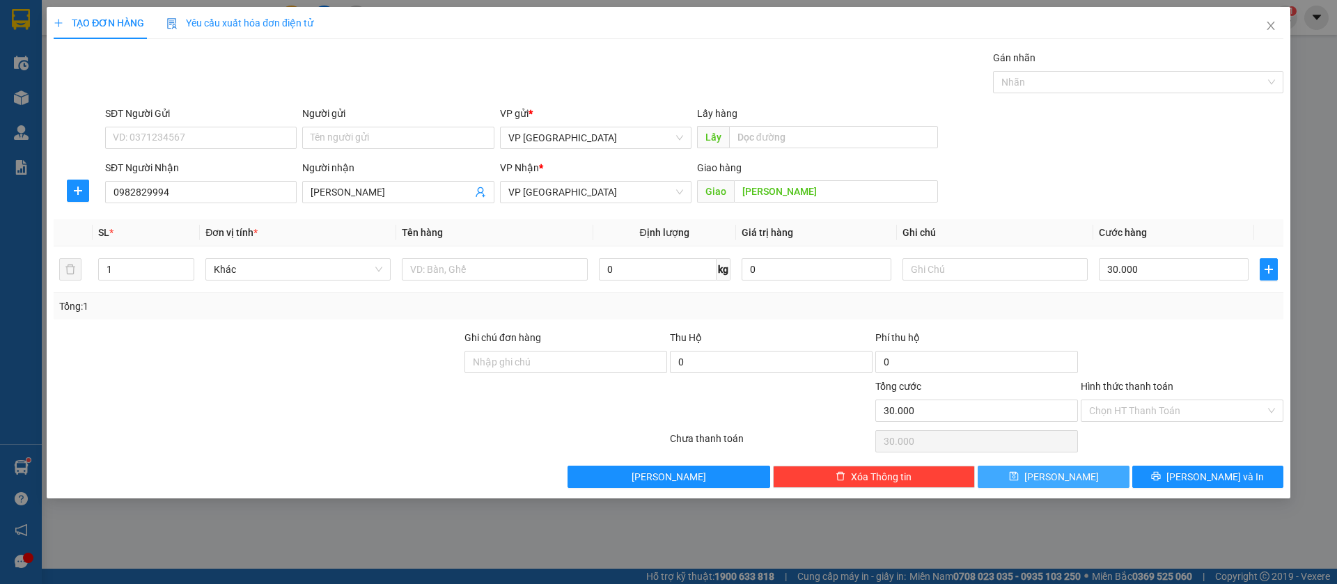
click at [1077, 478] on button "[PERSON_NAME]" at bounding box center [1052, 477] width 151 height 22
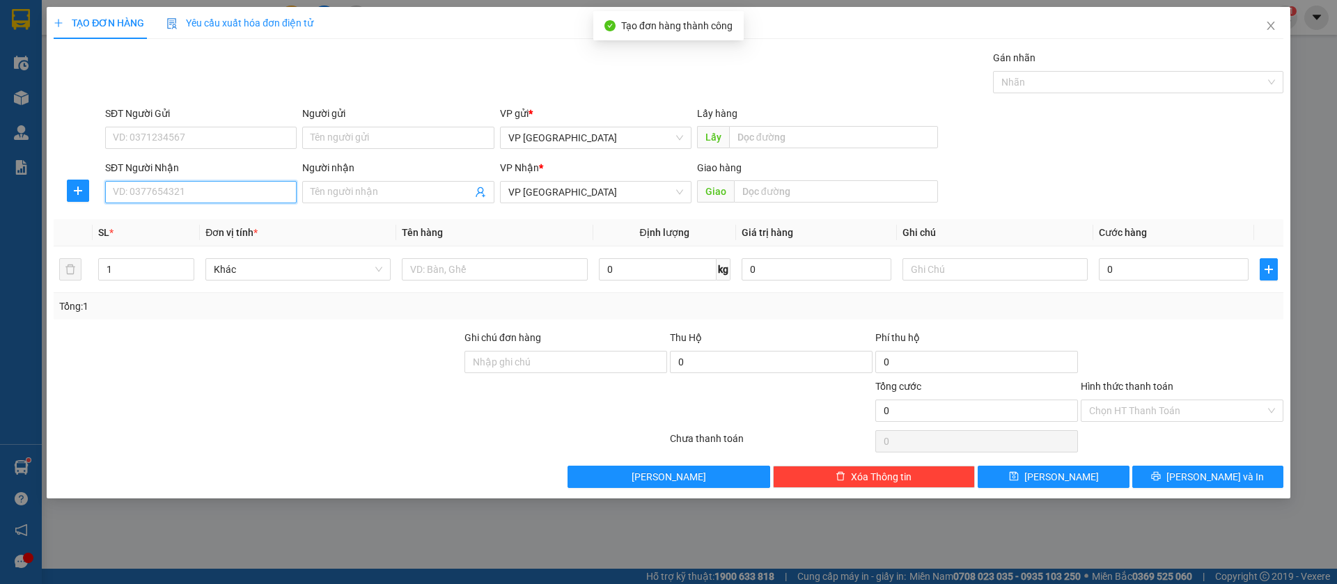
click at [253, 192] on input "SĐT Người Nhận" at bounding box center [200, 192] width 191 height 22
click at [255, 217] on div "0973424442 - Sang" at bounding box center [200, 219] width 175 height 15
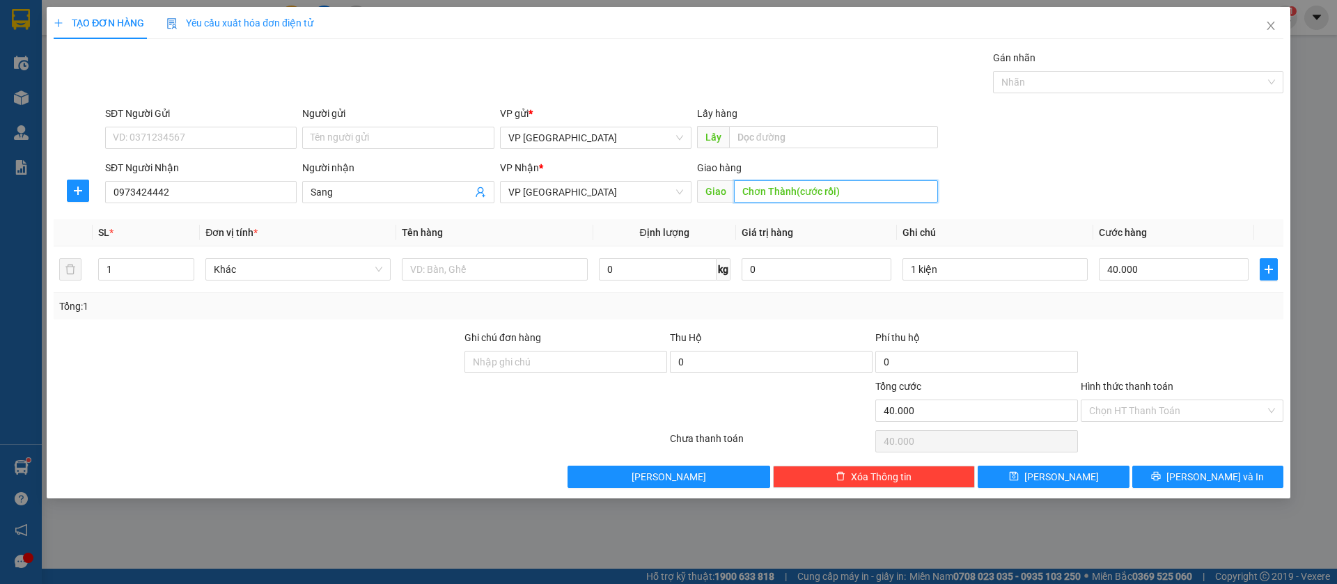
click at [874, 190] on input "Chơn Thành(cước rồi)" at bounding box center [836, 191] width 204 height 22
click at [886, 191] on input "Chơn Thành(cước rồi)" at bounding box center [836, 191] width 204 height 22
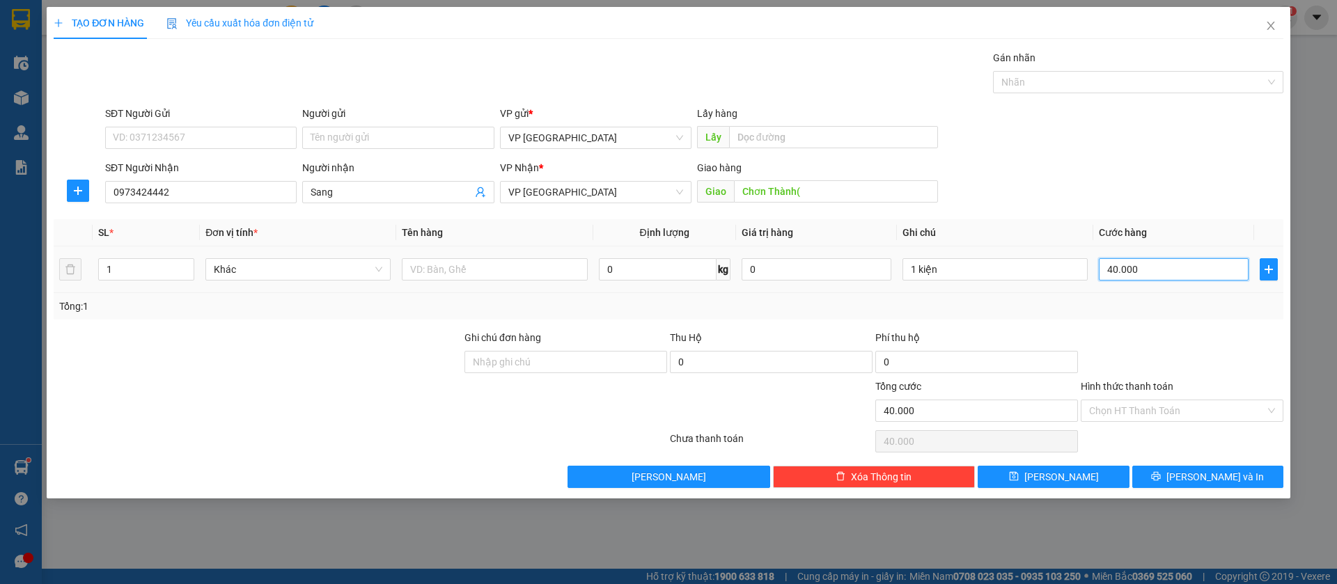
click at [1161, 268] on input "40.000" at bounding box center [1174, 269] width 150 height 22
click at [1084, 476] on button "[PERSON_NAME]" at bounding box center [1052, 477] width 151 height 22
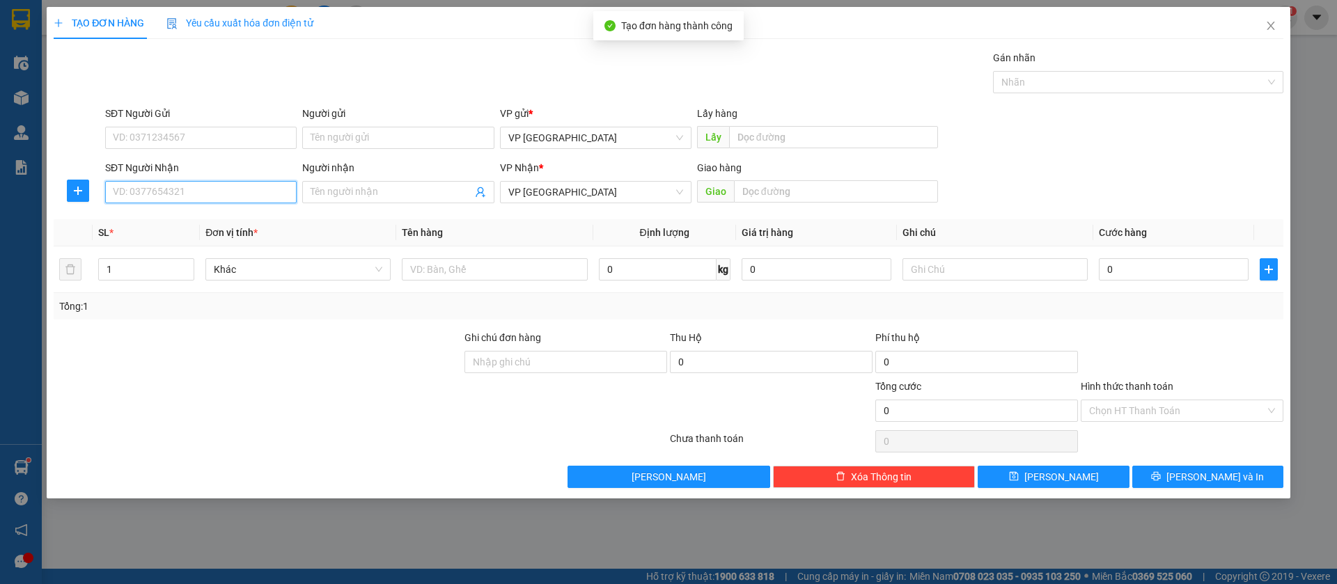
click at [226, 189] on input "SĐT Người Nhận" at bounding box center [200, 192] width 191 height 22
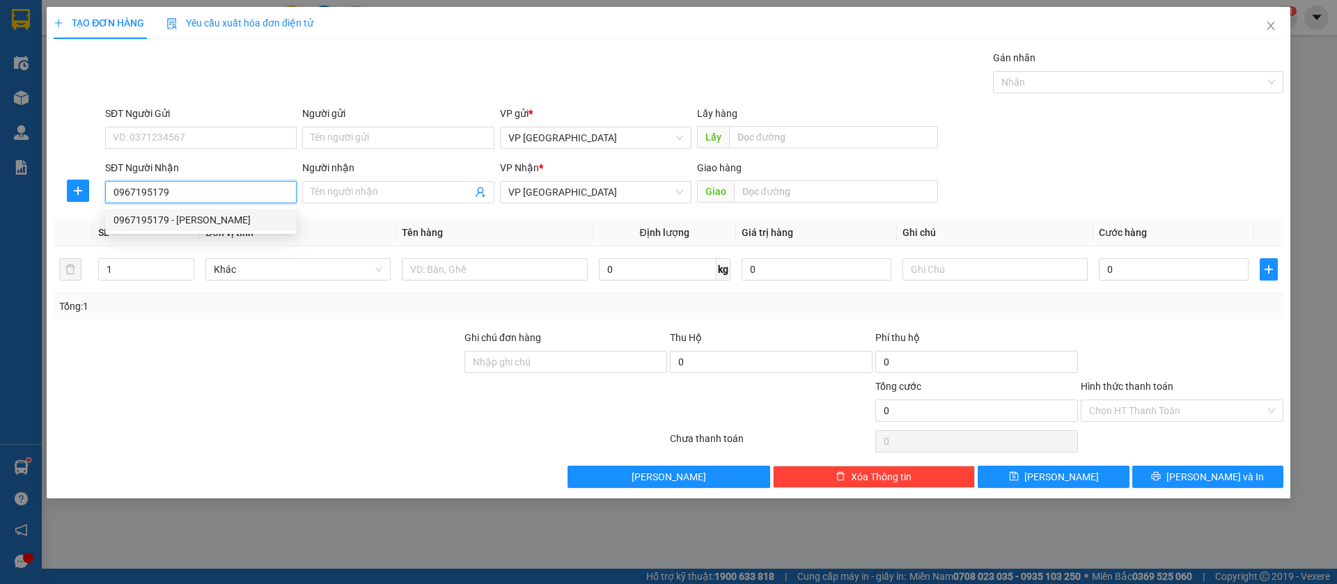
click at [221, 223] on div "0967195179 - [PERSON_NAME]" at bounding box center [200, 219] width 175 height 15
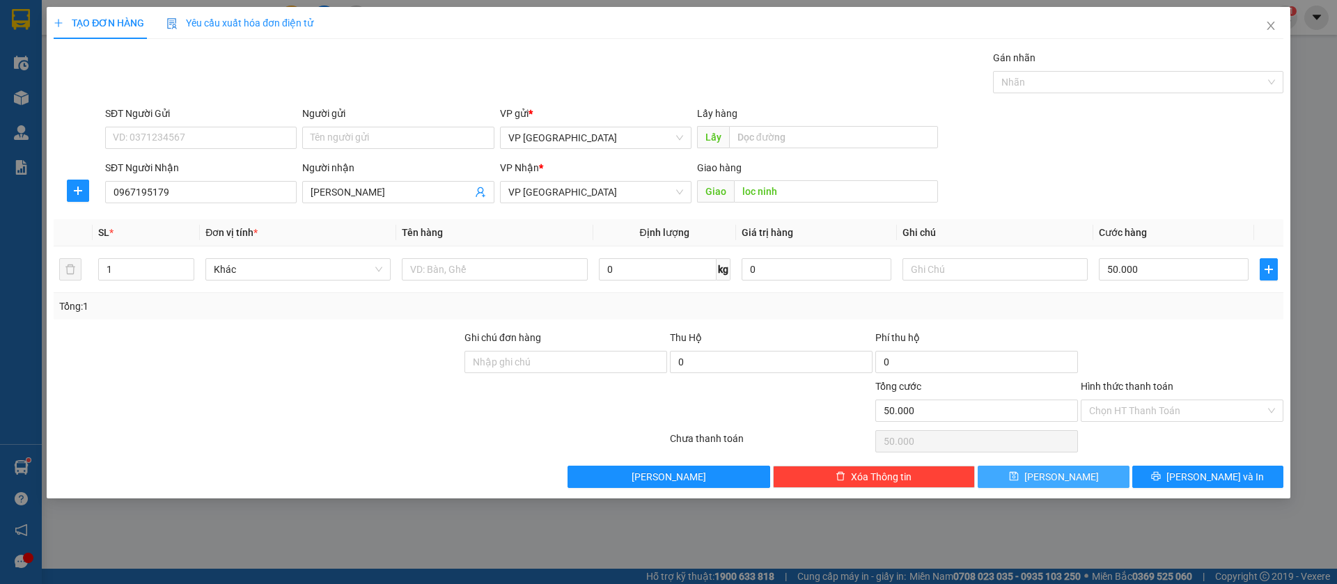
click at [1088, 485] on button "[PERSON_NAME]" at bounding box center [1052, 477] width 151 height 22
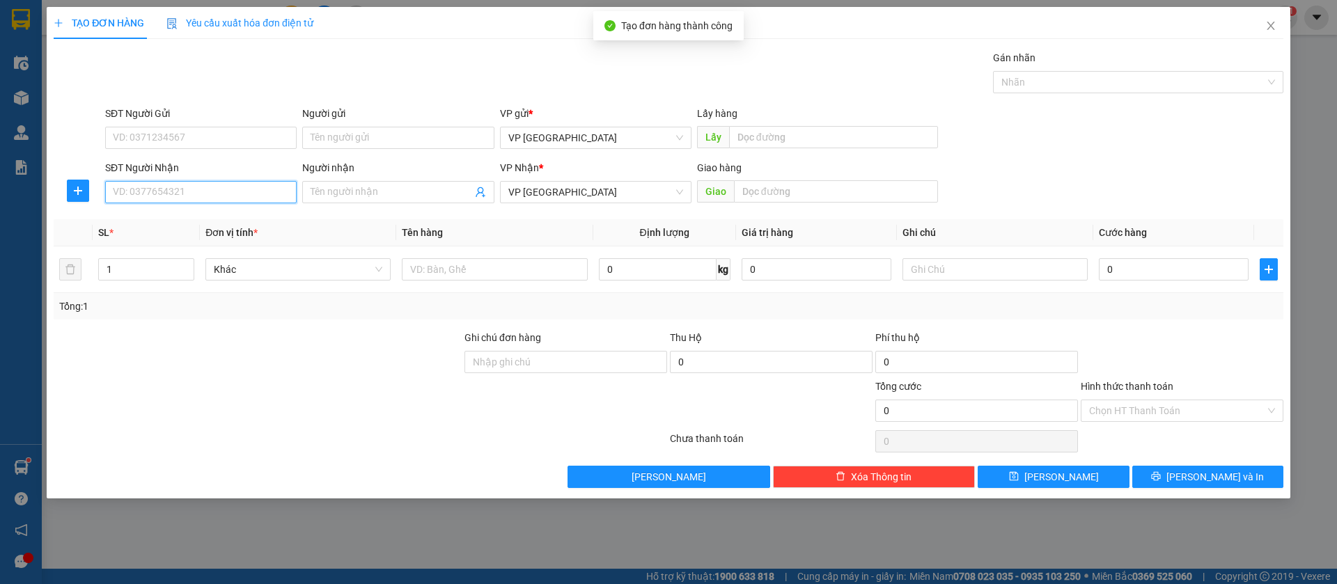
click at [253, 194] on input "SĐT Người Nhận" at bounding box center [200, 192] width 191 height 22
click at [225, 220] on div "0986334234 - Đệ" at bounding box center [200, 219] width 175 height 15
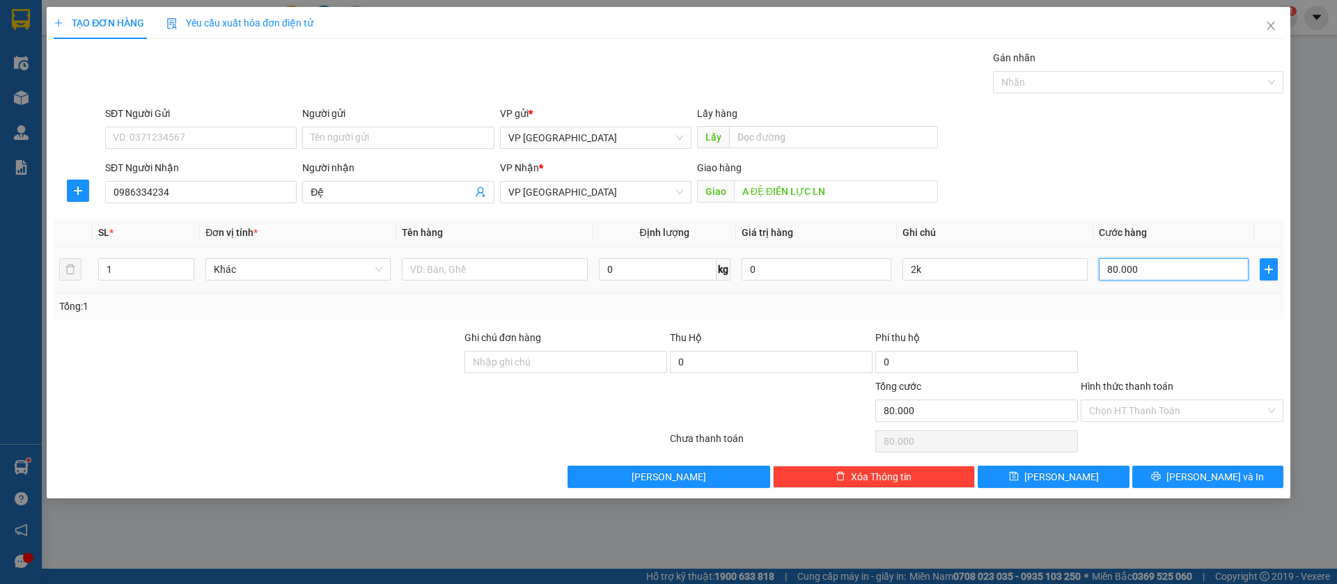
click at [1150, 261] on input "80.000" at bounding box center [1174, 269] width 150 height 22
click at [1080, 469] on button "[PERSON_NAME]" at bounding box center [1052, 477] width 151 height 22
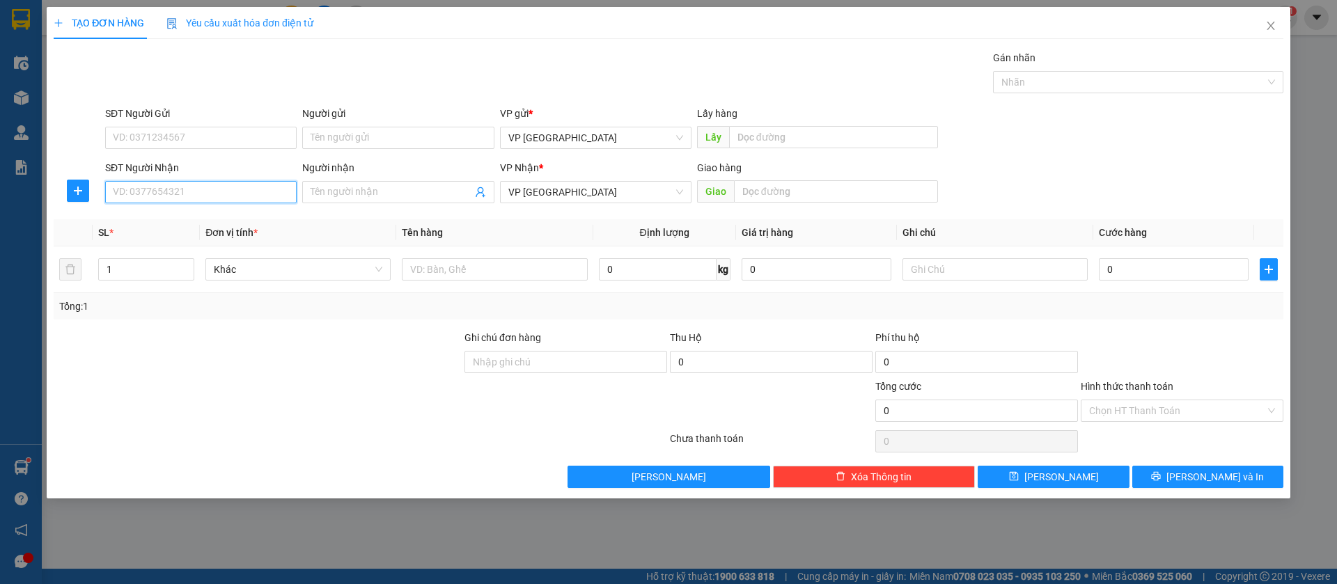
click at [276, 190] on input "SĐT Người Nhận" at bounding box center [200, 192] width 191 height 22
click at [205, 219] on div "0965377232 - shop linh" at bounding box center [200, 219] width 175 height 15
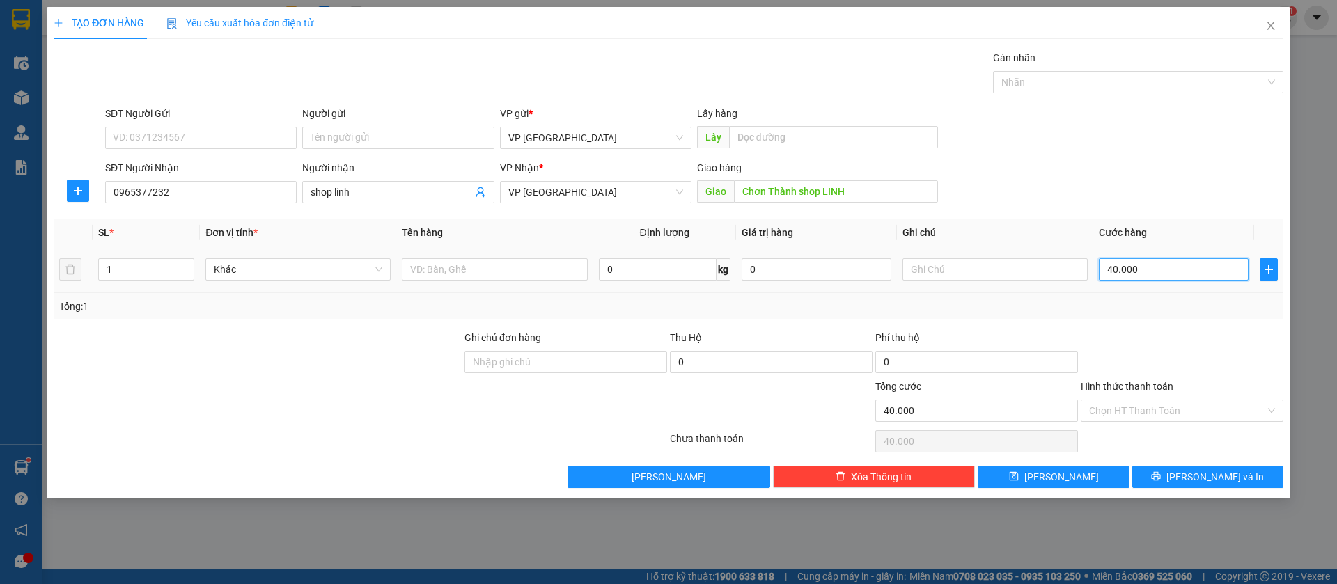
click at [1128, 260] on input "40.000" at bounding box center [1174, 269] width 150 height 22
click at [1103, 475] on button "[PERSON_NAME]" at bounding box center [1052, 477] width 151 height 22
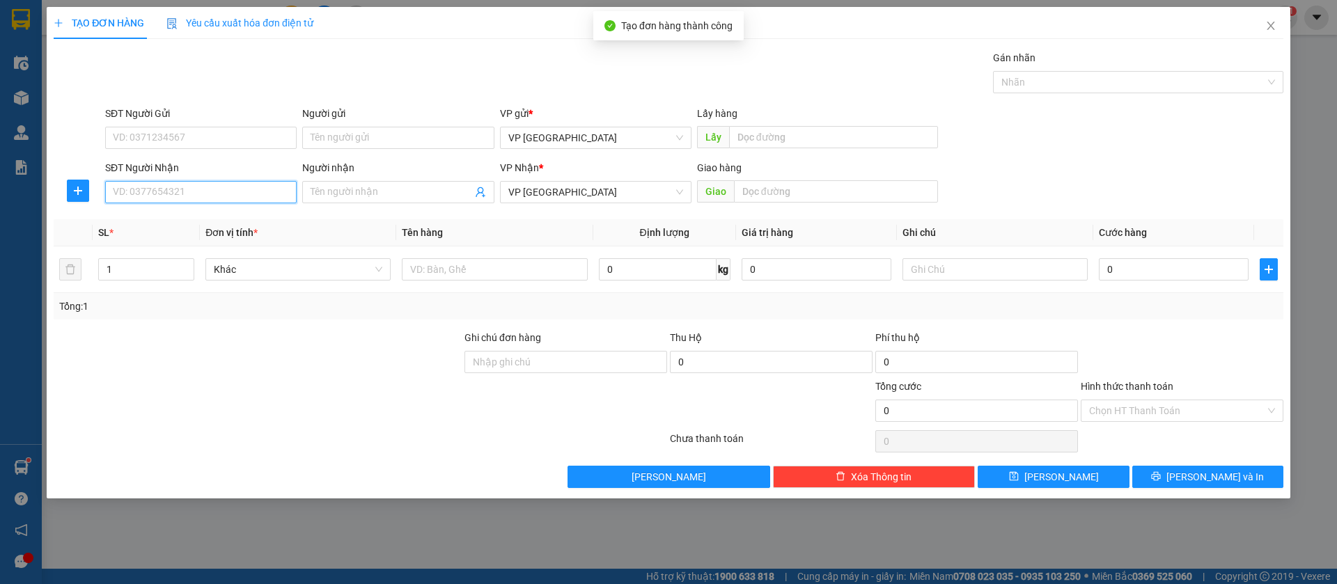
click at [264, 183] on input "SĐT Người Nhận" at bounding box center [200, 192] width 191 height 22
click at [274, 223] on div "0902311918" at bounding box center [200, 219] width 175 height 15
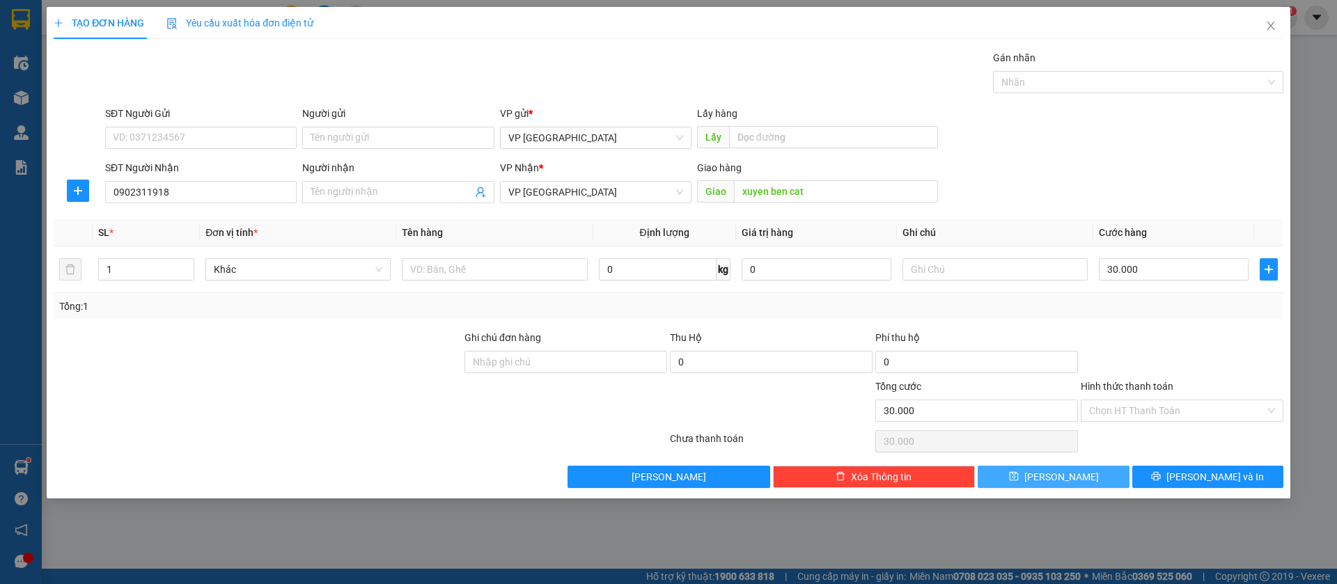
click at [1095, 473] on button "[PERSON_NAME]" at bounding box center [1052, 477] width 151 height 22
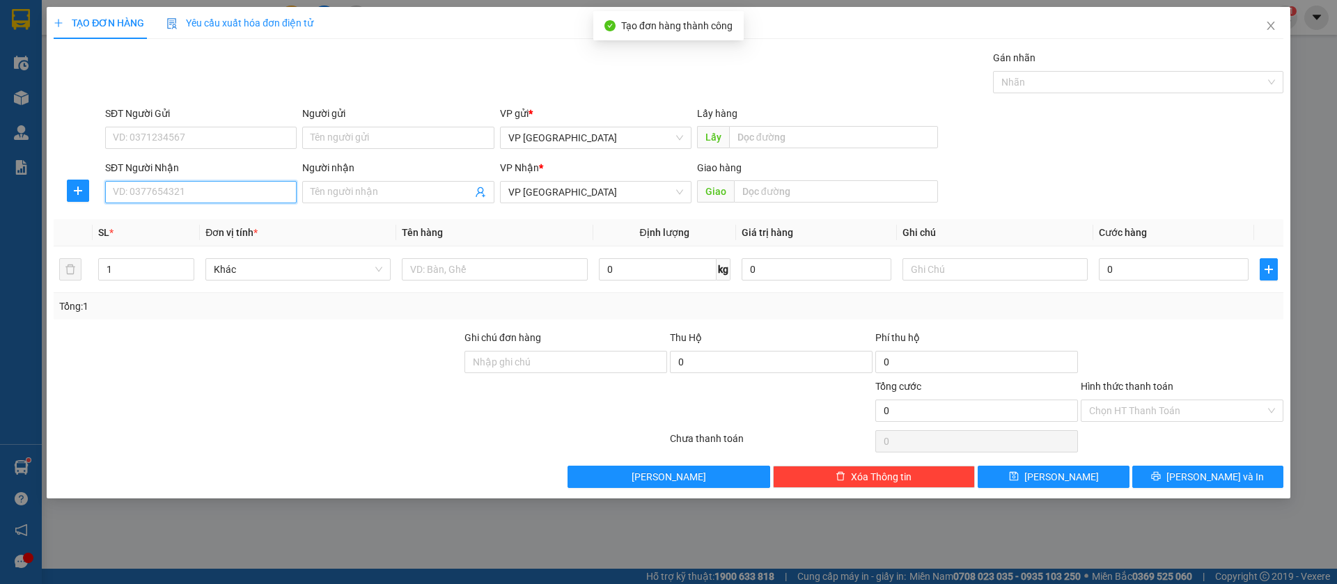
click at [210, 191] on input "SĐT Người Nhận" at bounding box center [200, 192] width 191 height 22
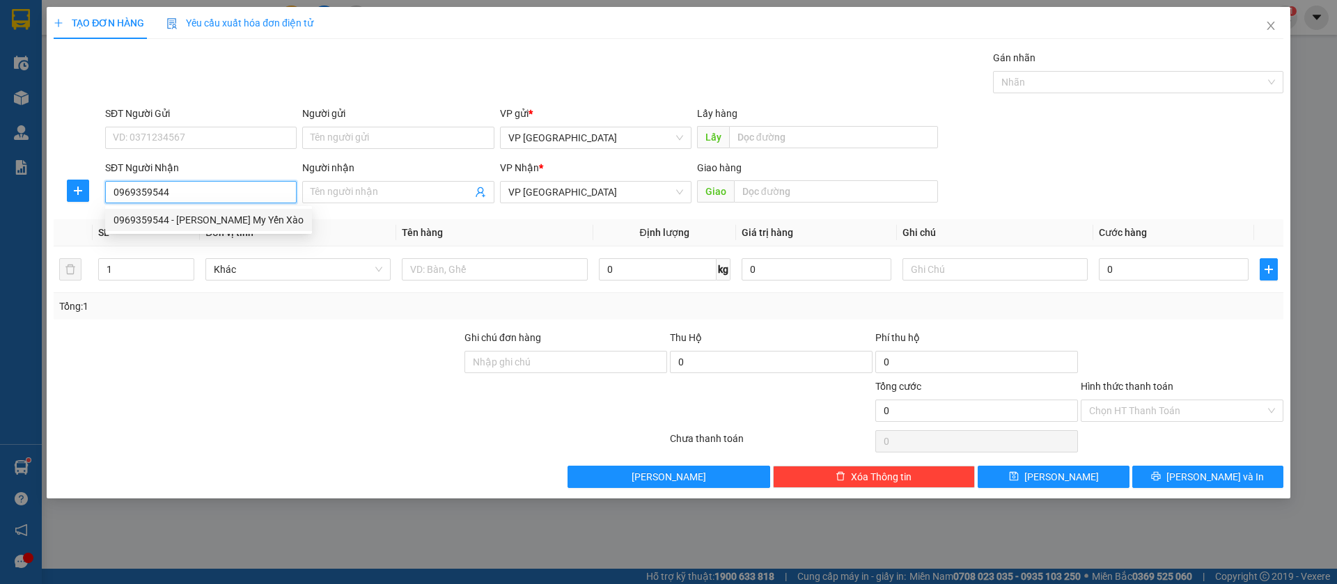
click at [220, 213] on div "0969359544 - [PERSON_NAME] My Yến Xào" at bounding box center [208, 219] width 190 height 15
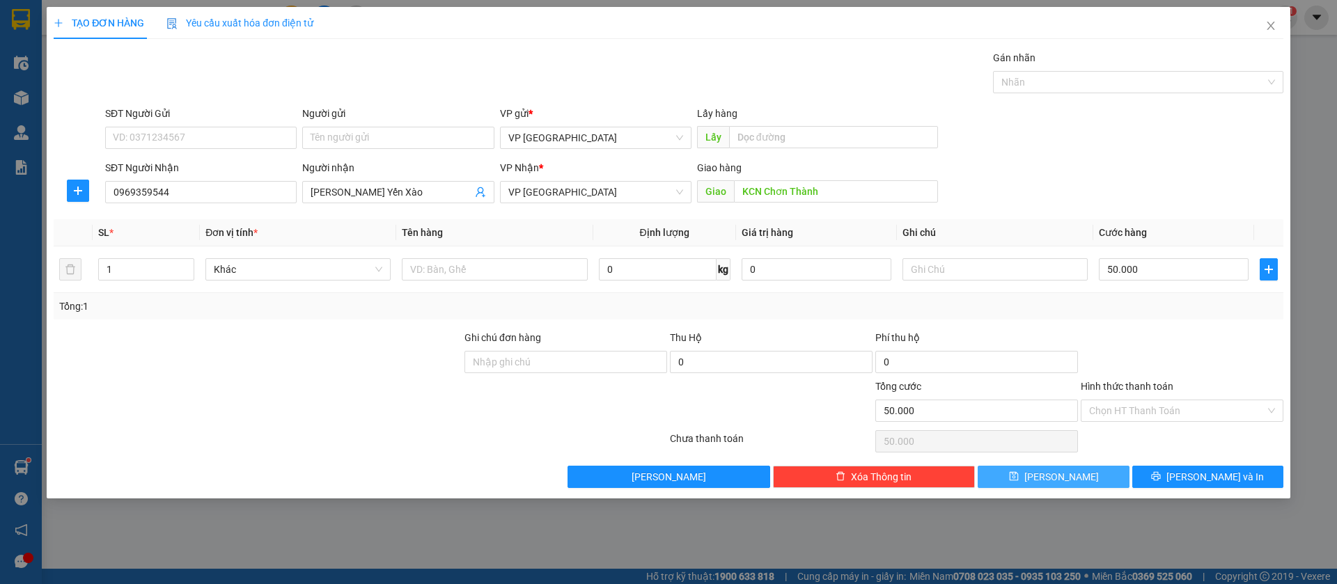
click at [1086, 477] on button "[PERSON_NAME]" at bounding box center [1052, 477] width 151 height 22
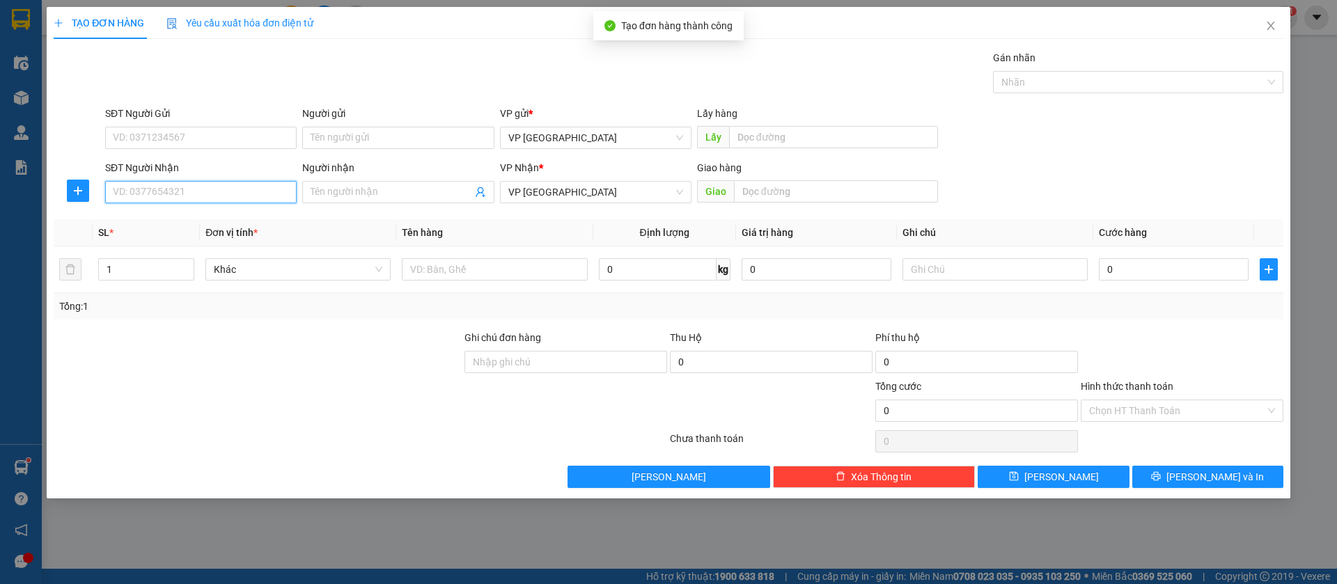
click at [215, 193] on input "SĐT Người Nhận" at bounding box center [200, 192] width 191 height 22
click at [1274, 23] on icon "close" at bounding box center [1270, 25] width 11 height 11
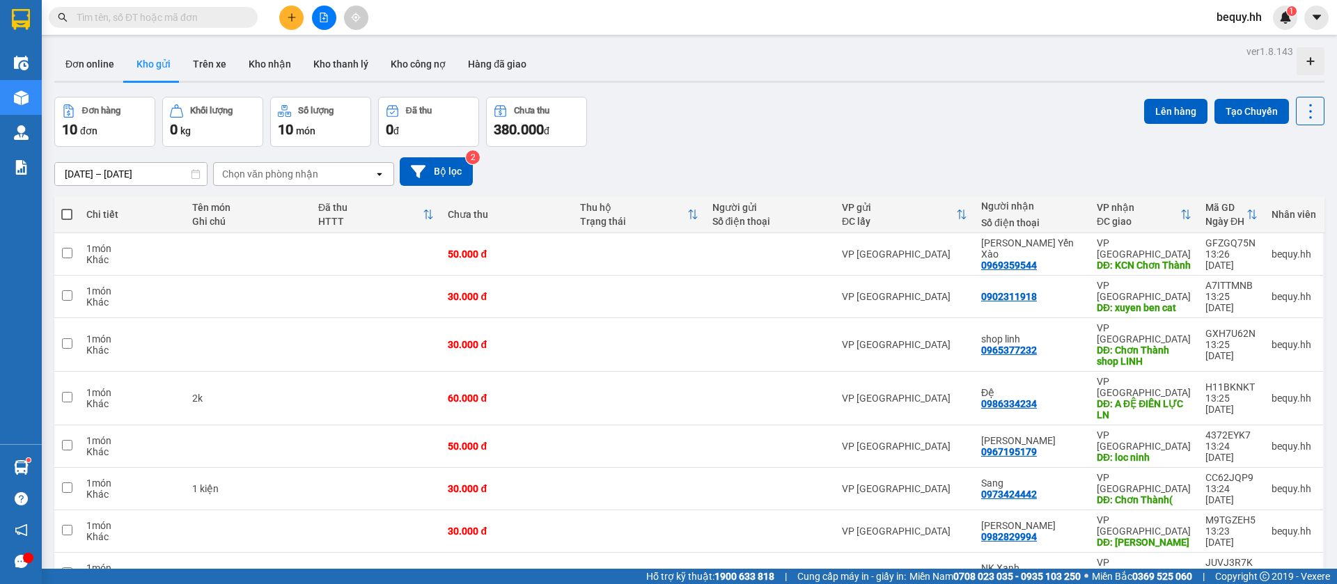
click at [67, 212] on span at bounding box center [66, 214] width 11 height 11
click at [67, 207] on input "checkbox" at bounding box center [67, 207] width 0 height 0
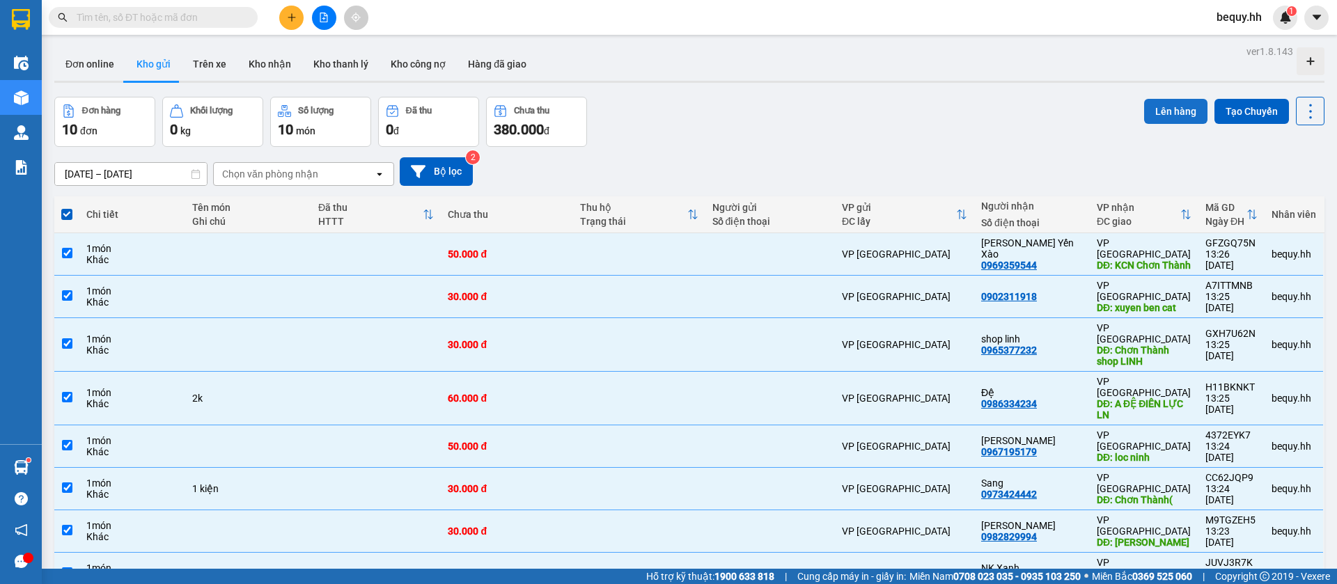
click at [1147, 112] on button "Lên hàng" at bounding box center [1175, 111] width 63 height 25
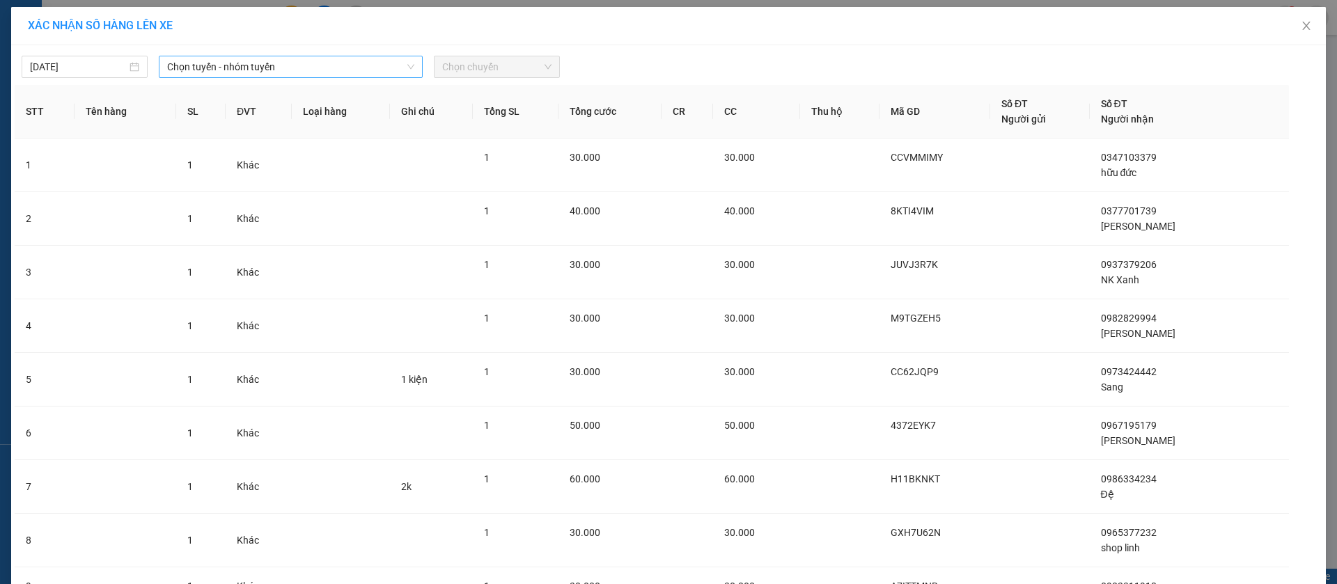
click at [368, 69] on span "Chọn tuyến - nhóm tuyến" at bounding box center [290, 66] width 247 height 21
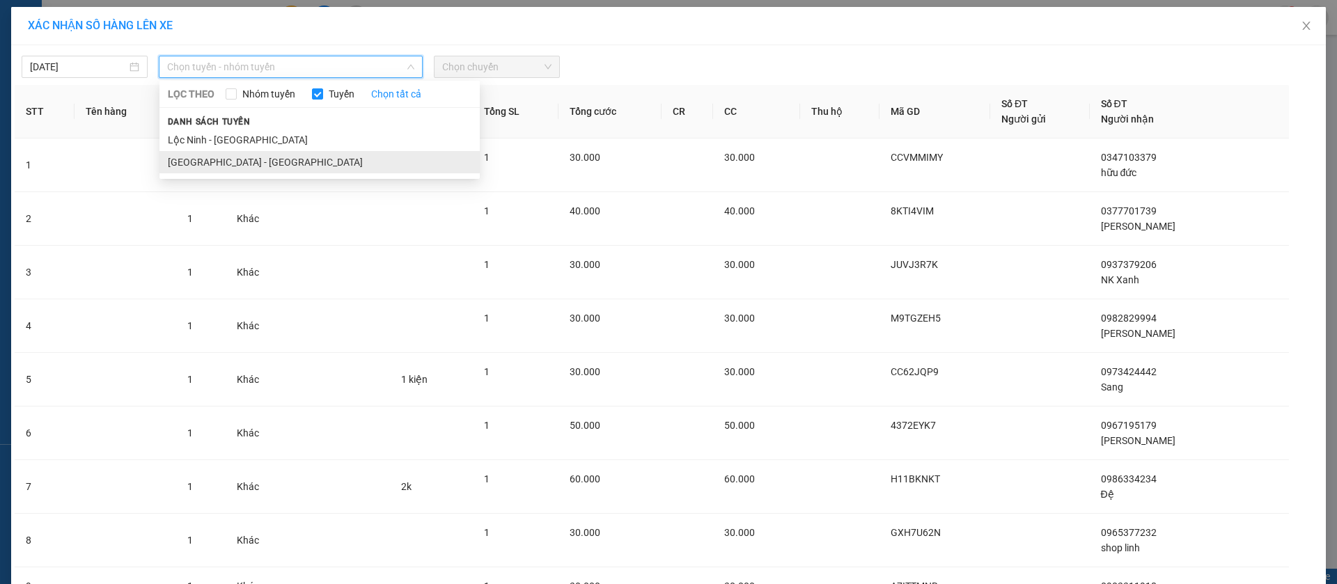
click at [253, 159] on li "[GEOGRAPHIC_DATA] - [GEOGRAPHIC_DATA]" at bounding box center [319, 162] width 320 height 22
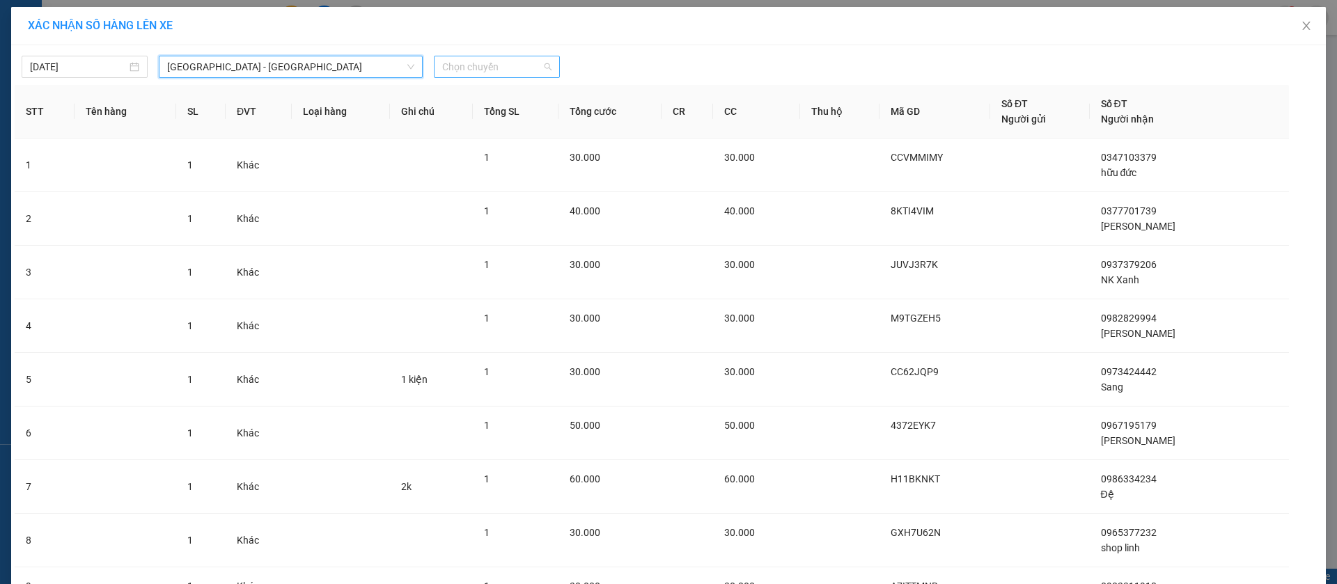
click at [466, 64] on span "Chọn chuyến" at bounding box center [496, 66] width 109 height 21
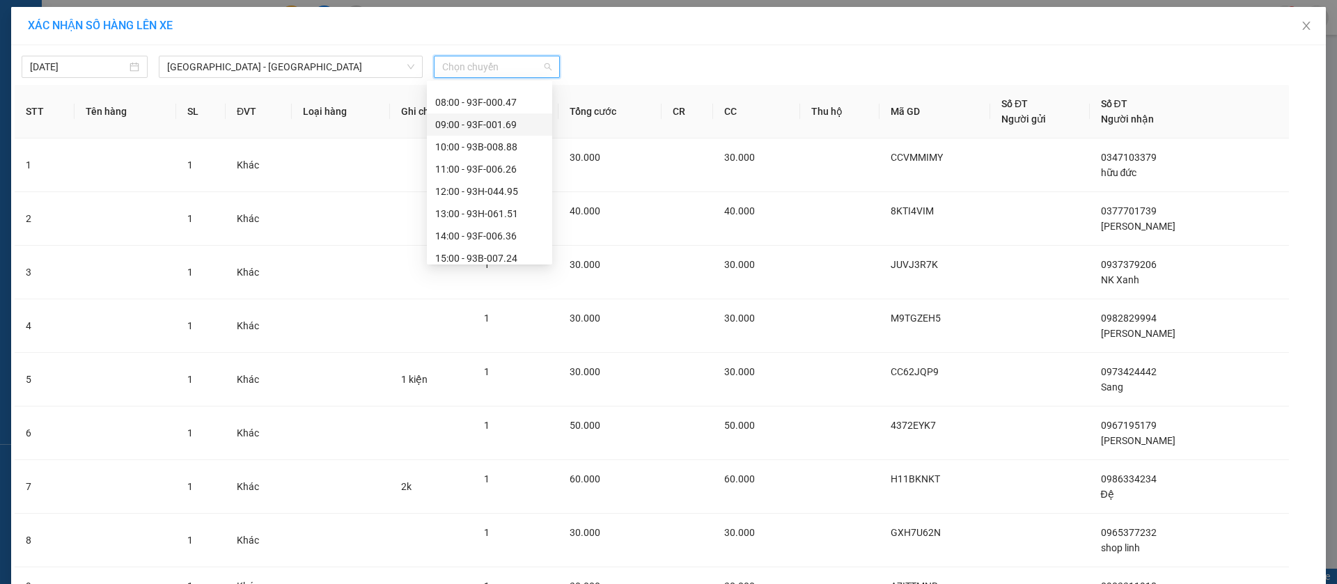
scroll to position [104, 0]
click at [492, 186] on div "13:00 - 93H-061.51" at bounding box center [489, 190] width 109 height 15
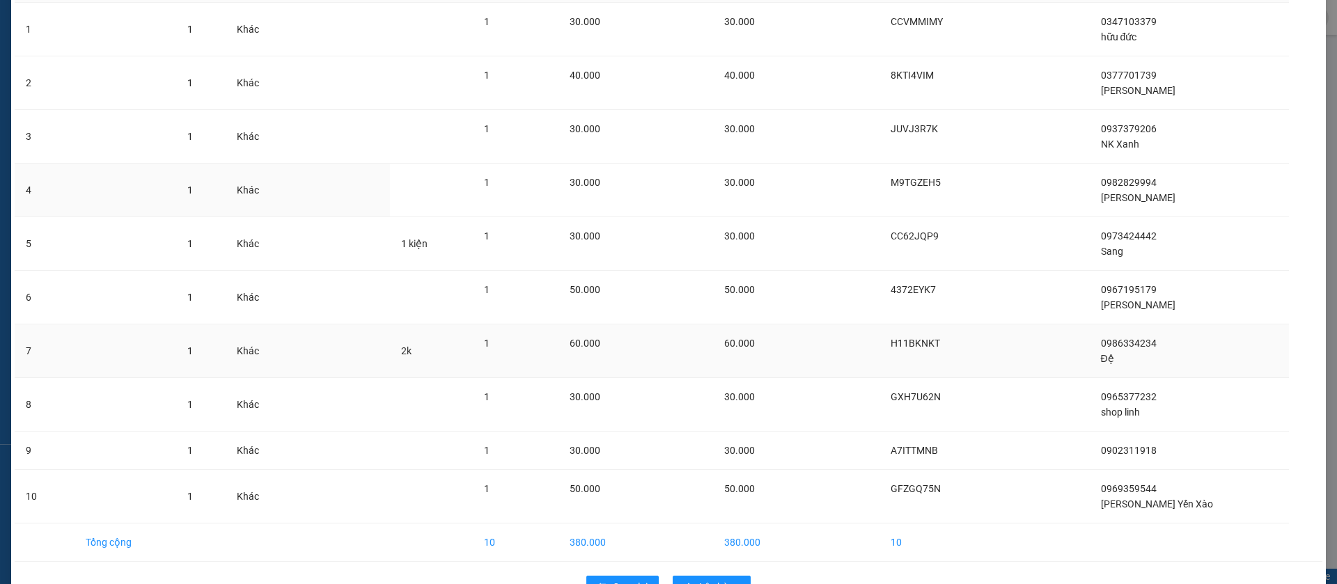
scroll to position [185, 0]
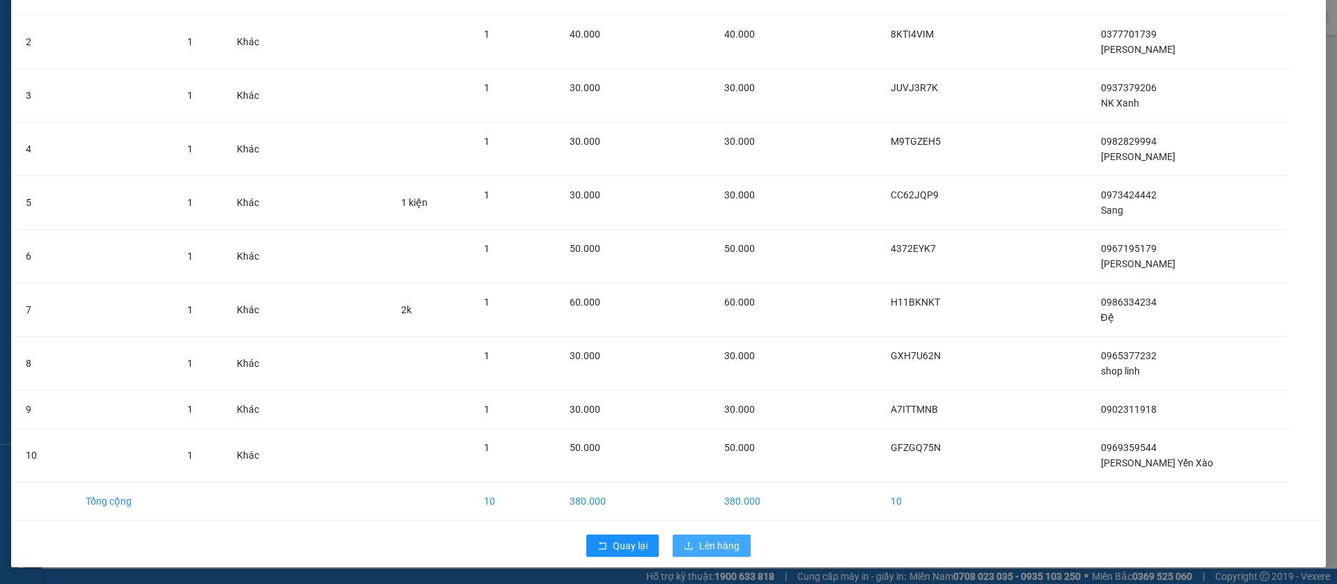
click at [715, 538] on span "Lên hàng" at bounding box center [719, 545] width 40 height 15
